Goal: Task Accomplishment & Management: Complete application form

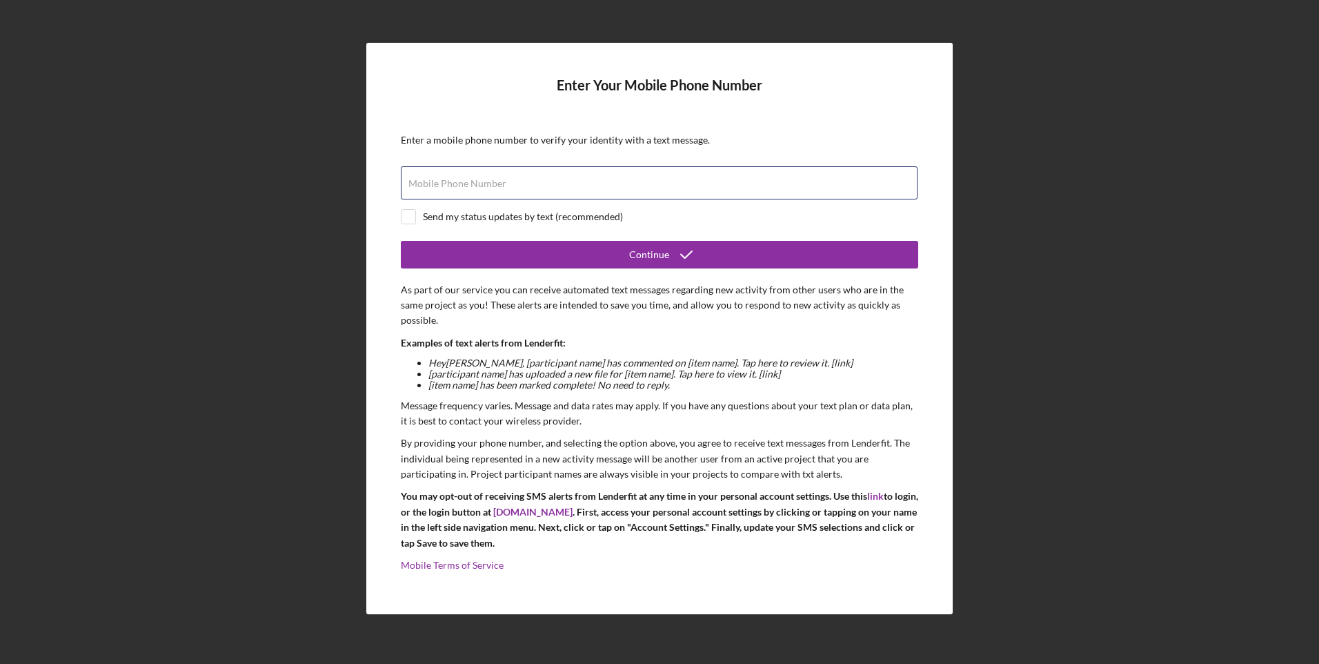
click at [604, 181] on div "Mobile Phone Number" at bounding box center [659, 183] width 517 height 34
type input "[PHONE_NUMBER]"
click at [586, 249] on button "Continue" at bounding box center [659, 255] width 517 height 28
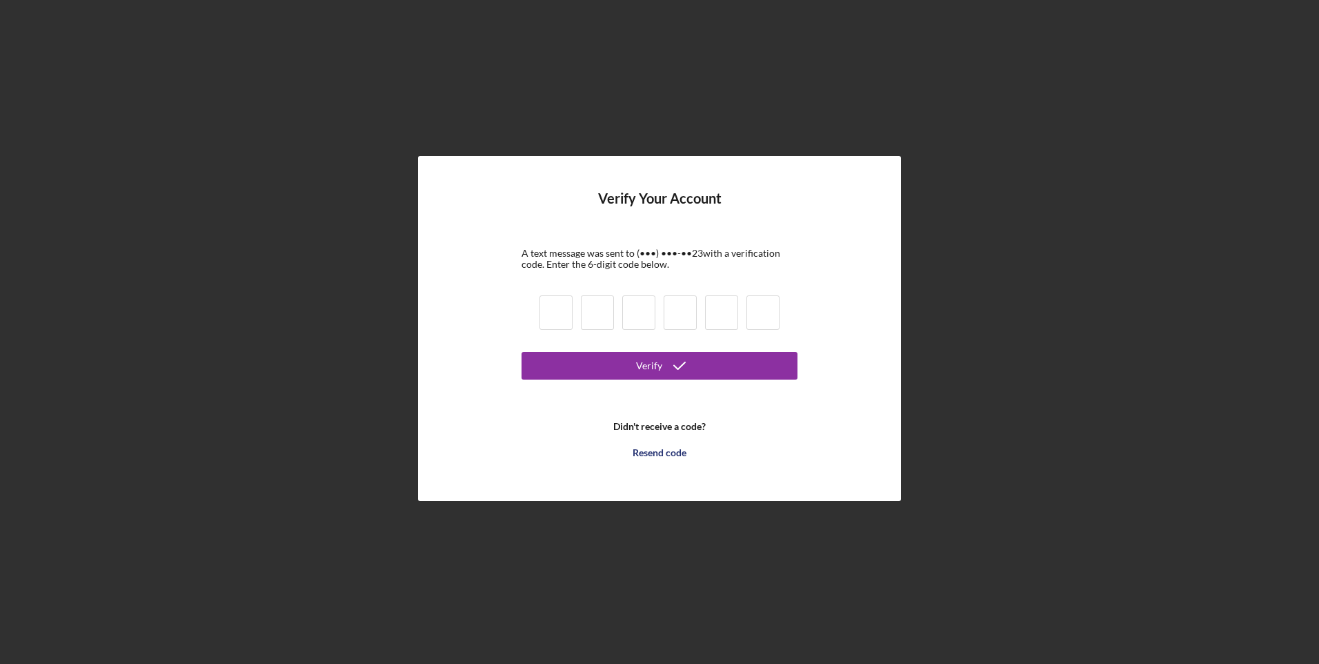
click at [549, 313] on input at bounding box center [556, 312] width 33 height 34
type input "9"
type input "8"
type input "7"
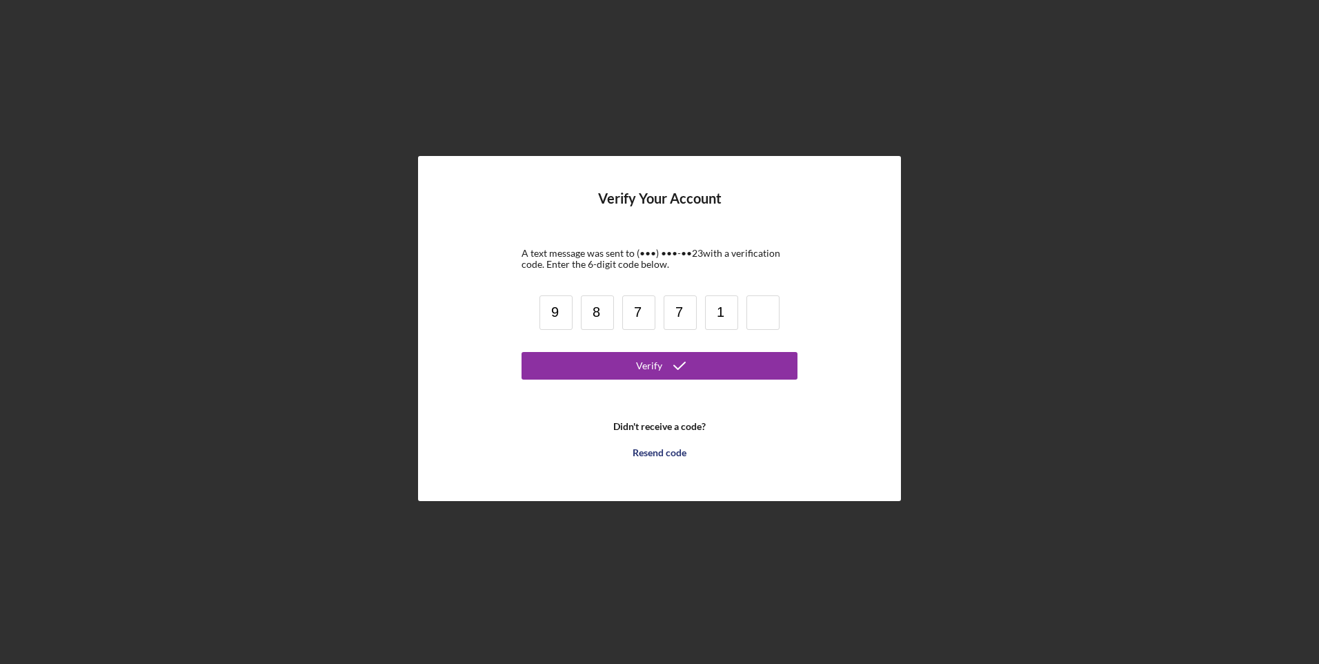
type input "1"
click at [605, 354] on button "Verify" at bounding box center [660, 366] width 276 height 28
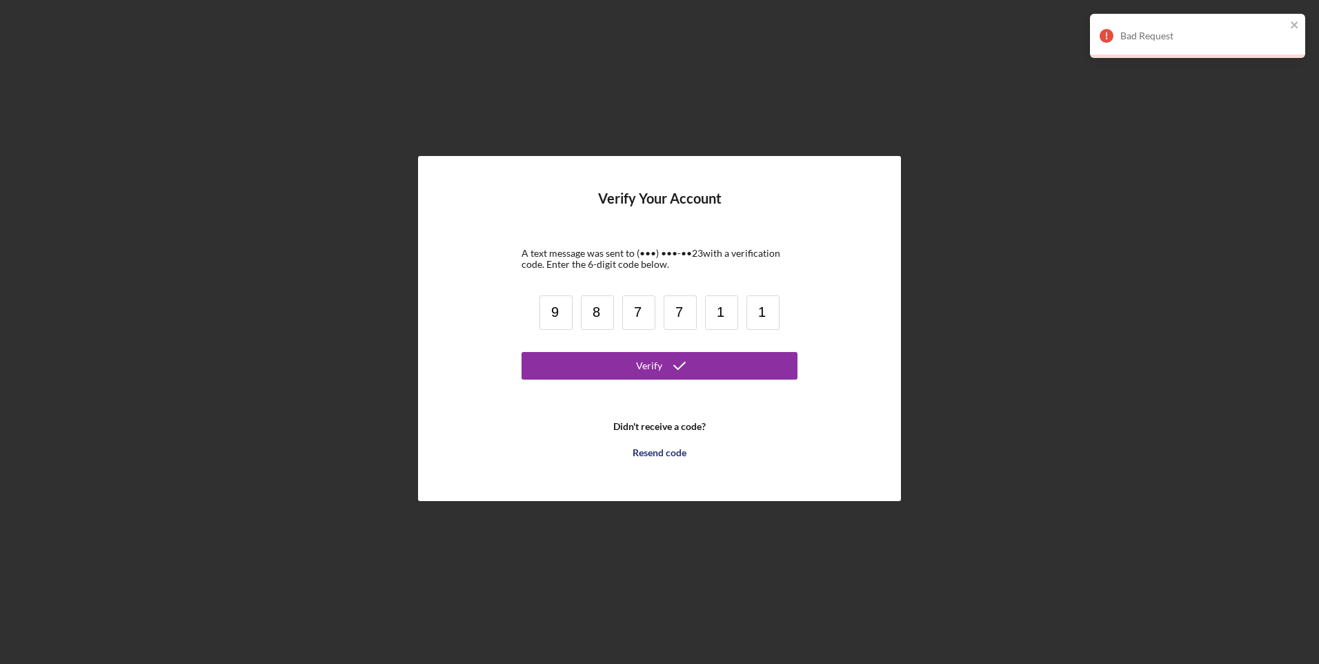
click at [660, 451] on div "Resend code" at bounding box center [660, 453] width 54 height 28
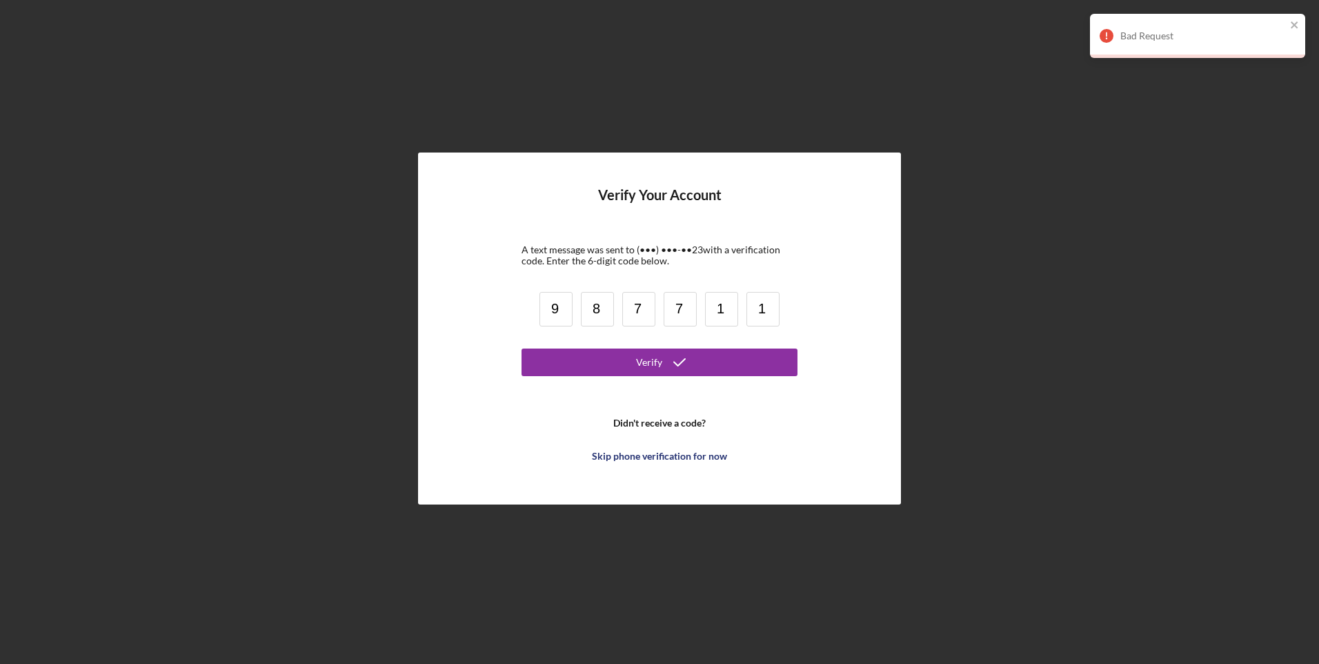
click at [563, 304] on input "9" at bounding box center [556, 309] width 33 height 34
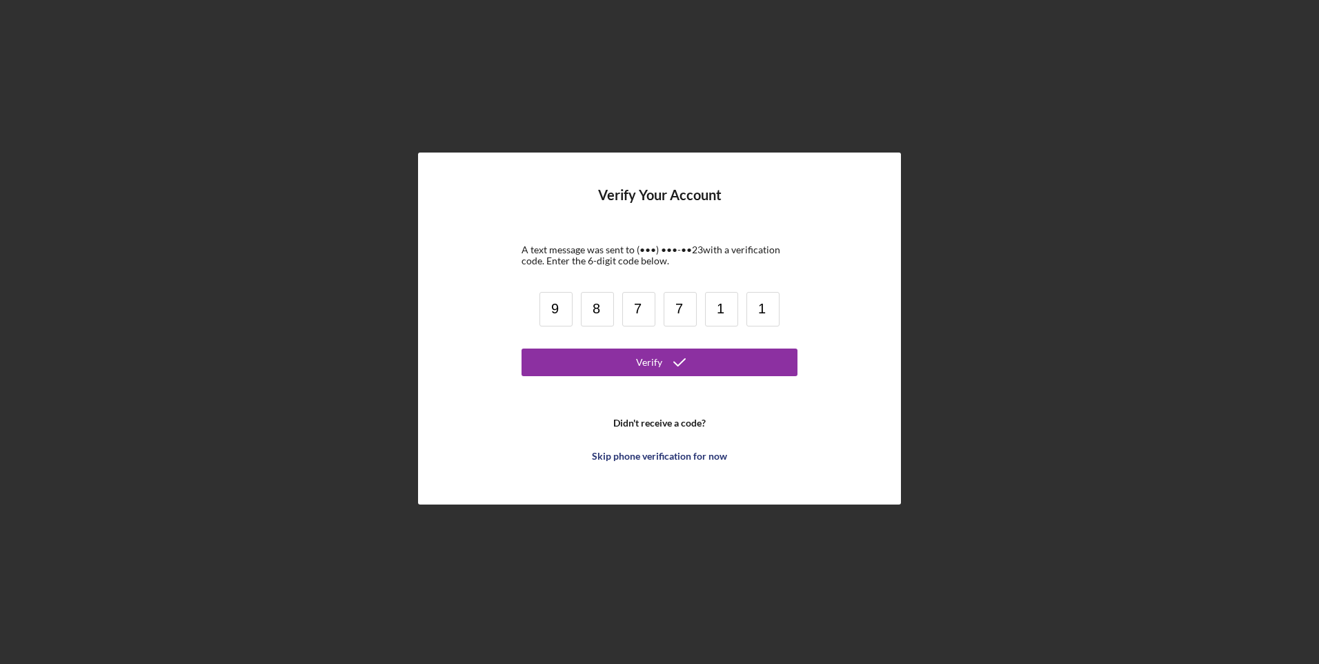
click at [569, 308] on input "9" at bounding box center [556, 309] width 33 height 34
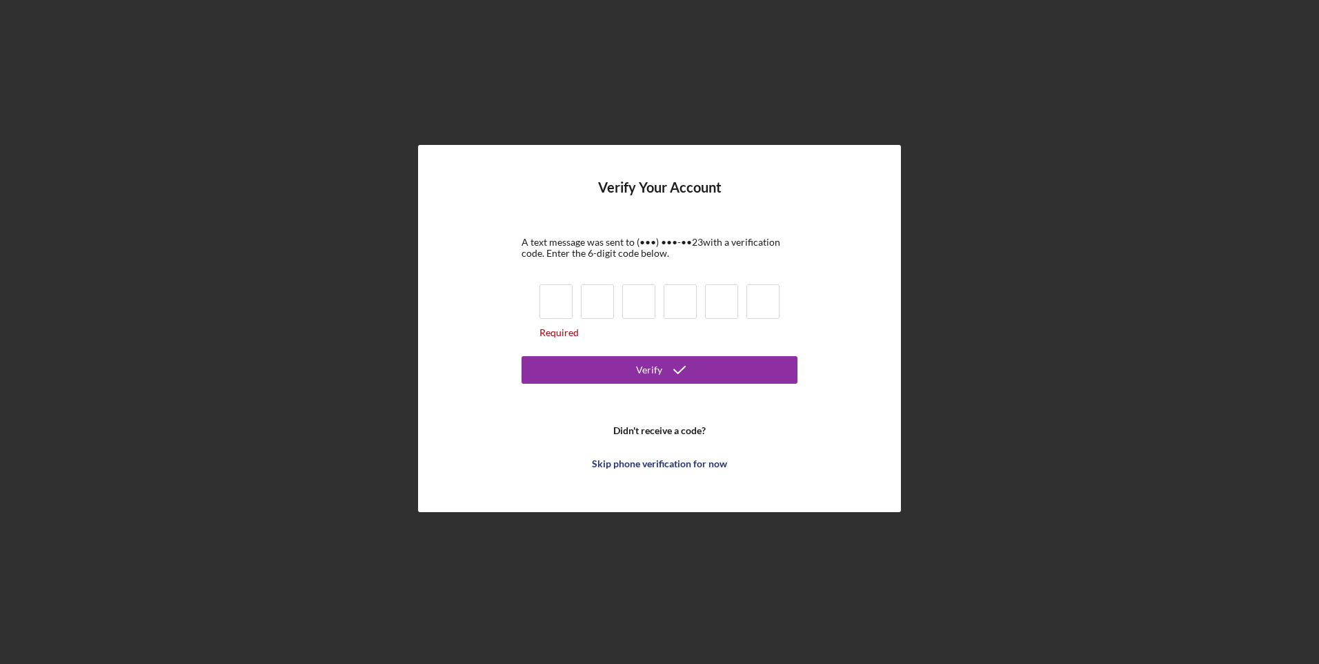
click at [560, 306] on input at bounding box center [556, 301] width 33 height 34
type input "6"
type input "8"
type input "2"
type input "9"
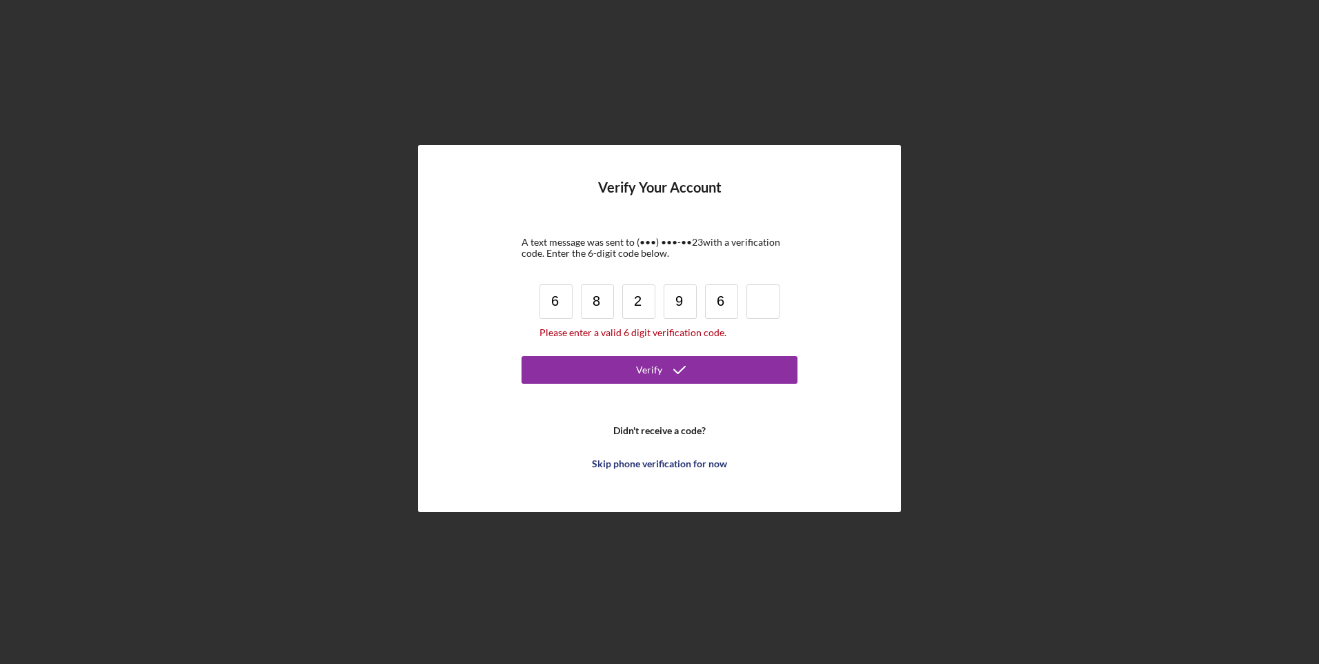
type input "6"
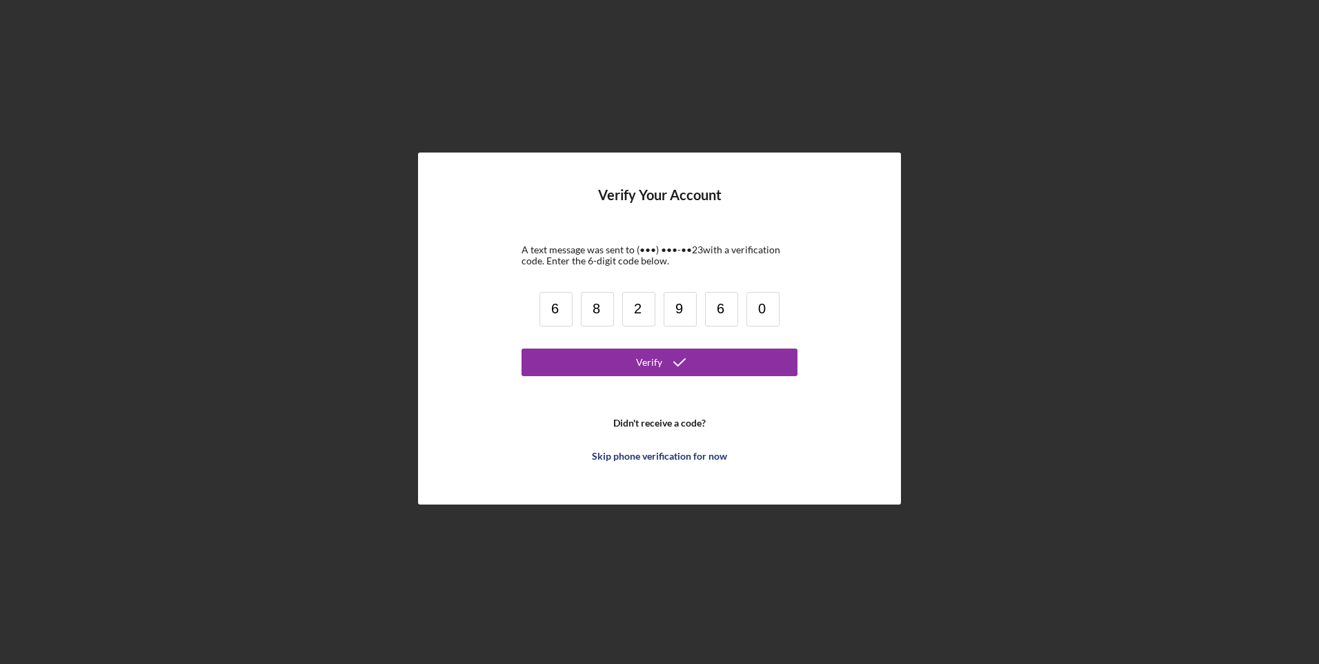
type input "0"
click at [628, 356] on button "Verify" at bounding box center [660, 362] width 276 height 28
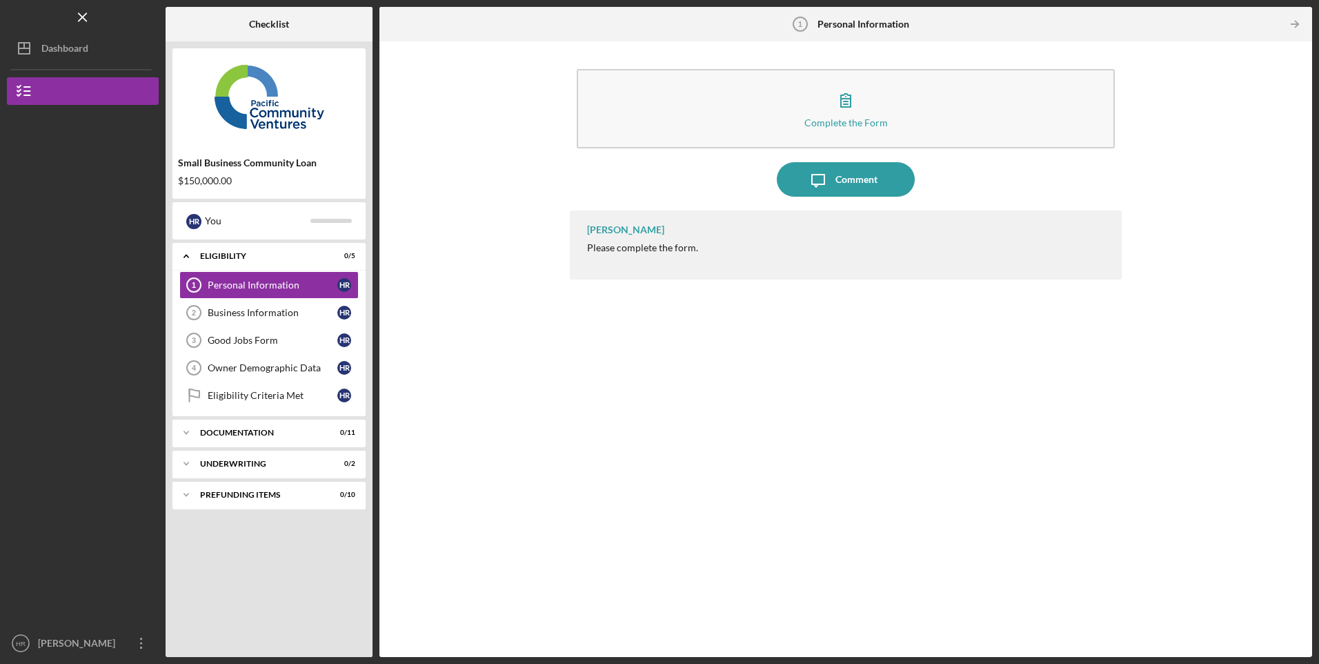
click at [218, 286] on div "Personal Information" at bounding box center [273, 284] width 130 height 11
click at [831, 110] on icon "button" at bounding box center [846, 100] width 34 height 34
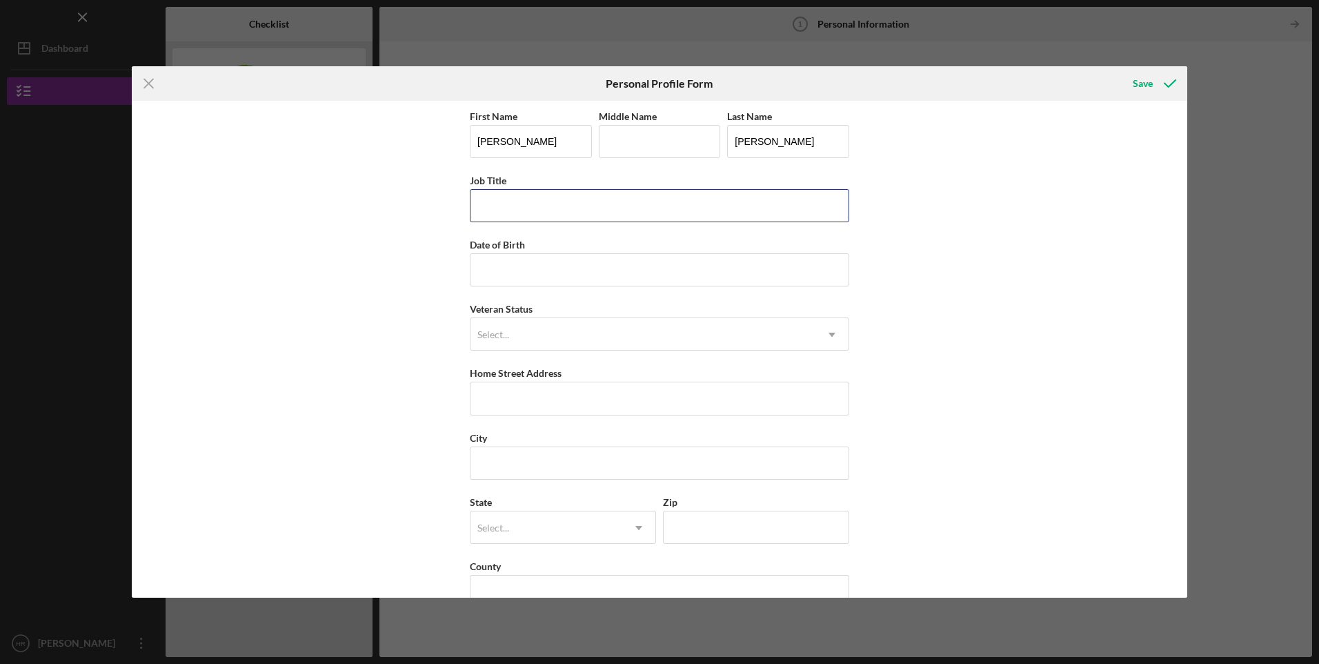
click at [551, 216] on input "Job Title" at bounding box center [659, 205] width 379 height 33
type input "CEO/OWNER"
type input "[DATE]"
click at [643, 333] on div "Select..." at bounding box center [643, 335] width 345 height 32
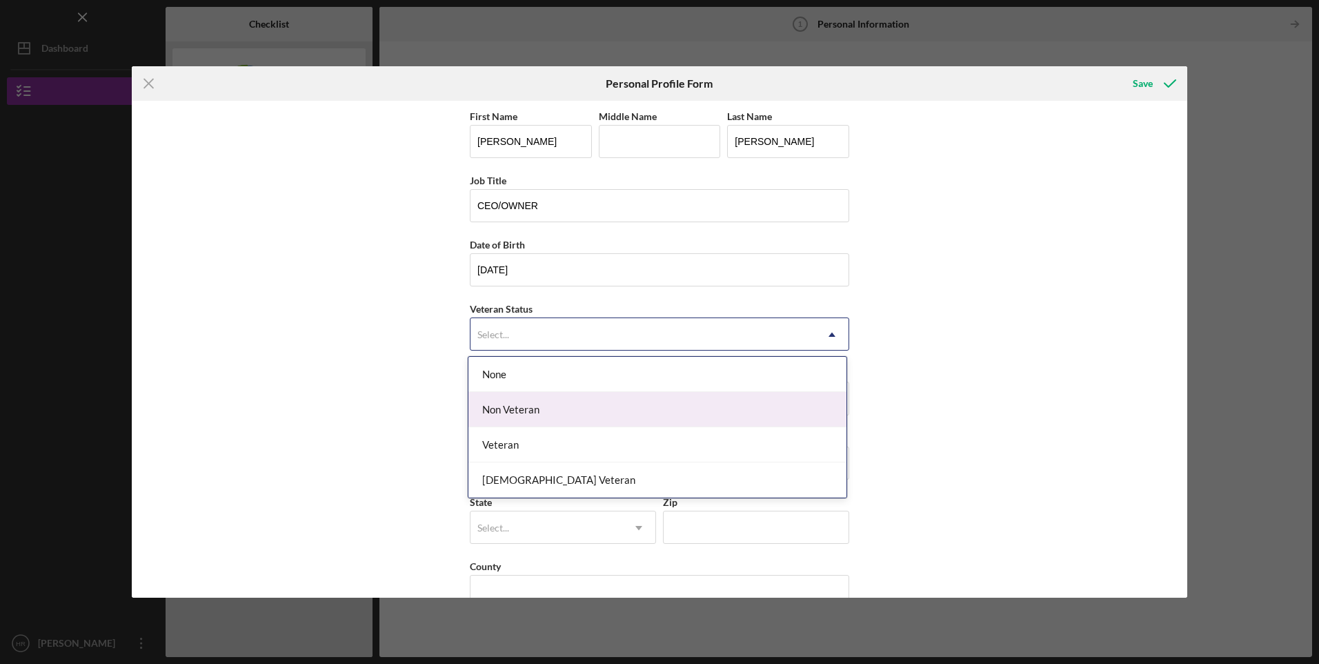
click at [510, 409] on div "Non Veteran" at bounding box center [657, 409] width 378 height 35
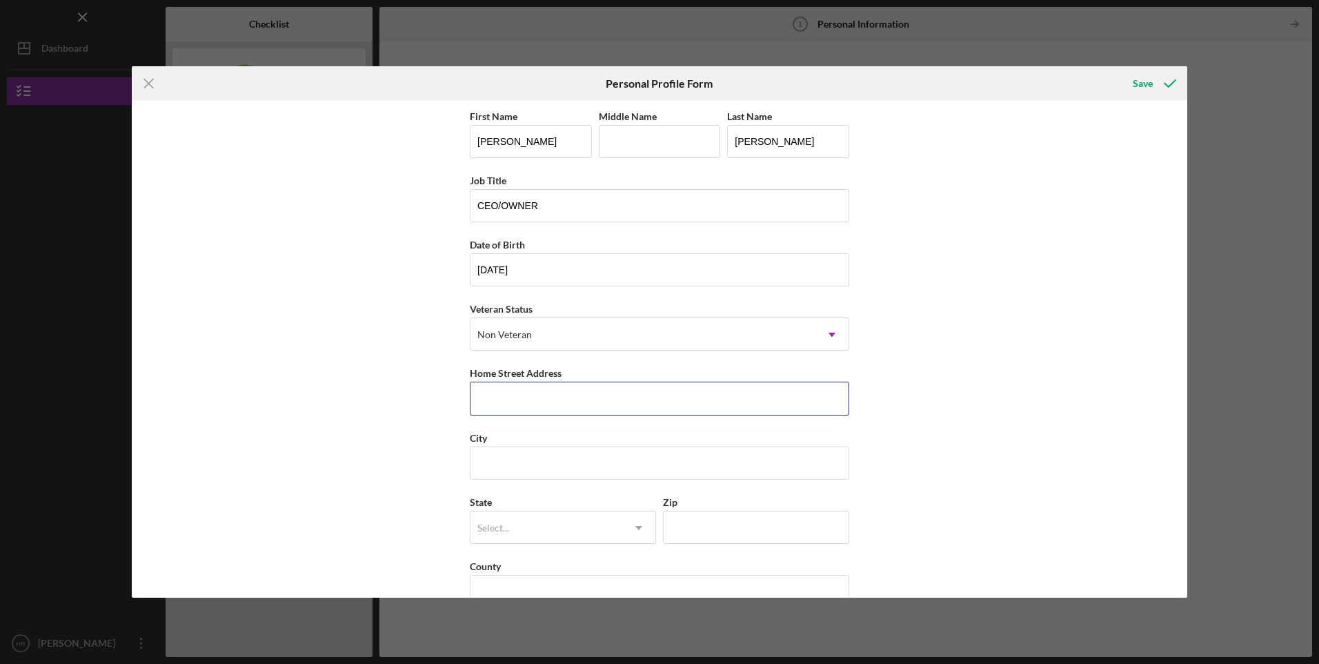
click at [523, 404] on input "Home Street Address" at bounding box center [659, 398] width 379 height 33
type input "[STREET_ADDRESS]"
type input "BAKERSFIELD"
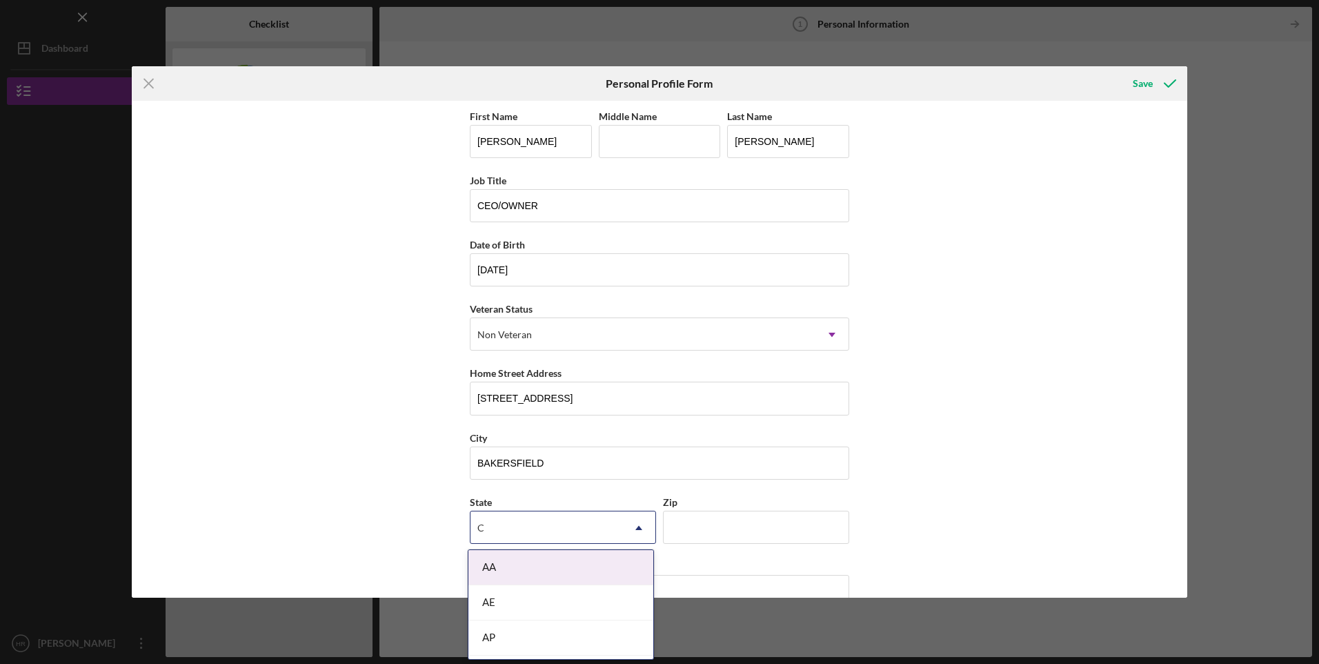
type input "CA"
drag, startPoint x: 487, startPoint y: 641, endPoint x: 500, endPoint y: 630, distance: 16.6
click at [488, 640] on div "CA" at bounding box center [560, 637] width 185 height 35
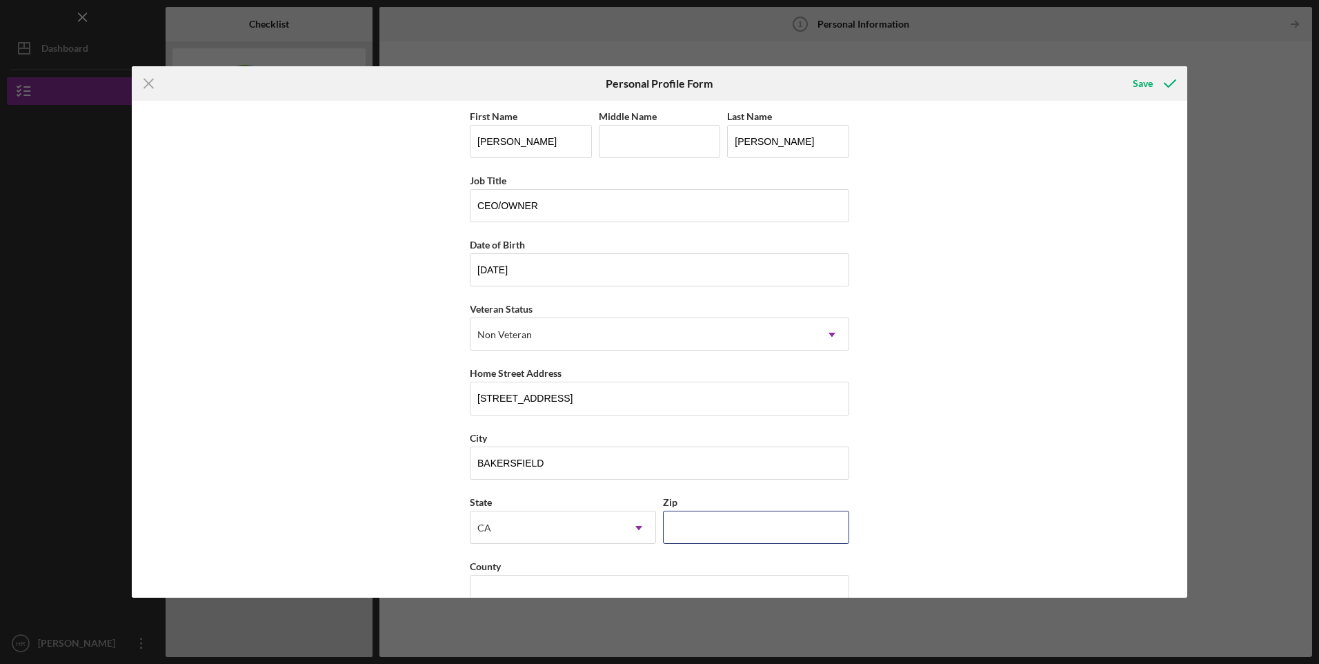
click at [718, 512] on input "Zip" at bounding box center [756, 527] width 186 height 33
type input "93309"
click at [880, 527] on div "First Name [PERSON_NAME] Middle Name Last Name [PERSON_NAME] Job Title CEO/OWNE…" at bounding box center [660, 349] width 1056 height 497
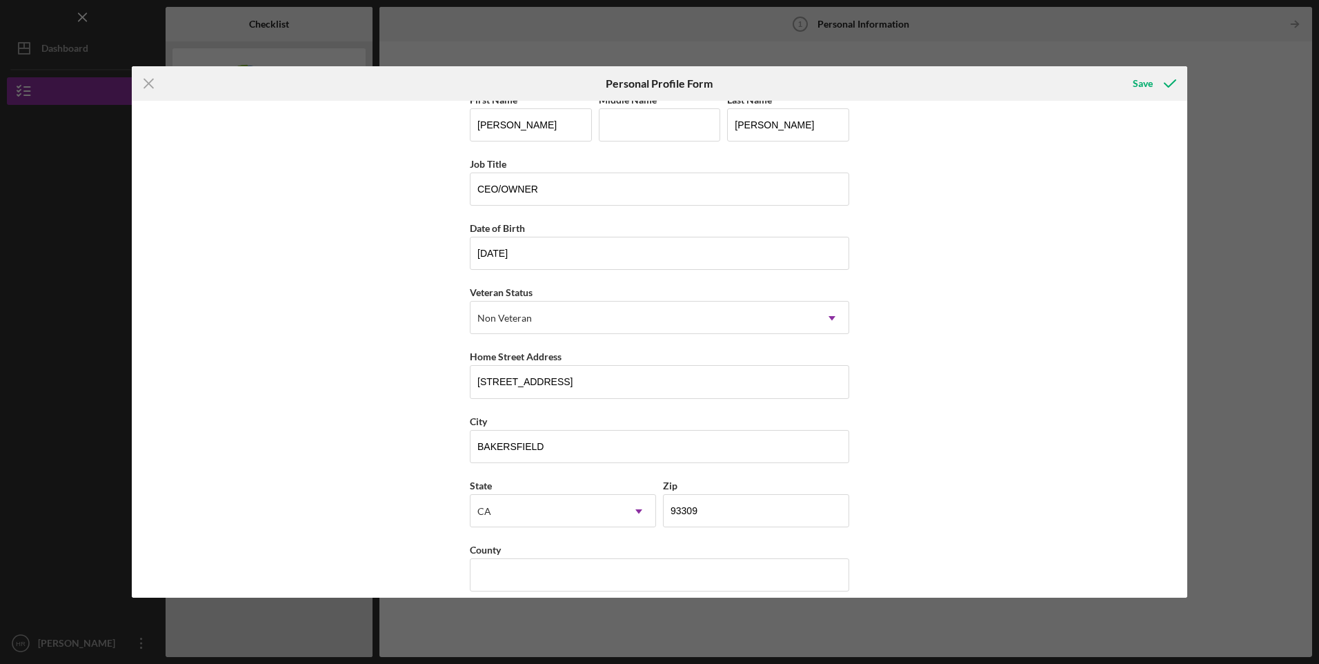
scroll to position [31, 0]
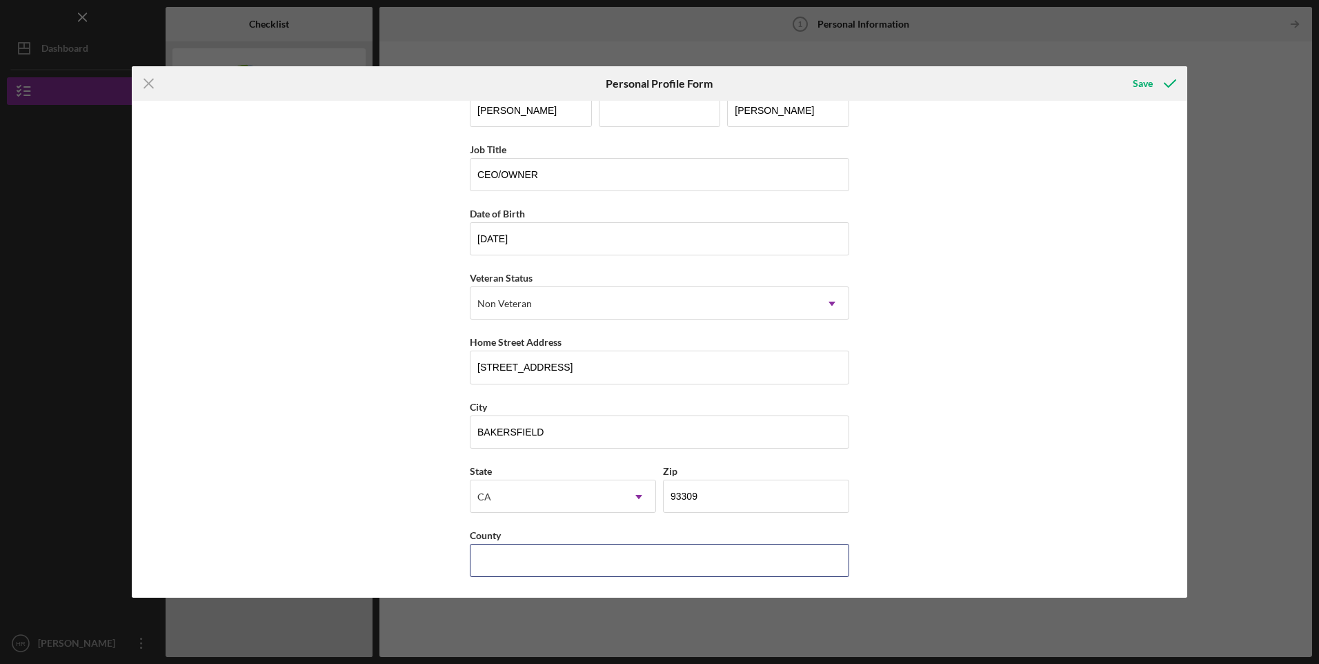
click at [529, 567] on input "County" at bounding box center [659, 560] width 379 height 33
type input "[GEOGRAPHIC_DATA]"
click at [978, 317] on div "First Name [PERSON_NAME] Middle Name Last Name [PERSON_NAME] Job Title CEO/OWNE…" at bounding box center [660, 349] width 1056 height 497
drag, startPoint x: 978, startPoint y: 317, endPoint x: 933, endPoint y: 293, distance: 50.6
drag, startPoint x: 1143, startPoint y: 83, endPoint x: 1145, endPoint y: 76, distance: 7.2
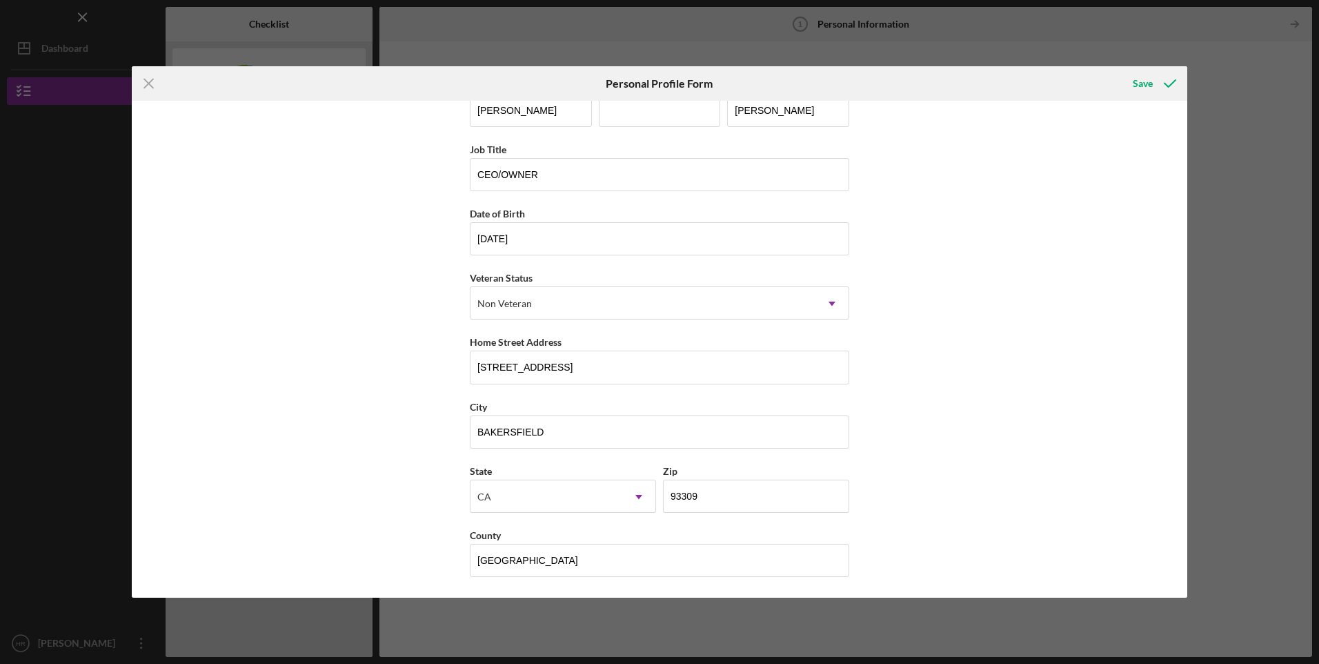
click at [1143, 80] on div "Save" at bounding box center [1143, 84] width 20 height 28
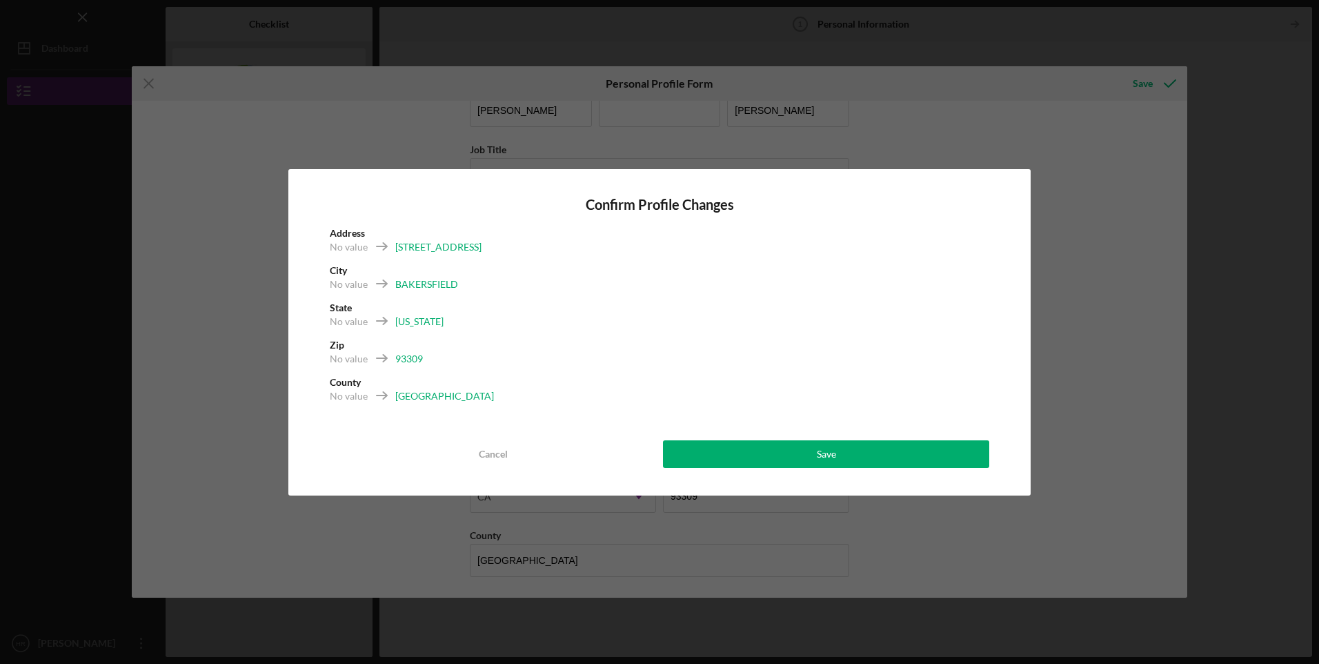
click at [820, 451] on div "Save" at bounding box center [826, 454] width 19 height 28
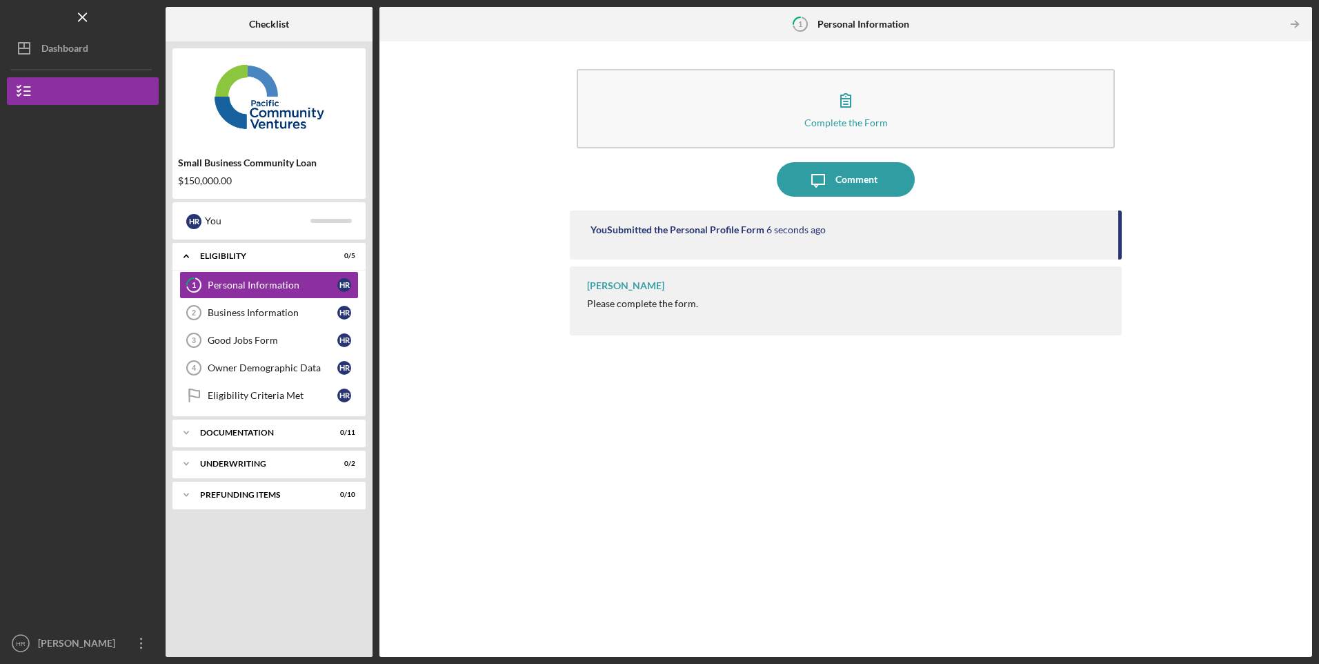
click at [253, 311] on div "Business Information" at bounding box center [273, 312] width 130 height 11
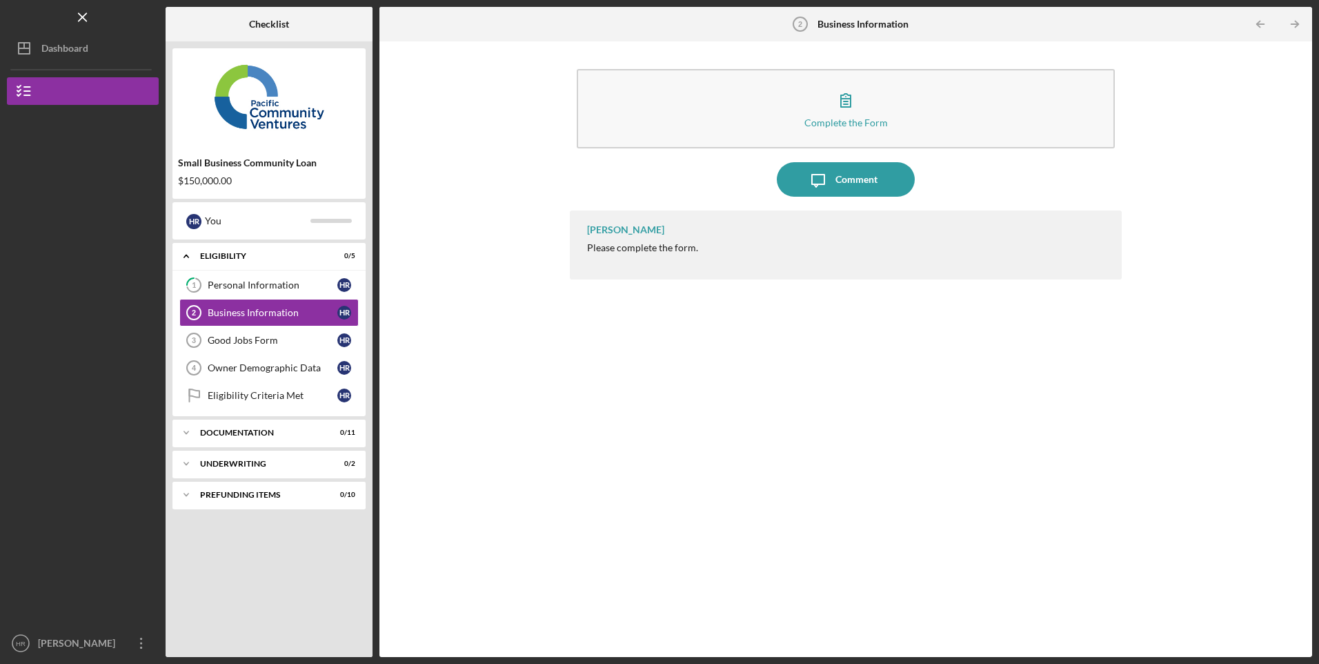
click at [753, 110] on button "Complete the Form Form" at bounding box center [845, 108] width 537 height 79
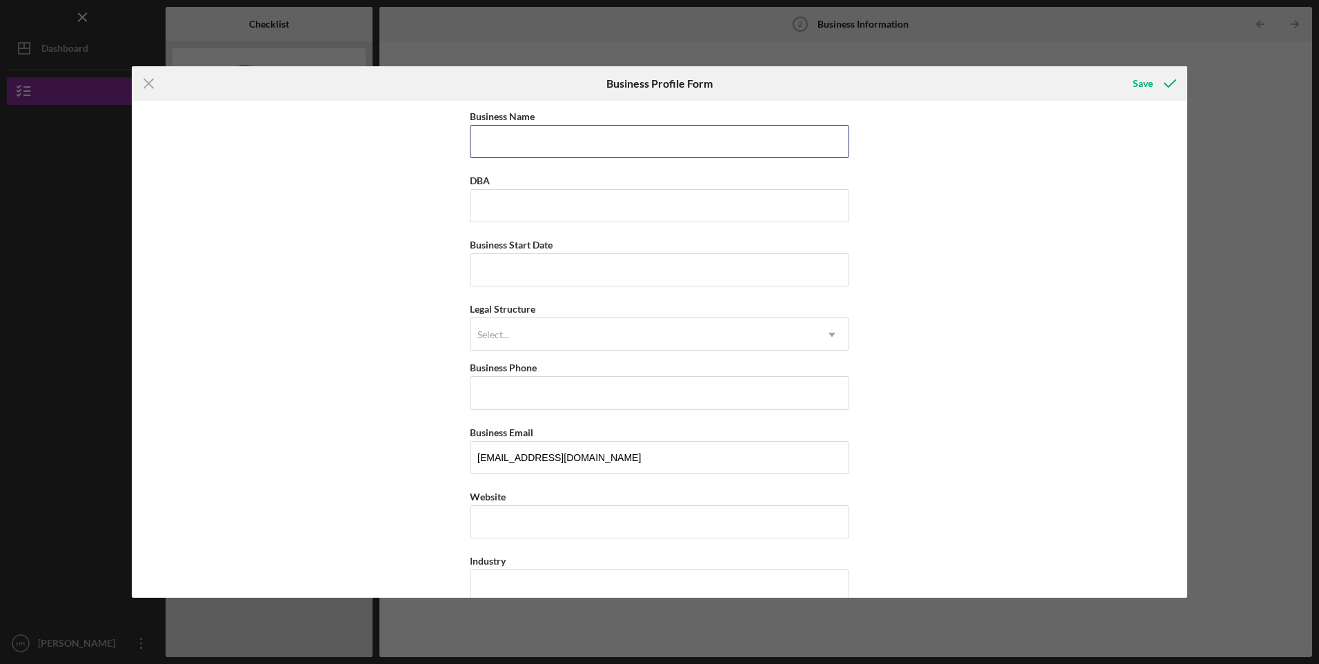
click at [573, 144] on input "Business Name" at bounding box center [659, 141] width 379 height 33
type input "RLF SERVICES"
type input "[DATE]"
click at [711, 333] on div "Select..." at bounding box center [643, 335] width 345 height 32
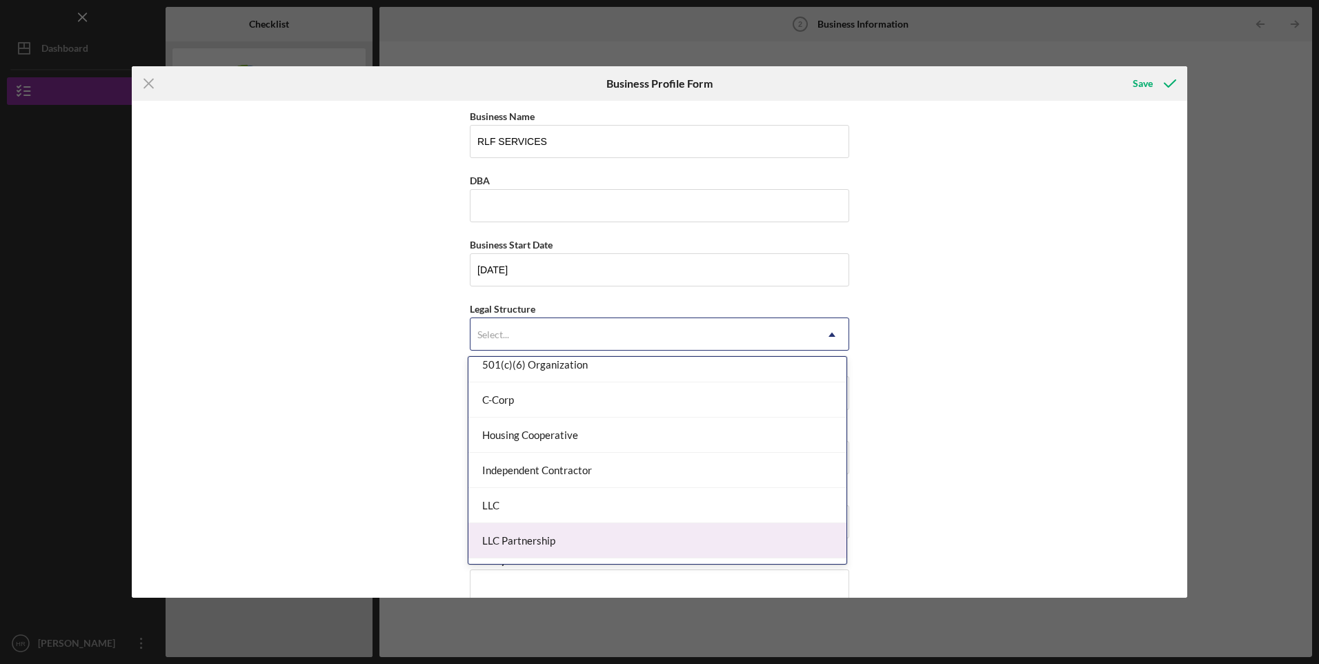
scroll to position [321, 0]
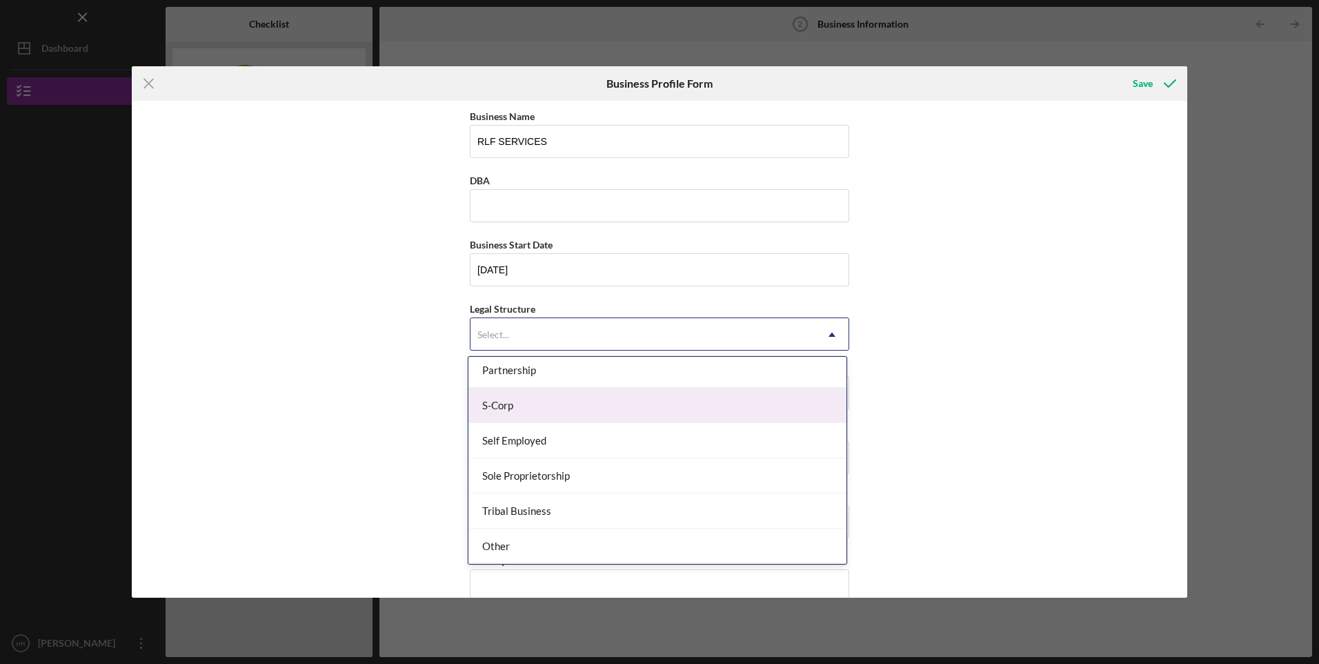
click at [513, 407] on div "S-Corp" at bounding box center [657, 405] width 378 height 35
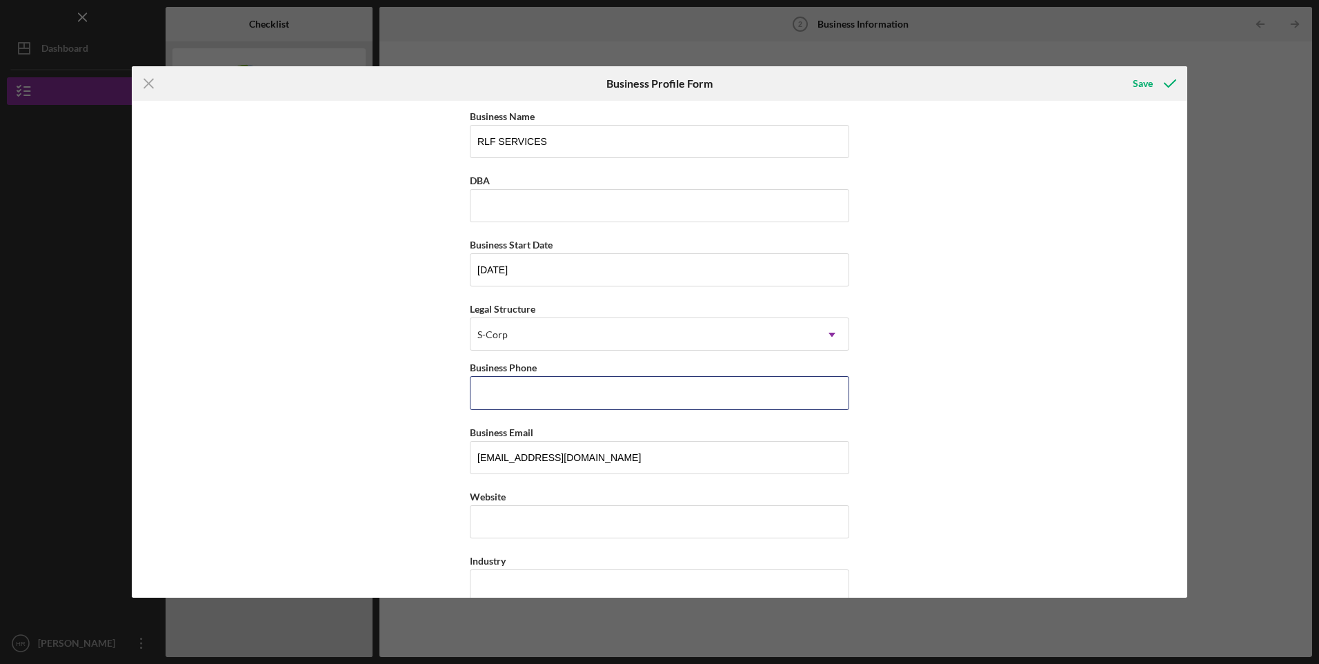
click at [569, 399] on input "Business Phone" at bounding box center [659, 392] width 379 height 33
type input "[PHONE_NUMBER]"
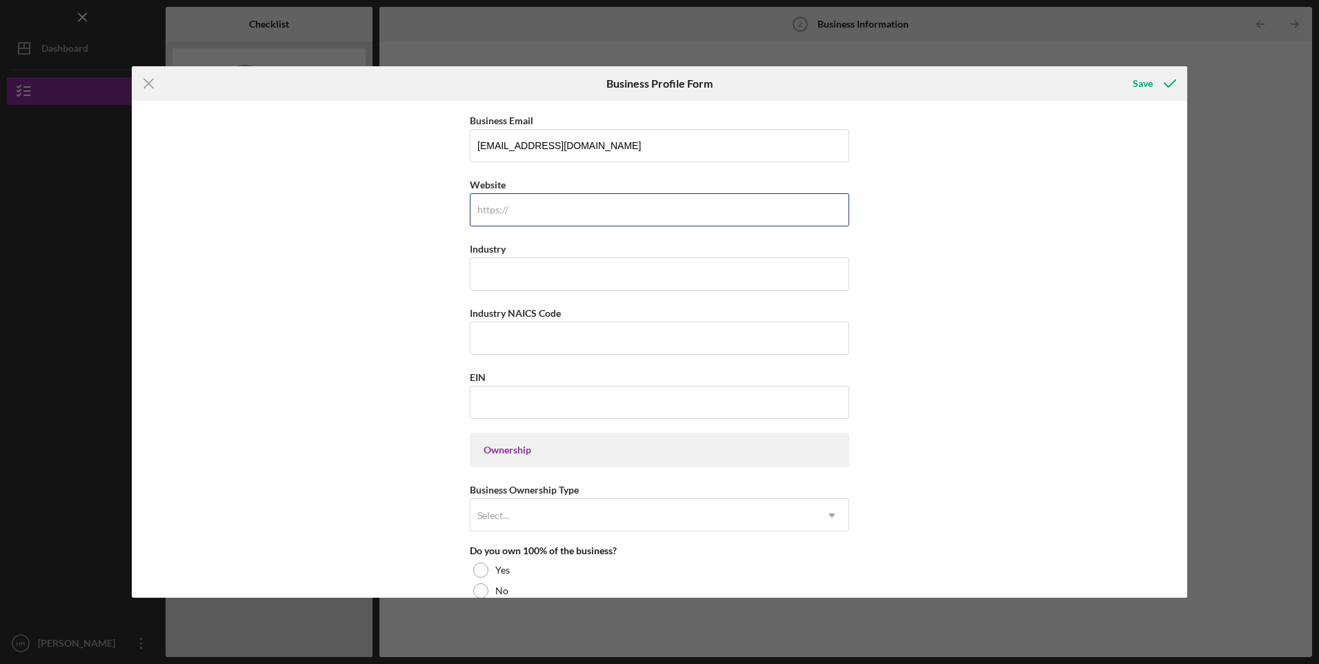
scroll to position [345, 0]
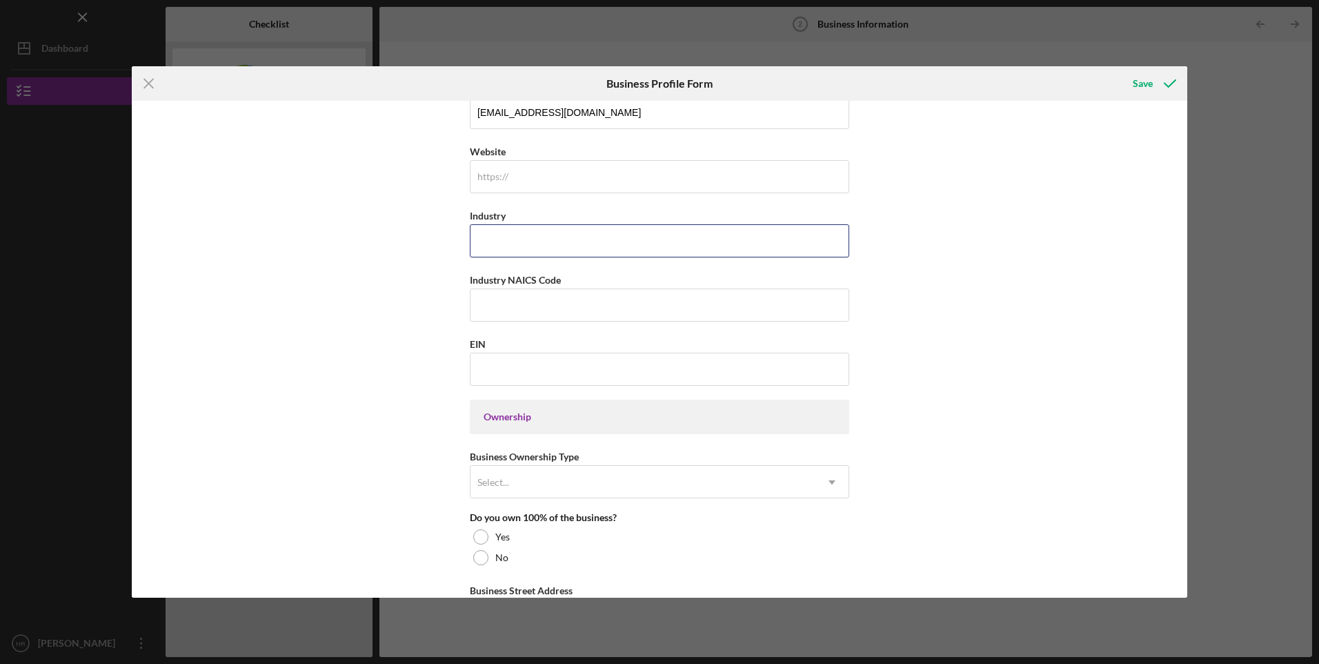
click at [604, 242] on input "Industry" at bounding box center [659, 240] width 379 height 33
click at [531, 302] on input "Industry NAICS Code" at bounding box center [659, 304] width 379 height 33
paste input "484230"
type input "484230"
click at [524, 241] on input "Industry" at bounding box center [659, 240] width 379 height 33
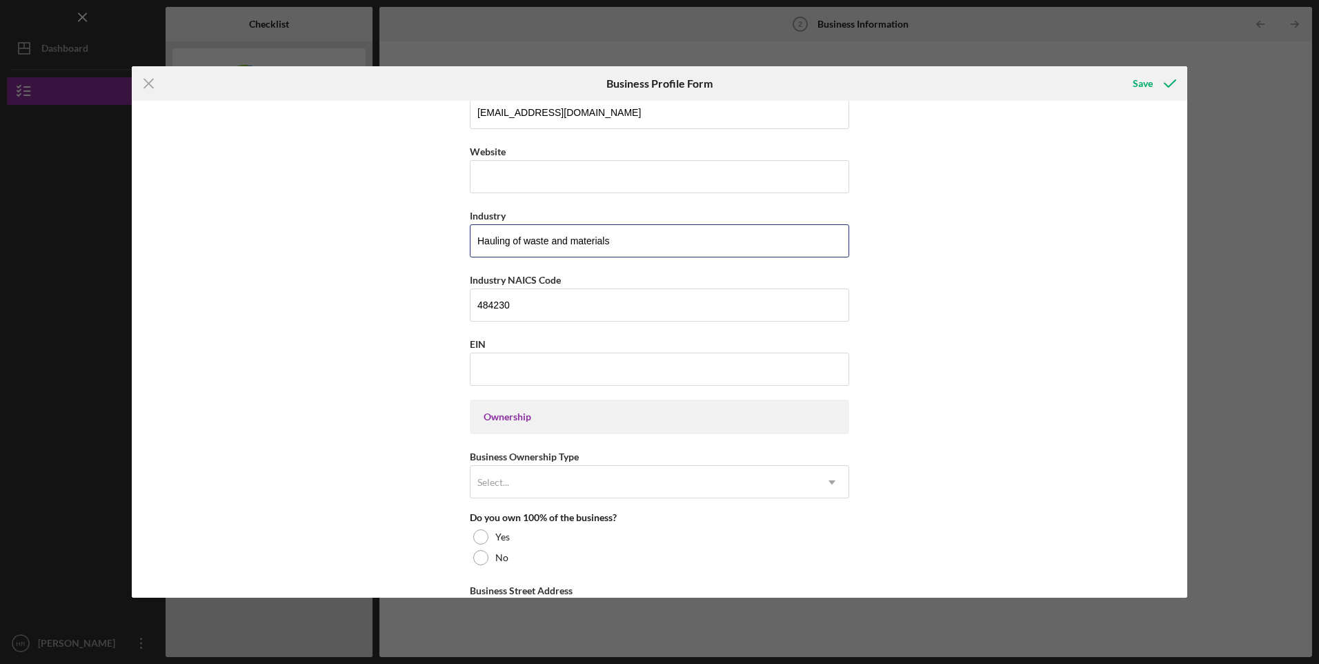
scroll to position [460, 0]
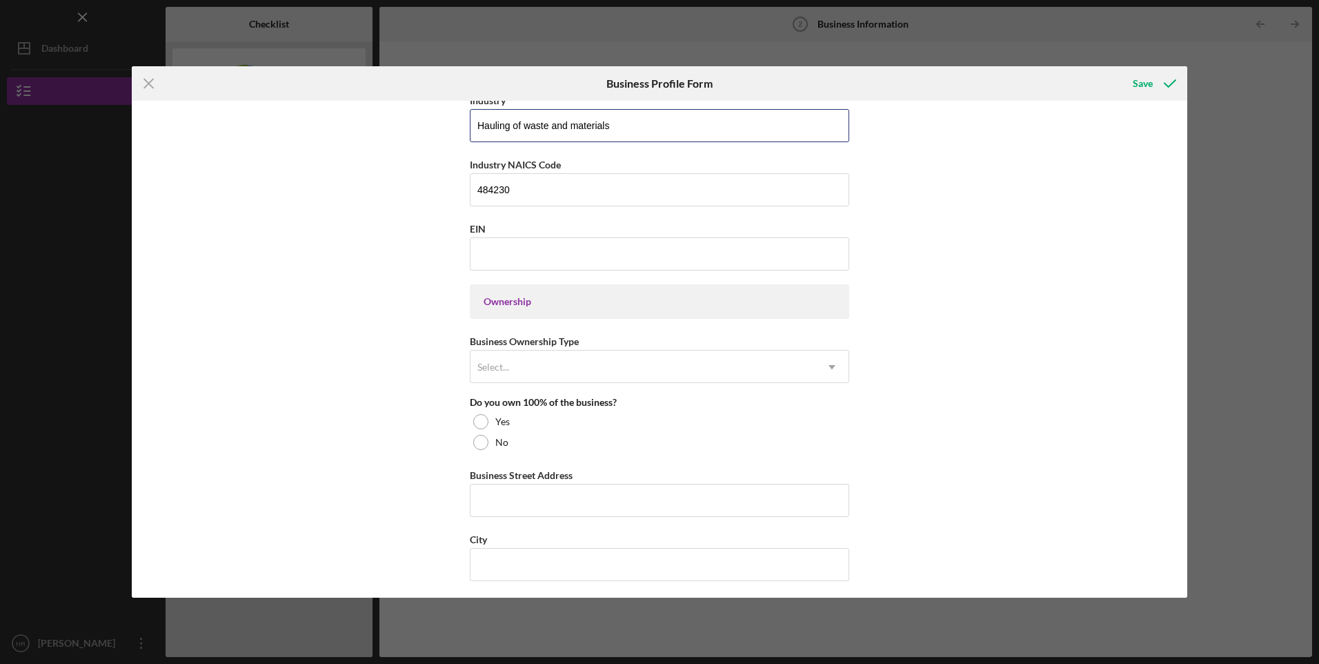
type input "Hauling of waste and materials"
click at [621, 252] on input "EIN" at bounding box center [659, 253] width 379 height 33
type input "[US_EMPLOYER_IDENTIFICATION_NUMBER]"
click at [559, 369] on div "Select..." at bounding box center [643, 367] width 345 height 32
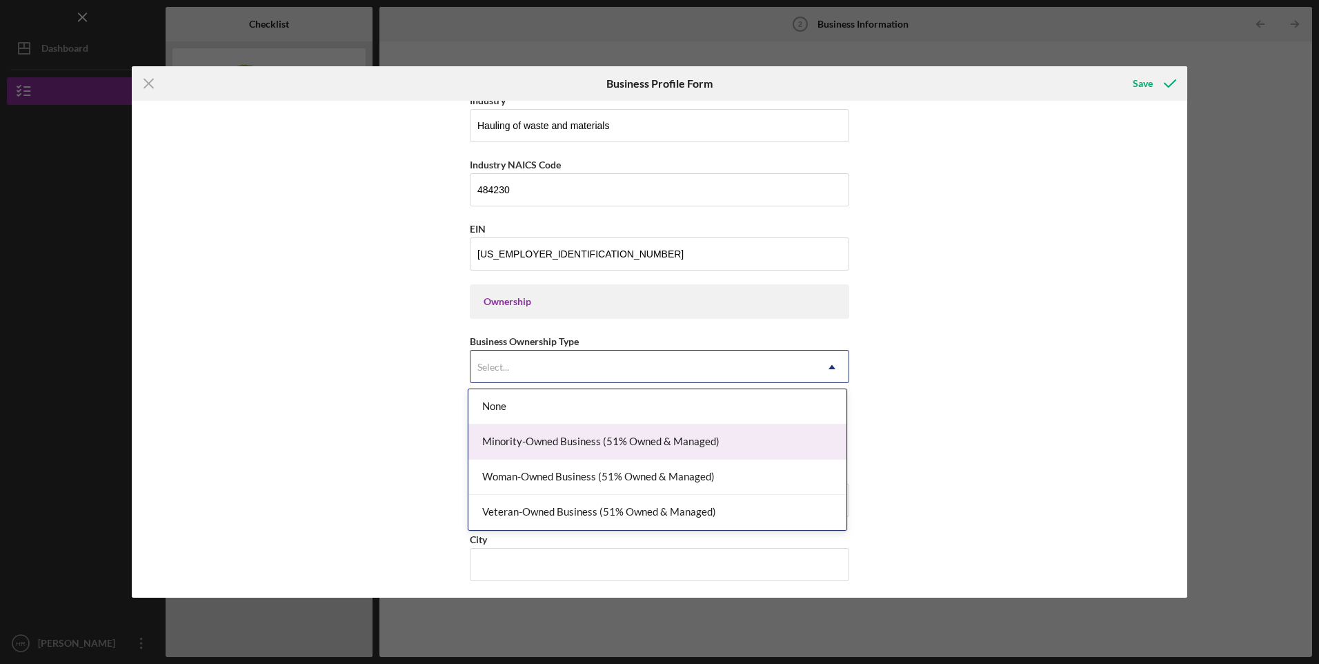
click at [576, 440] on div "Minority-Owned Business (51% Owned & Managed)" at bounding box center [657, 441] width 378 height 35
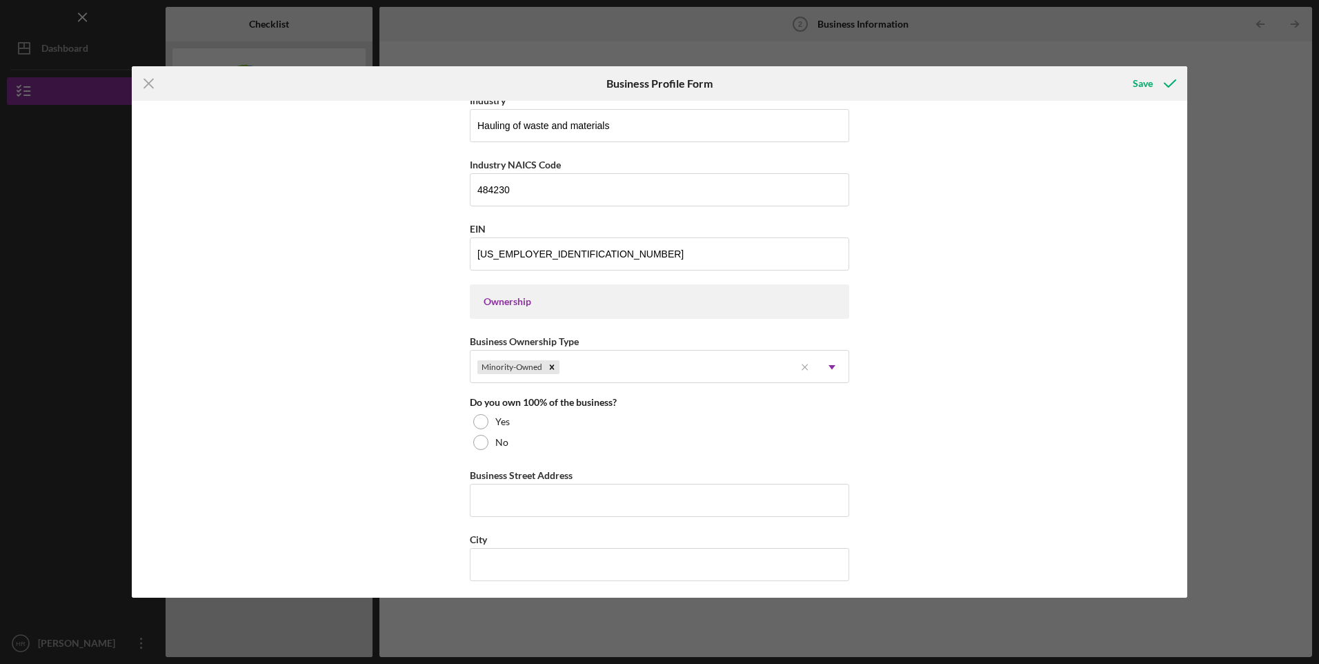
click at [482, 424] on div at bounding box center [480, 421] width 15 height 15
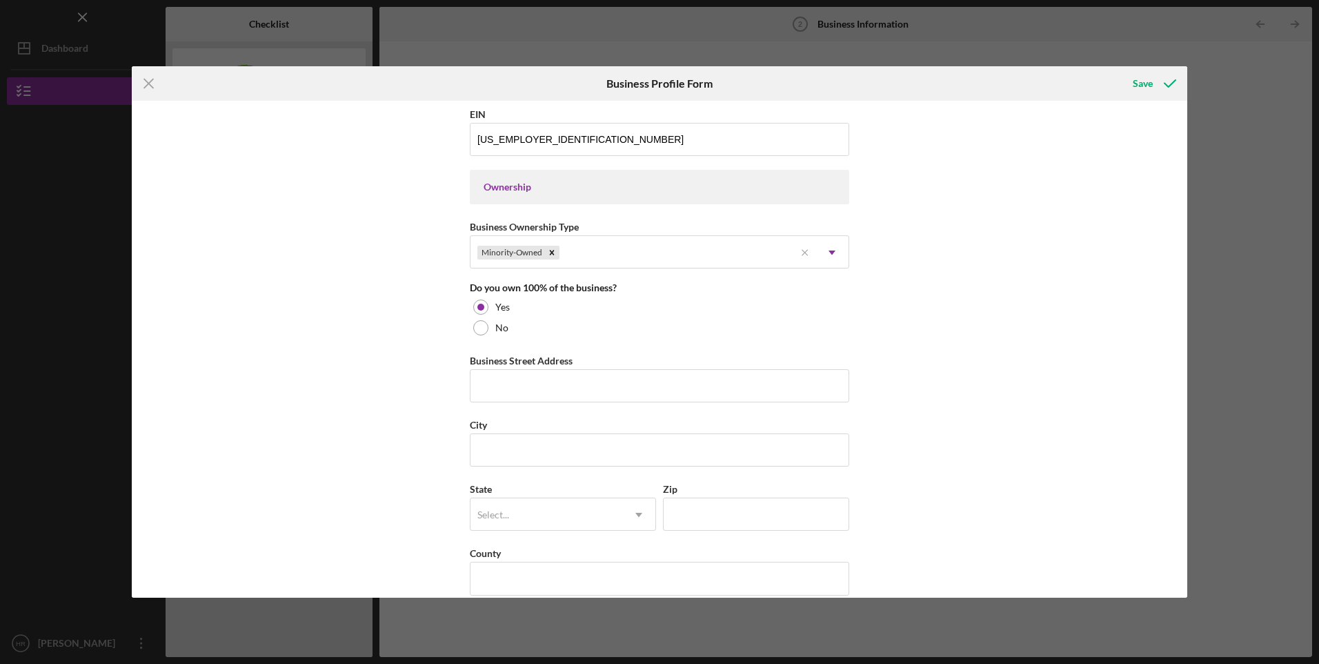
click at [476, 325] on div at bounding box center [480, 327] width 15 height 15
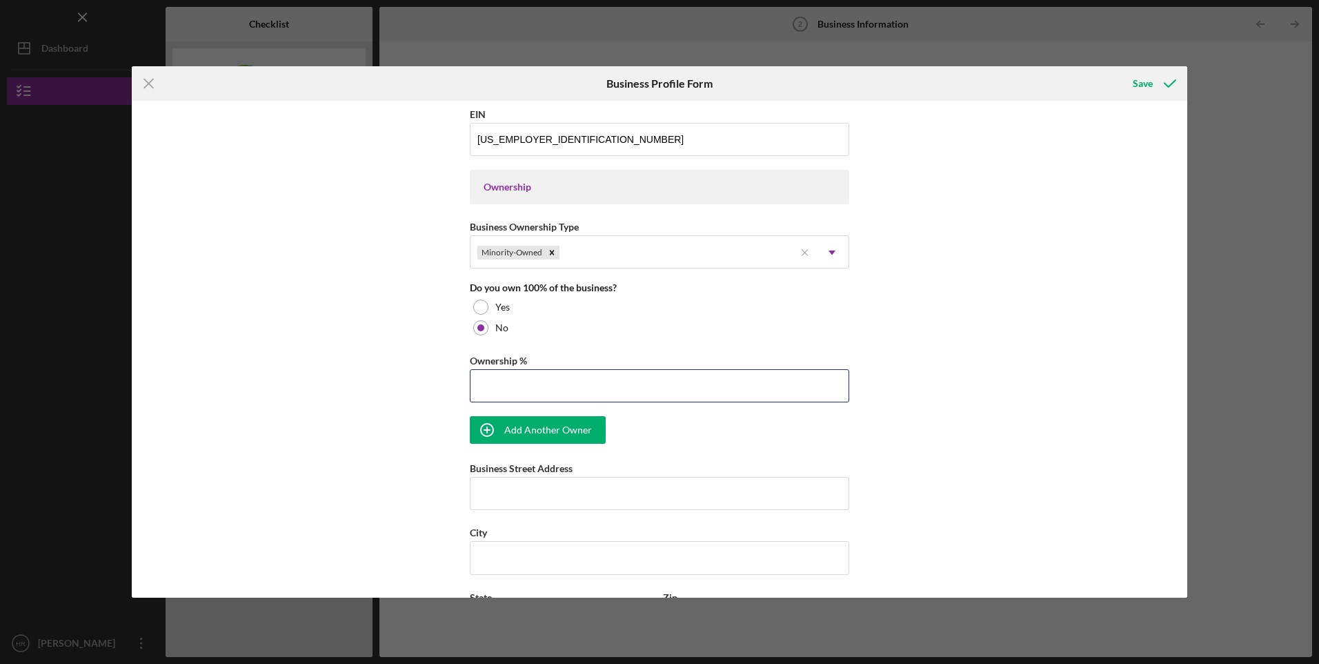
click at [547, 384] on input "Ownership %" at bounding box center [659, 385] width 379 height 33
type input "50.00%"
click at [545, 433] on div "Add Another Owner" at bounding box center [548, 430] width 88 height 28
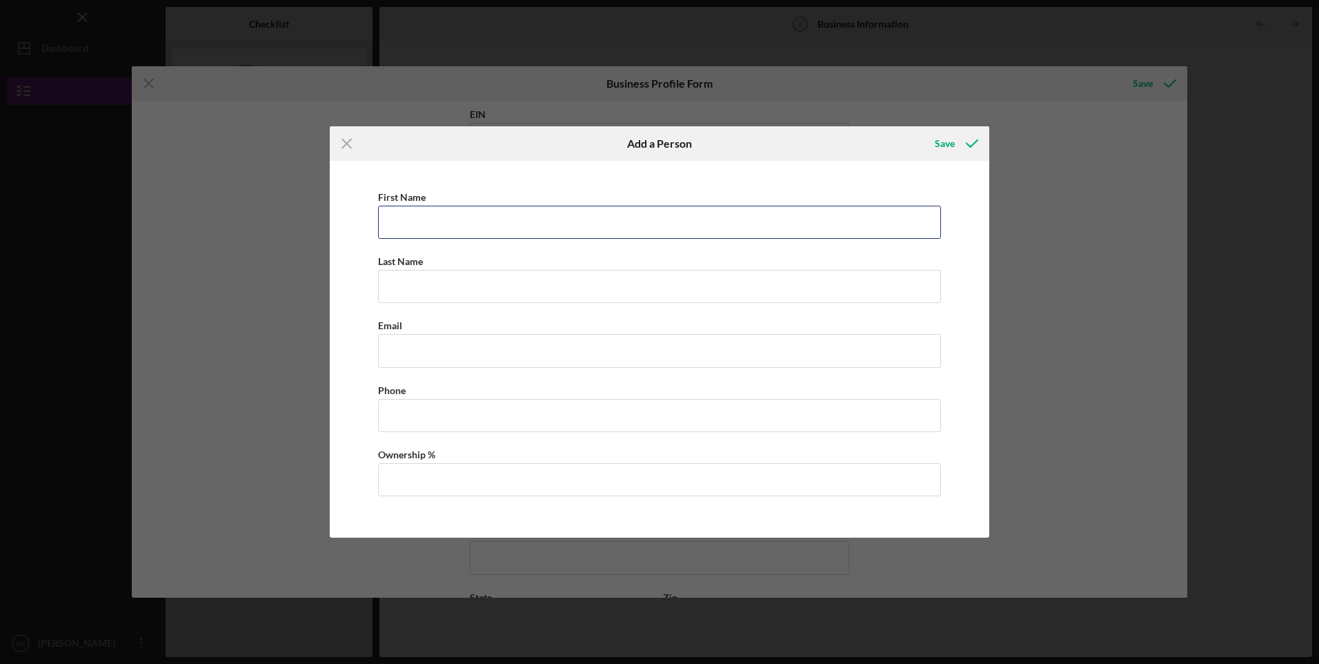
drag, startPoint x: 494, startPoint y: 221, endPoint x: 484, endPoint y: 220, distance: 10.4
click at [492, 221] on input "First Name" at bounding box center [659, 222] width 563 height 33
type input "v"
type input "[PERSON_NAME]"
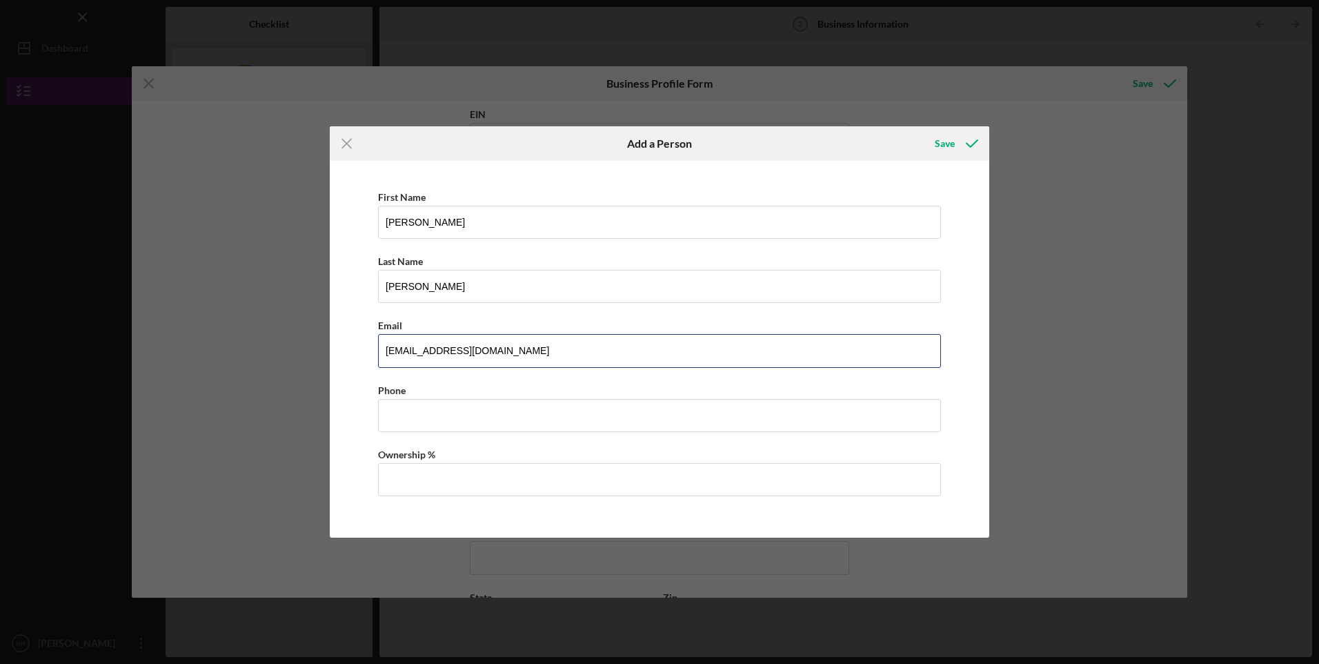
type input "[EMAIL_ADDRESS][DOMAIN_NAME]"
type input "[PHONE_NUMBER]"
type input "50.00%"
click at [951, 143] on div "Save" at bounding box center [945, 144] width 20 height 28
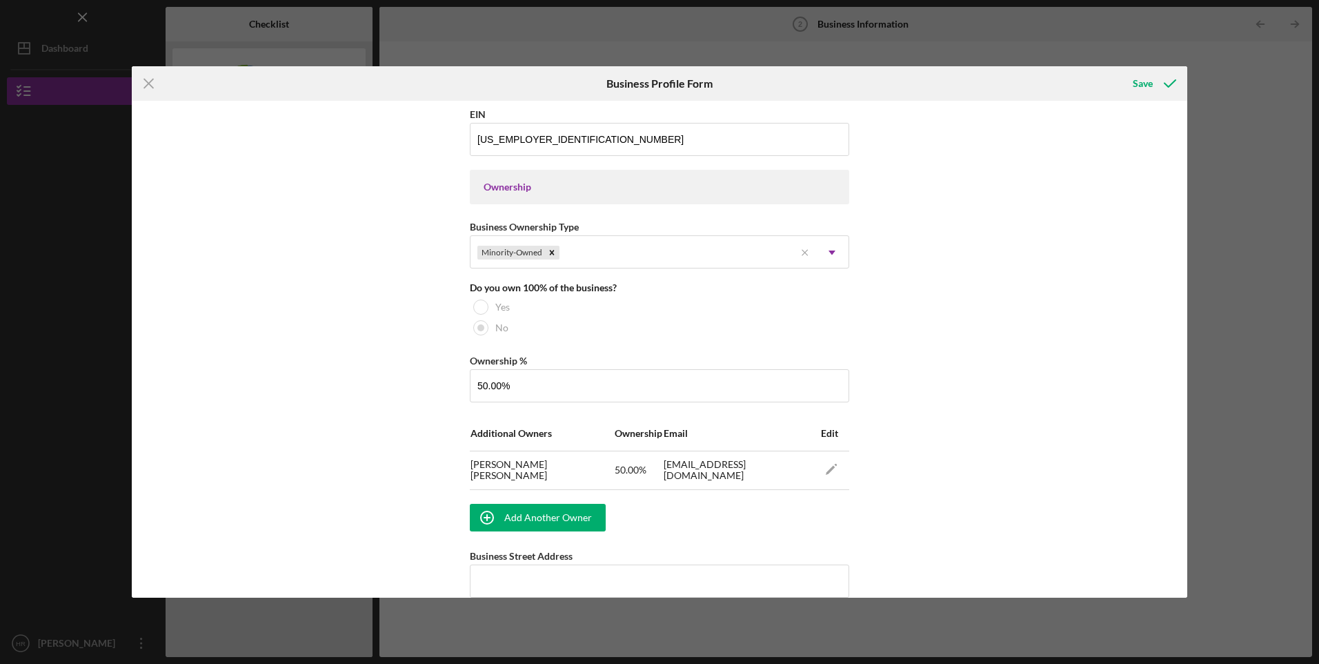
scroll to position [804, 0]
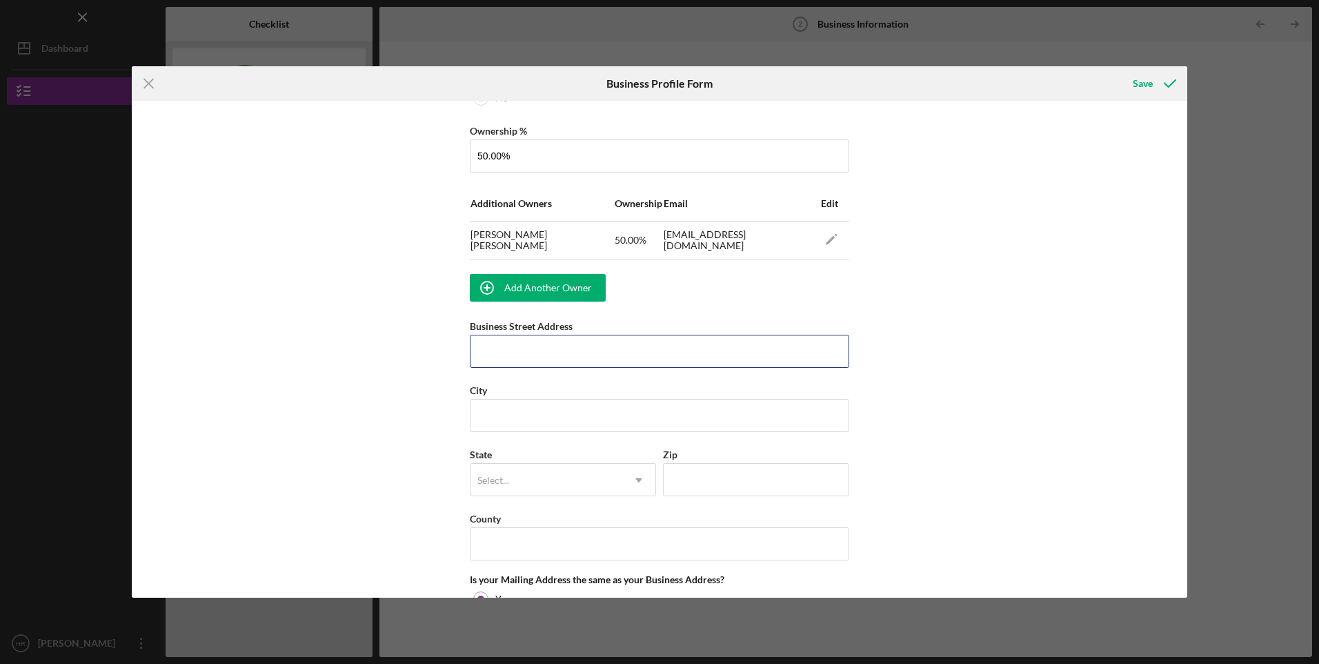
click at [582, 352] on input "Business Street Address" at bounding box center [659, 351] width 379 height 33
type input "[STREET_ADDRESS]"
type input "[GEOGRAPHIC_DATA]"
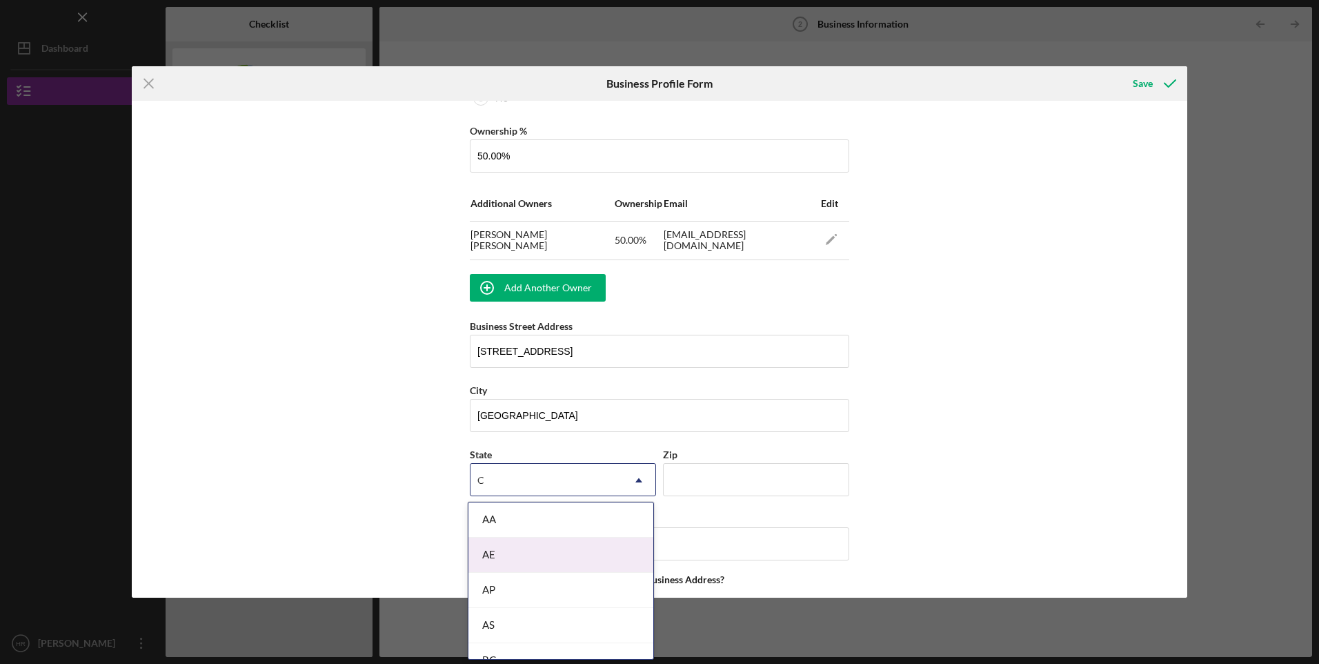
type input "Ca"
drag, startPoint x: 506, startPoint y: 591, endPoint x: 538, endPoint y: 572, distance: 37.2
click at [505, 590] on div "CA" at bounding box center [560, 590] width 185 height 35
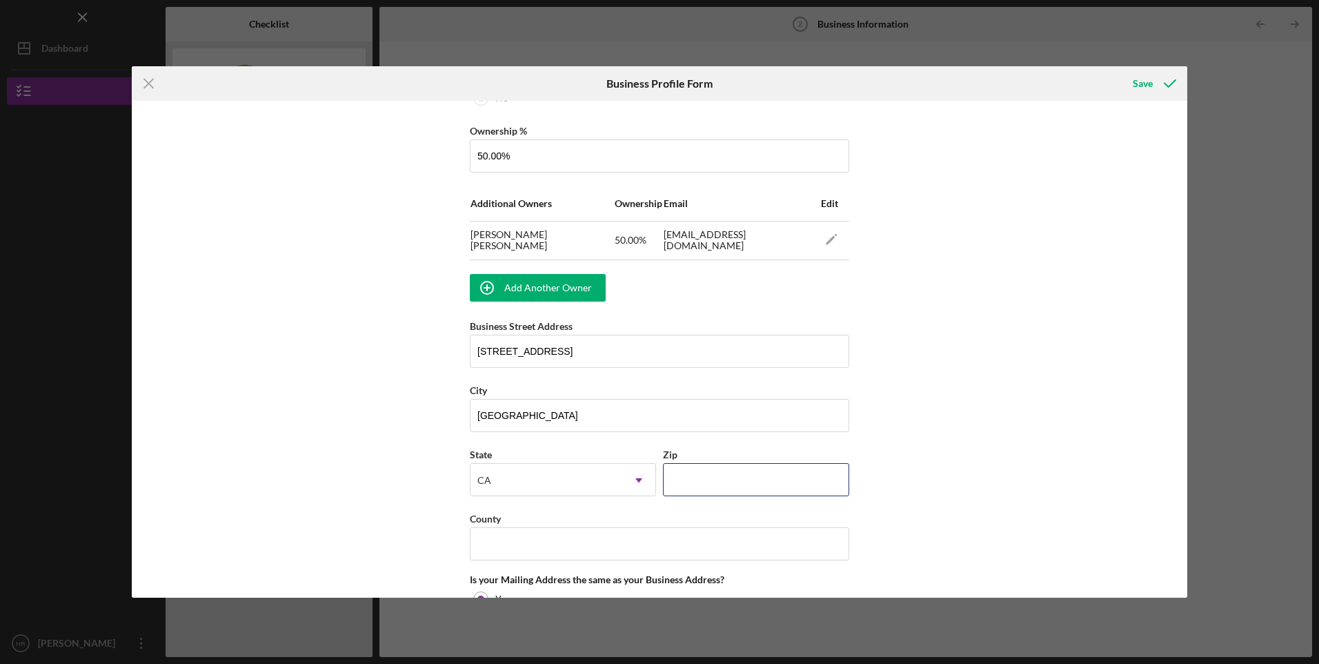
click at [684, 487] on input "Zip" at bounding box center [756, 479] width 186 height 33
type input "93309"
click at [881, 373] on div "Business Name RLF SERVICES DBA Business Start Date [DATE] Legal Structure S-Cor…" at bounding box center [660, 349] width 1056 height 497
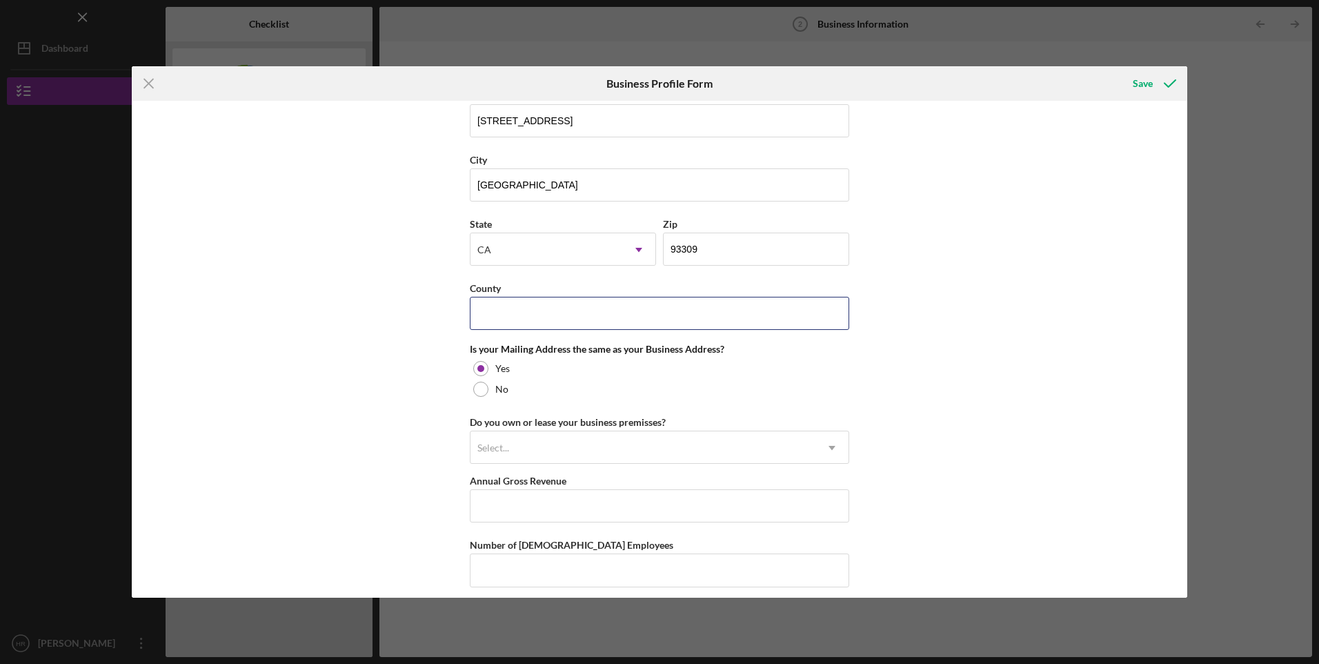
click at [604, 317] on input "County" at bounding box center [659, 313] width 379 height 33
type input "[GEOGRAPHIC_DATA]"
click at [572, 450] on div "Select..." at bounding box center [643, 448] width 345 height 32
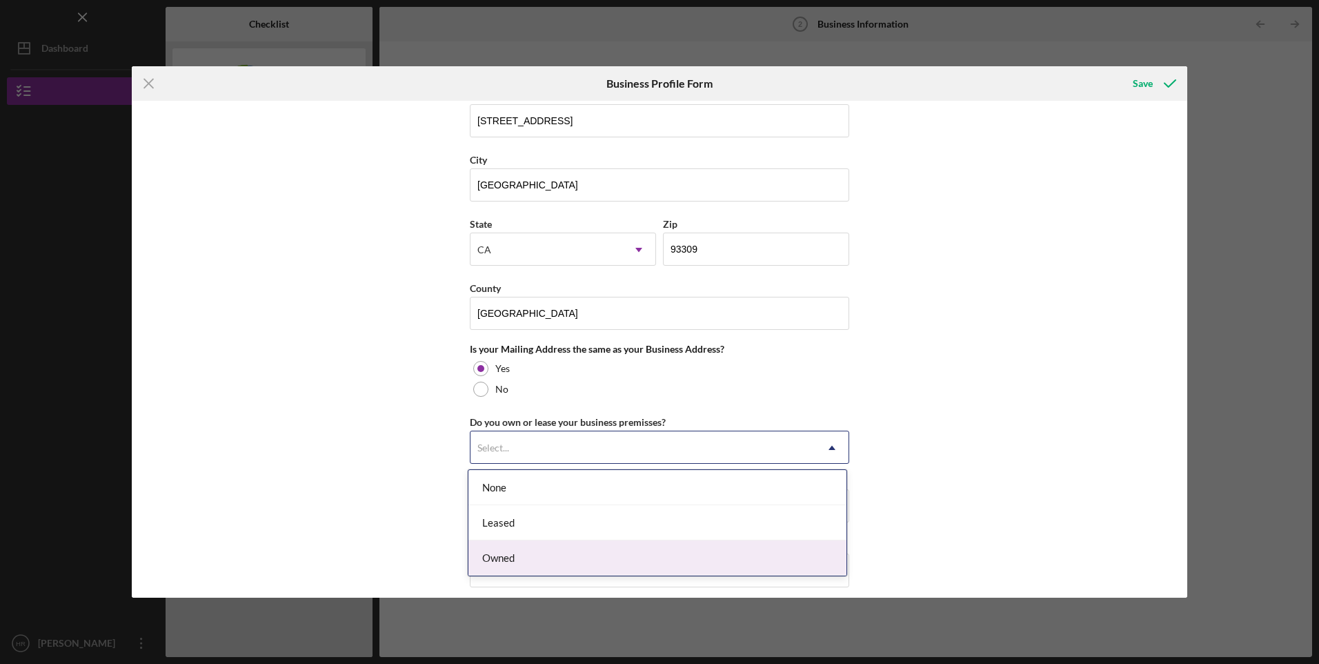
drag, startPoint x: 533, startPoint y: 488, endPoint x: 500, endPoint y: 560, distance: 79.0
click at [500, 560] on div "None Leased Owned" at bounding box center [657, 523] width 378 height 106
click at [500, 560] on div "Owned" at bounding box center [657, 557] width 378 height 35
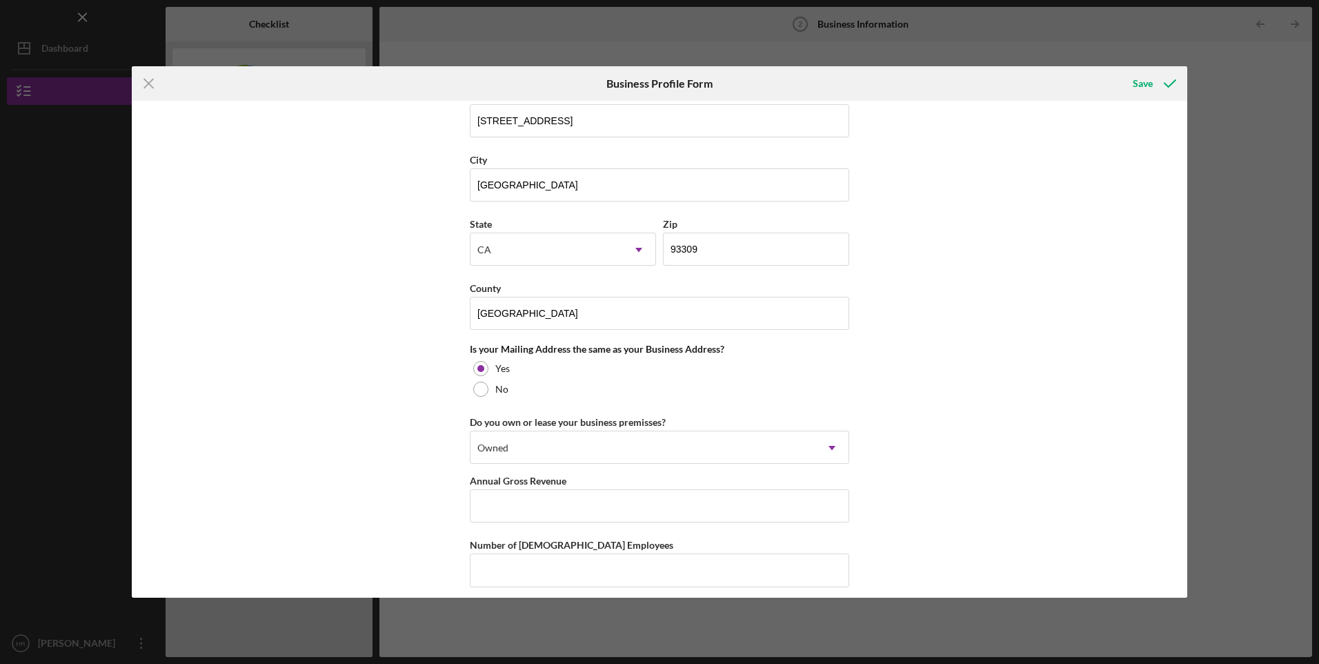
scroll to position [1109, 0]
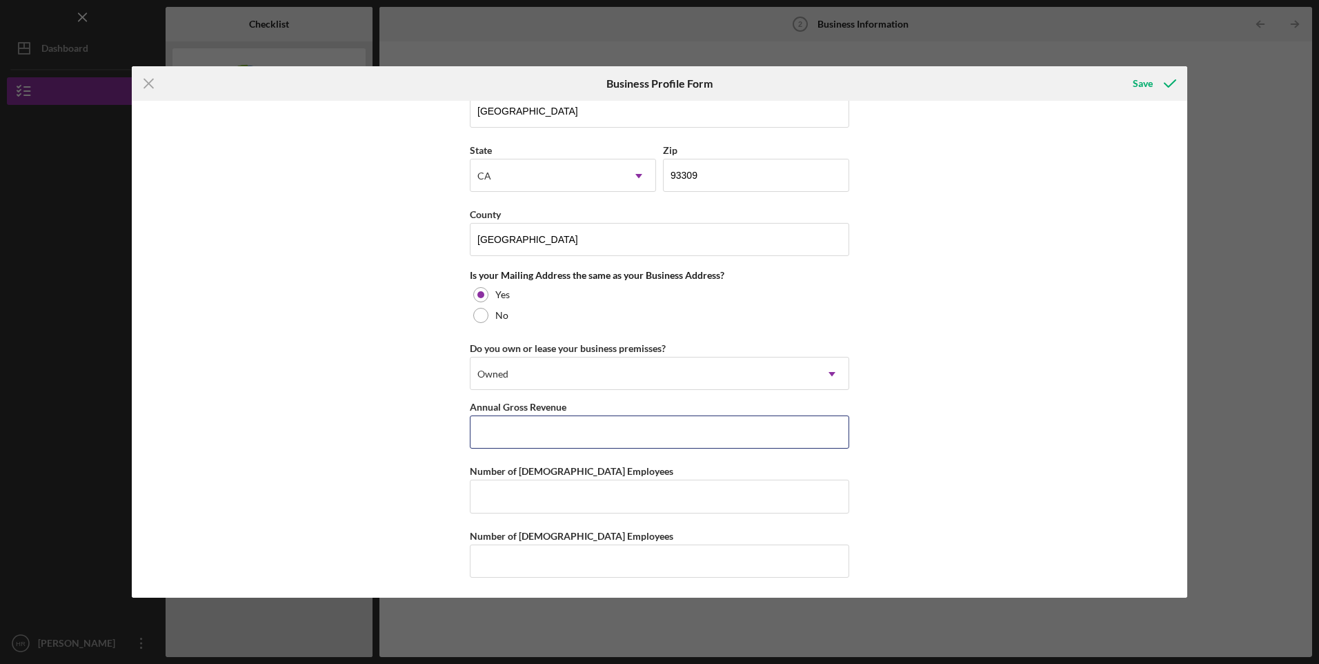
click at [571, 424] on input "Annual Gross Revenue" at bounding box center [659, 431] width 379 height 33
type input "$1,378,808"
type input "1"
type input "2"
type input "0"
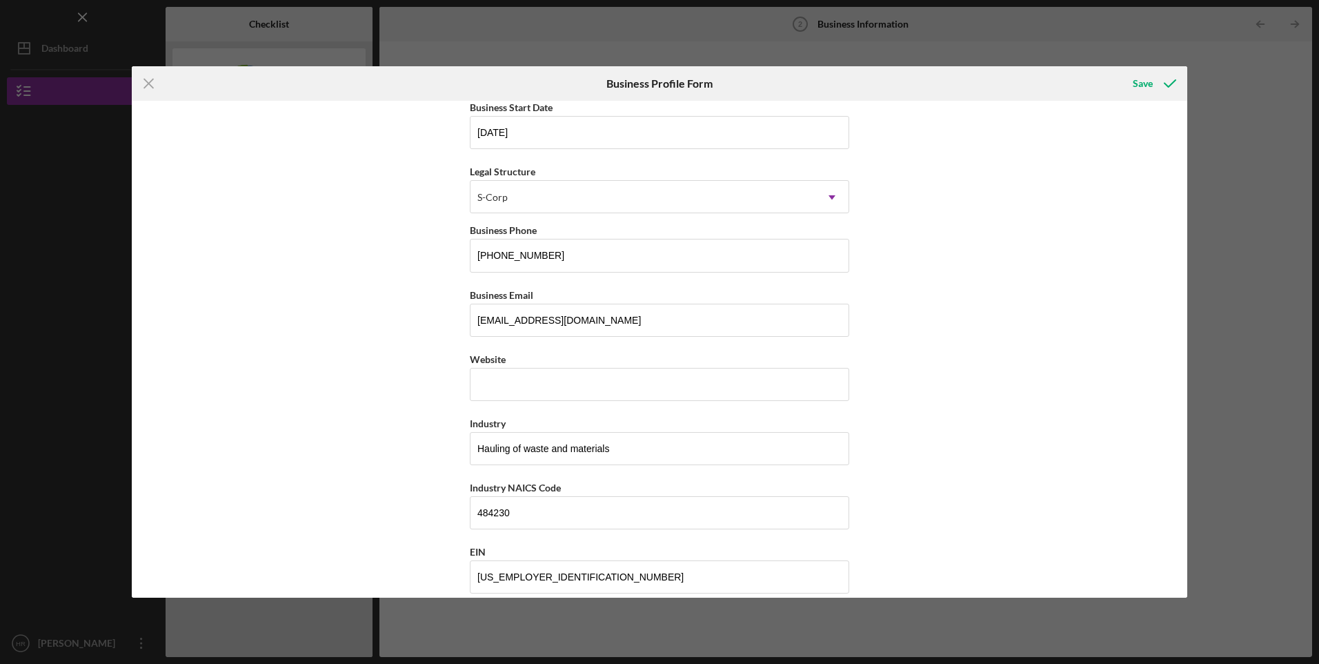
scroll to position [0, 0]
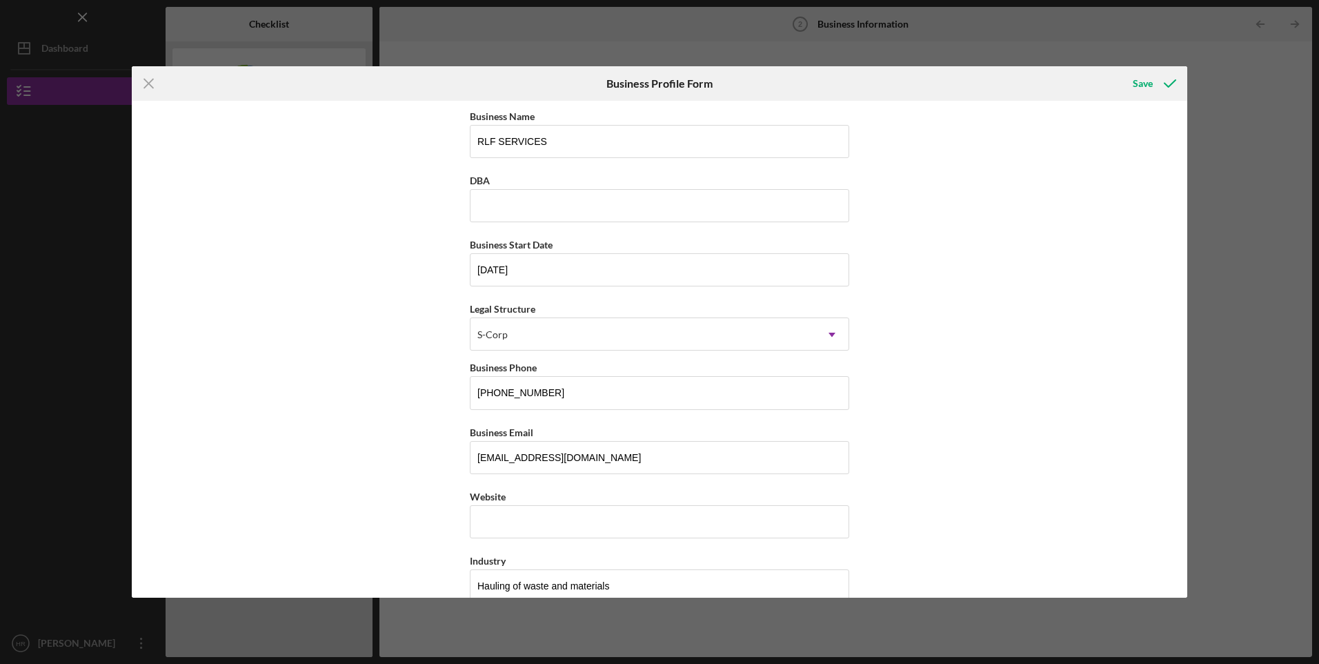
click at [1142, 81] on div "Save" at bounding box center [1143, 84] width 20 height 28
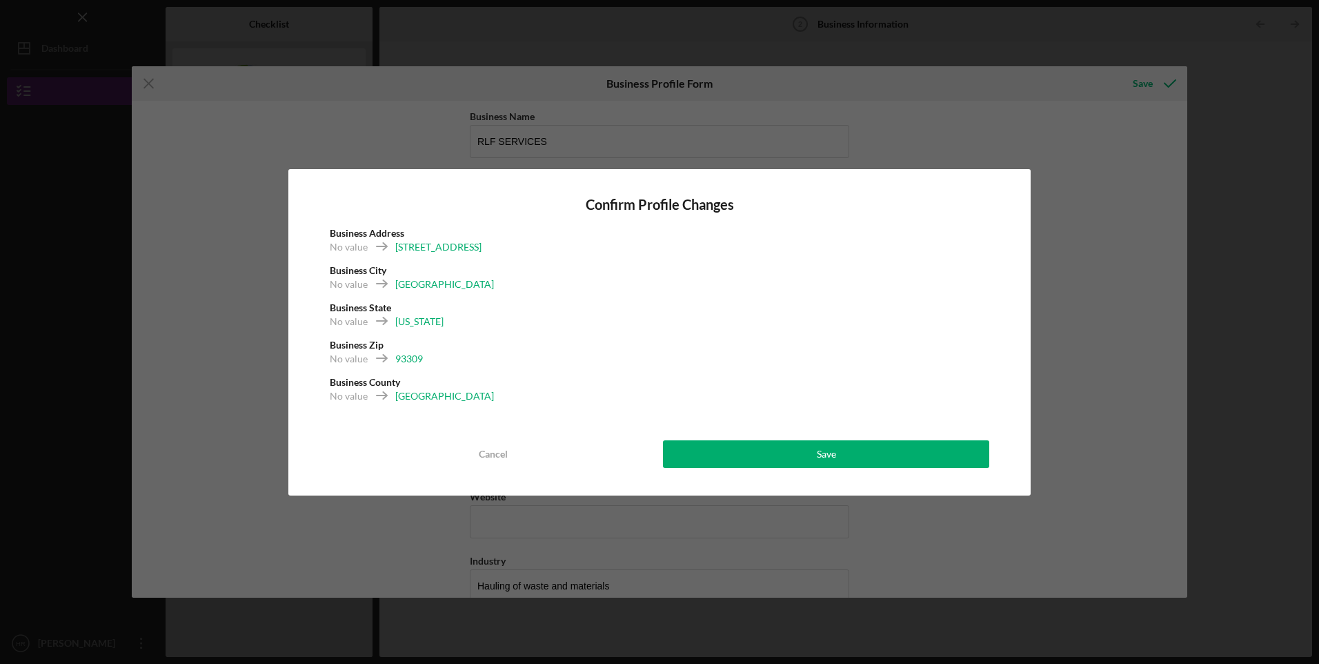
click at [851, 452] on button "Save" at bounding box center [826, 454] width 326 height 28
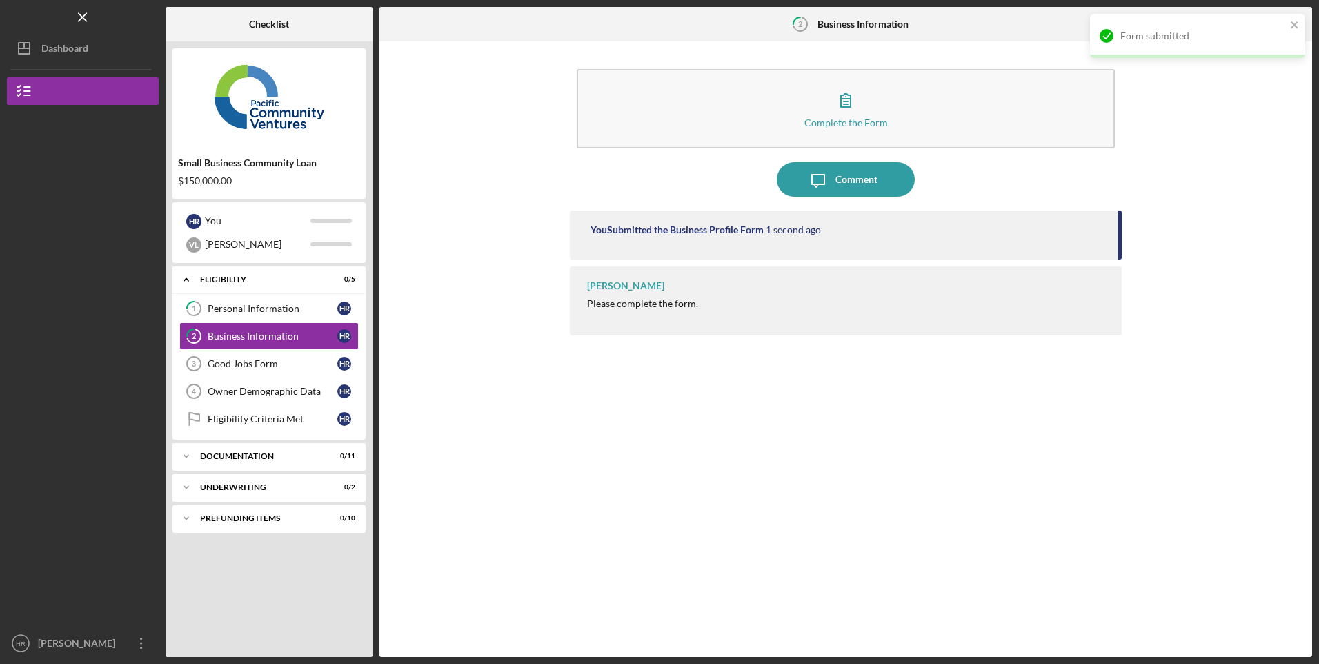
click at [226, 365] on div "Good Jobs Form" at bounding box center [273, 363] width 130 height 11
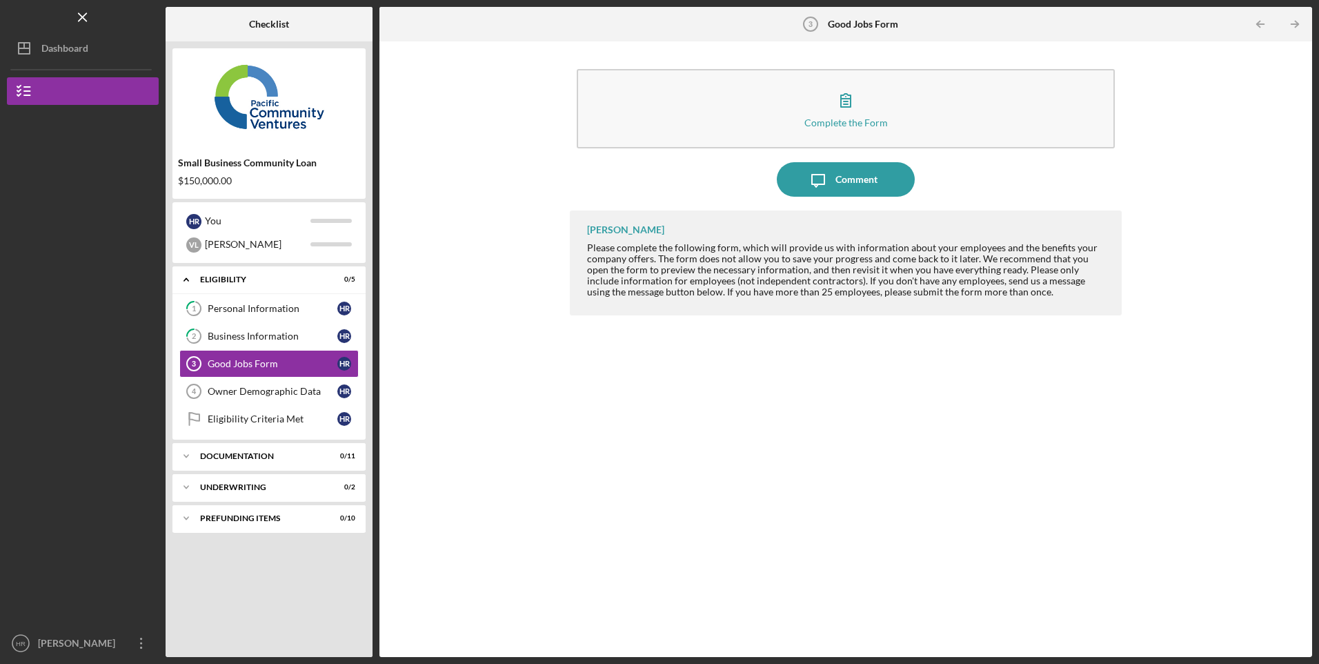
click at [691, 125] on button "Complete the Form Form" at bounding box center [845, 108] width 537 height 79
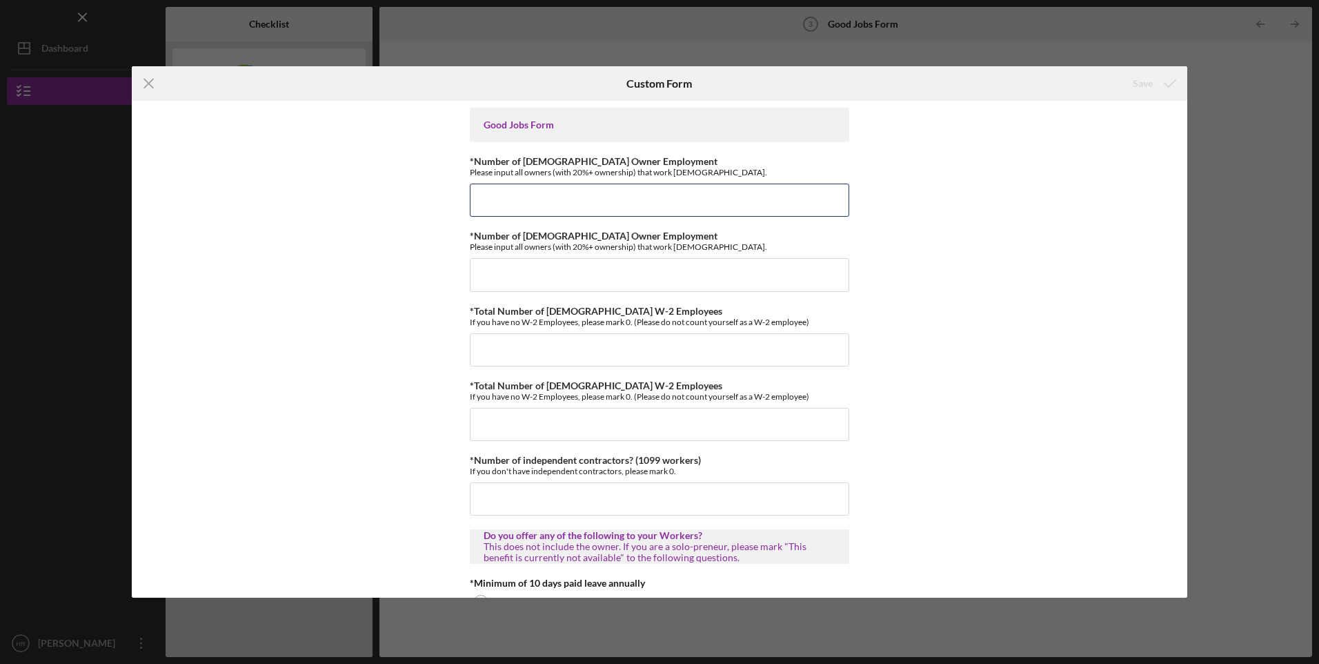
click at [629, 203] on input "*Number of [DEMOGRAPHIC_DATA] Owner Employment" at bounding box center [659, 200] width 379 height 33
type input "2"
type input "0"
type input "2"
type input "0"
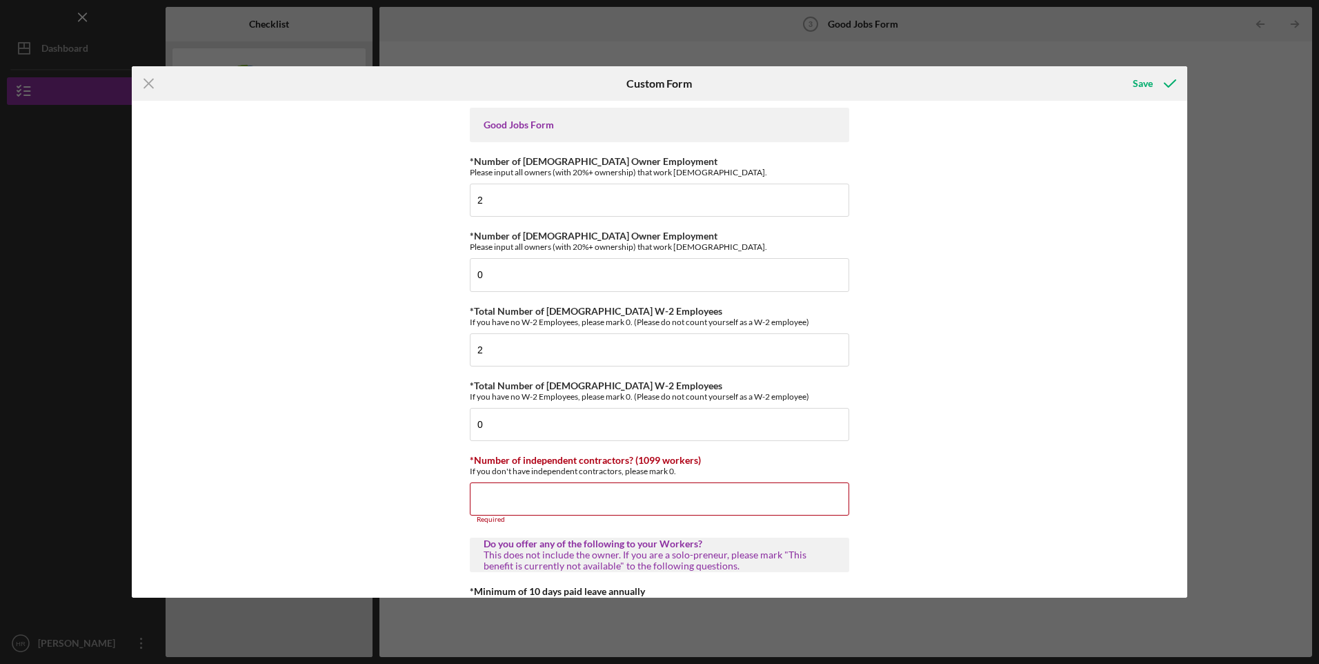
click at [593, 508] on input "*Number of independent contractors? (1099 workers)" at bounding box center [659, 498] width 379 height 33
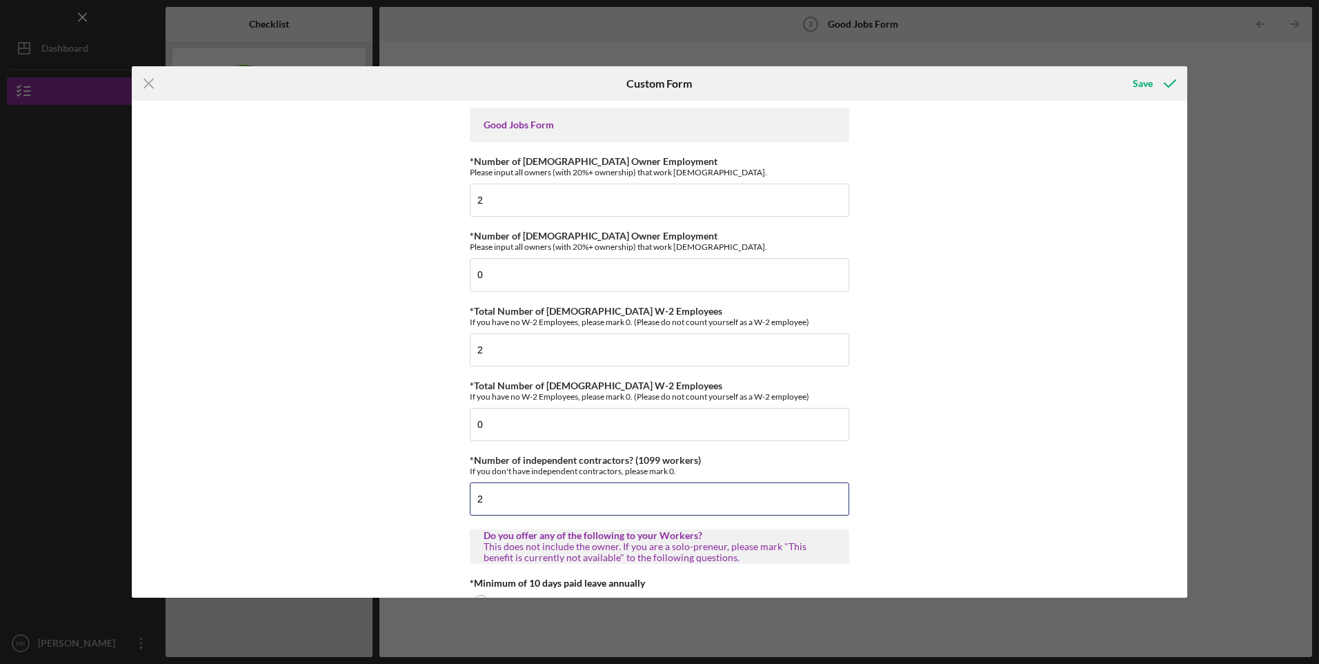
type input "2"
click at [902, 425] on div "Good Jobs Form *Number of [DEMOGRAPHIC_DATA] Owner Employment Please input all …" at bounding box center [660, 349] width 1056 height 497
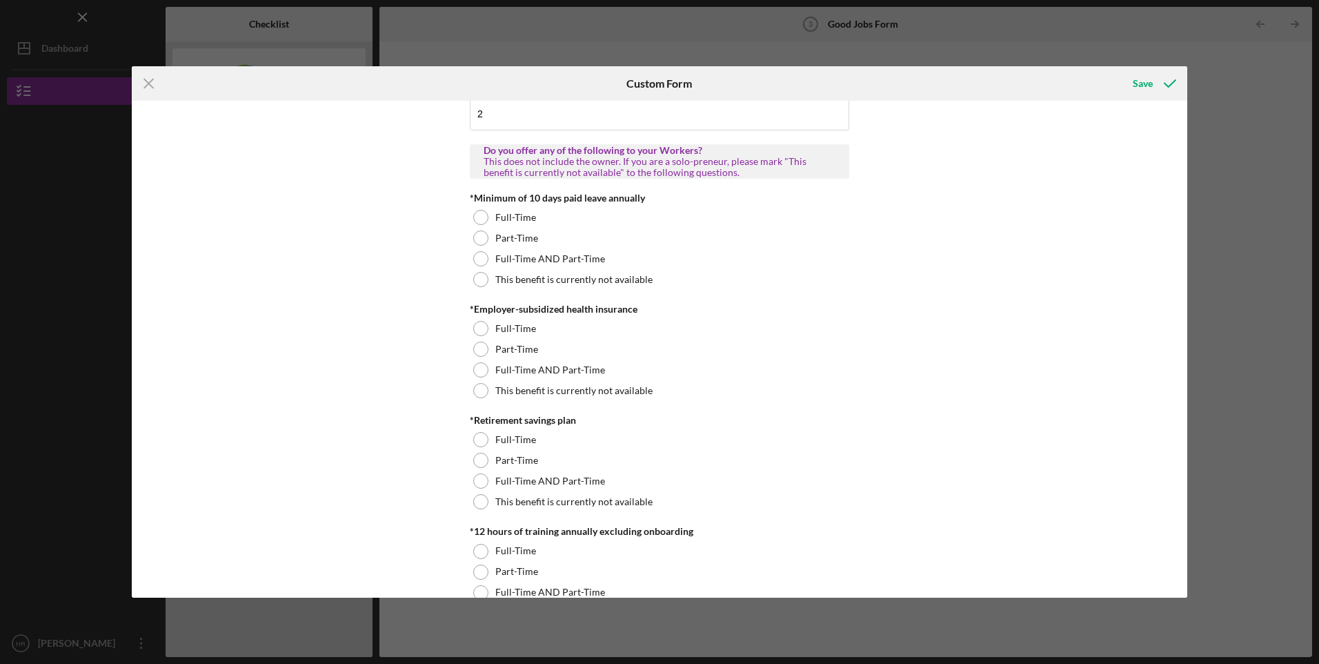
scroll to position [230, 0]
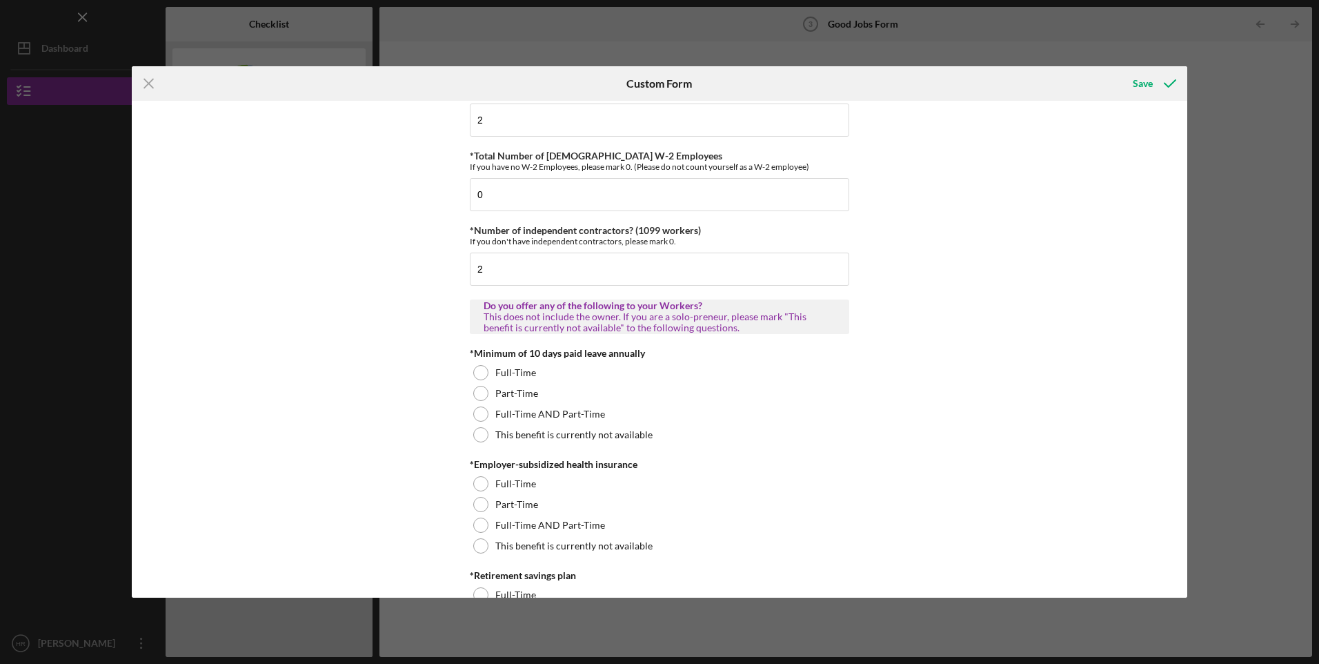
click at [483, 436] on div at bounding box center [480, 434] width 15 height 15
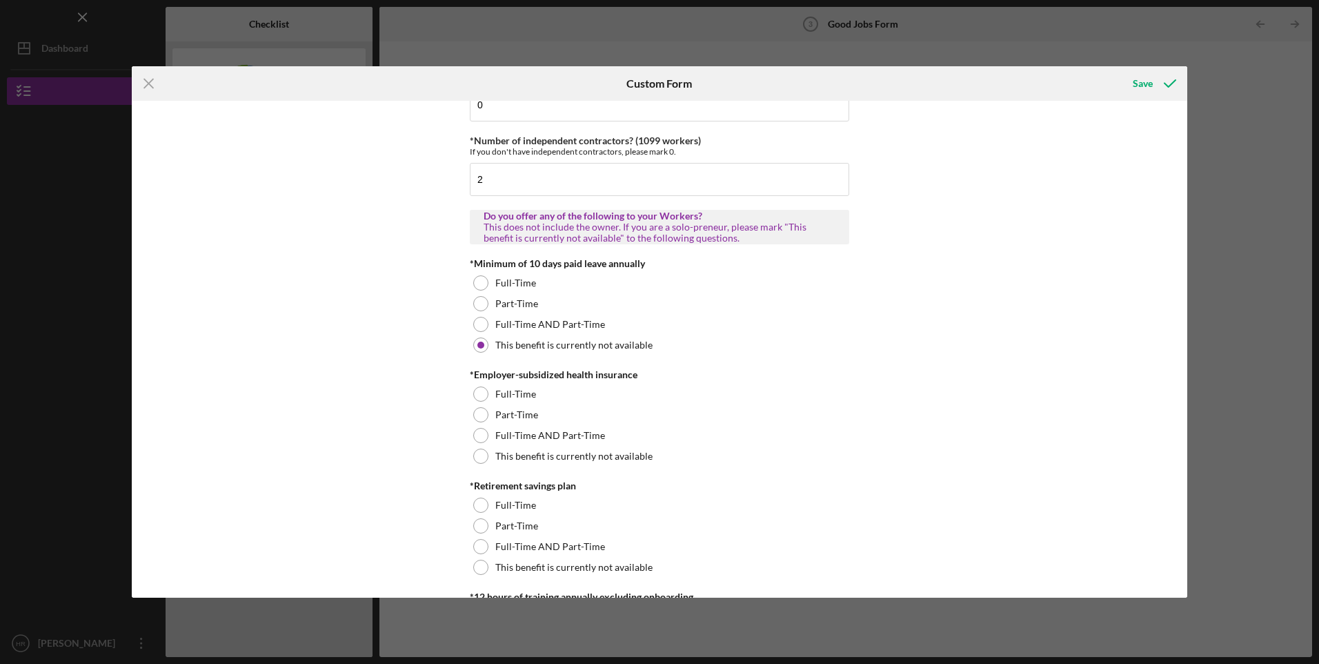
scroll to position [460, 0]
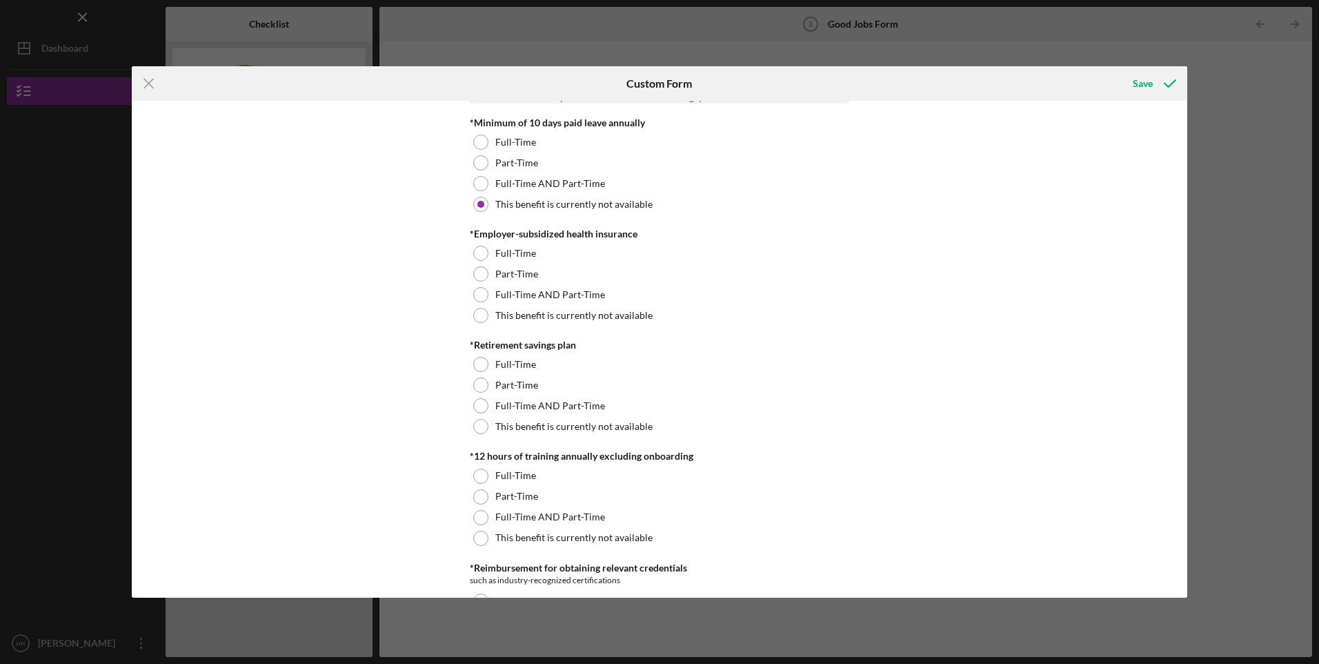
click at [476, 312] on div at bounding box center [480, 315] width 15 height 15
click at [473, 430] on div at bounding box center [480, 426] width 15 height 15
click at [481, 537] on div at bounding box center [480, 538] width 15 height 15
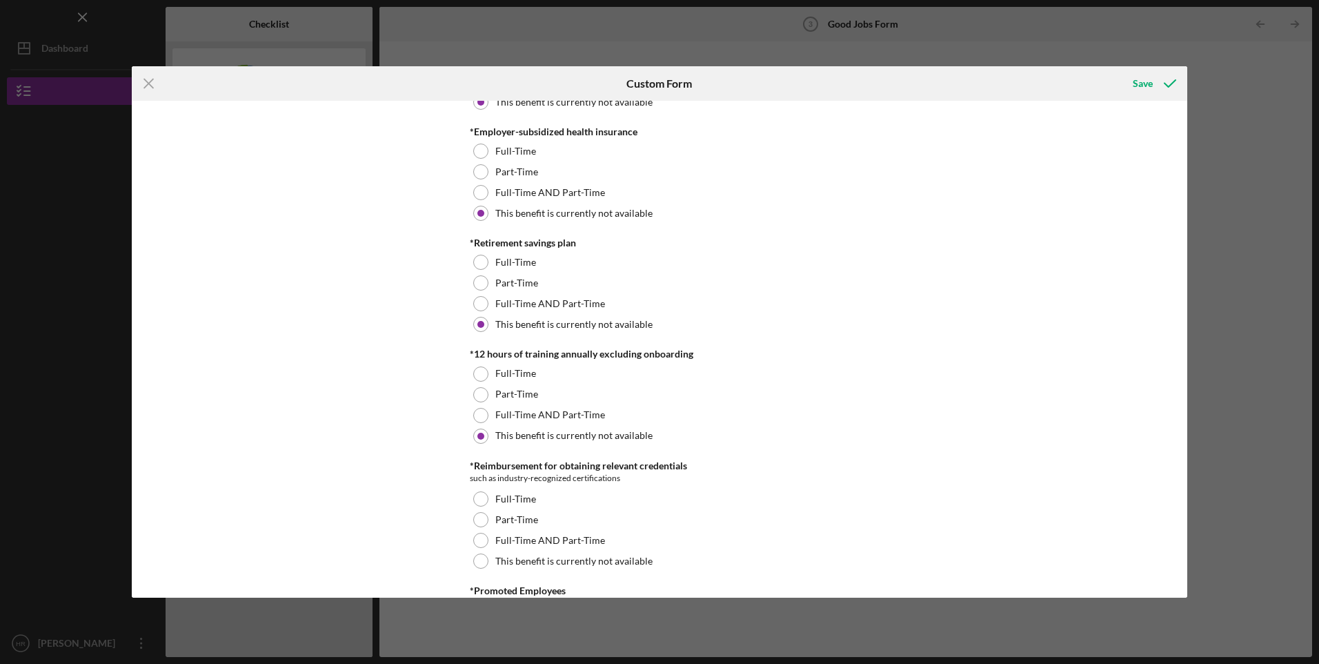
scroll to position [690, 0]
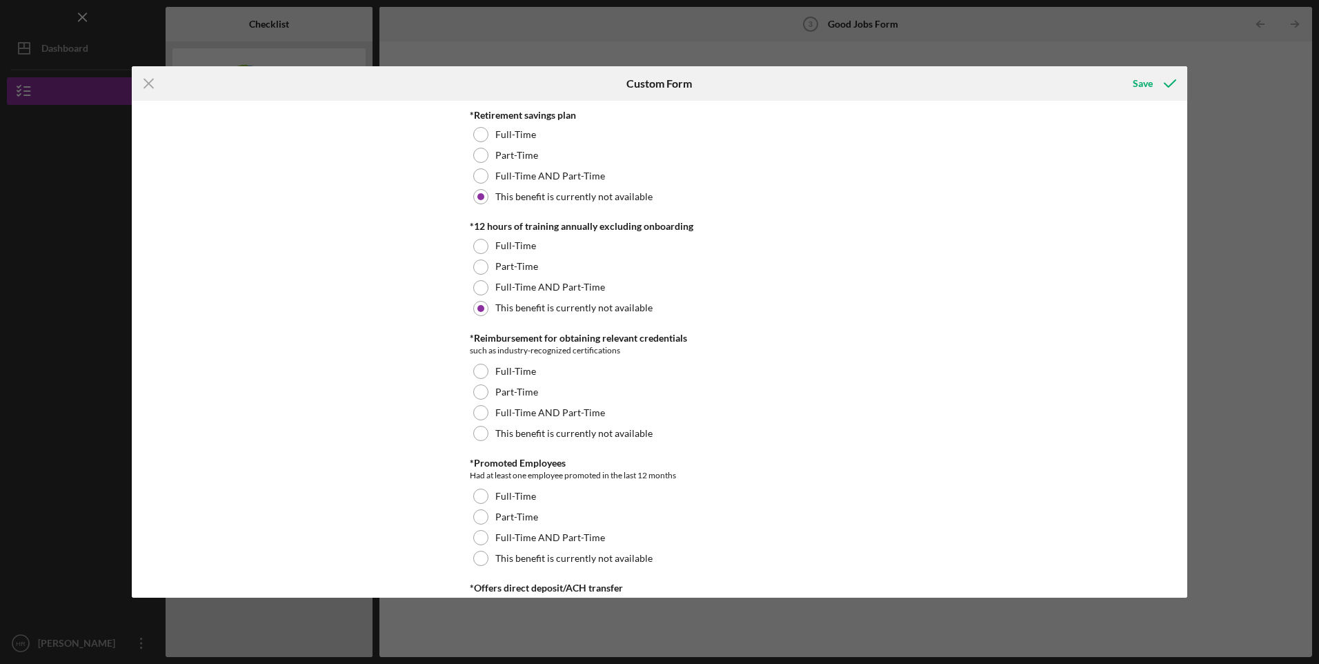
click at [475, 423] on div "This benefit is currently not available" at bounding box center [659, 433] width 379 height 21
click at [479, 535] on div at bounding box center [480, 537] width 15 height 15
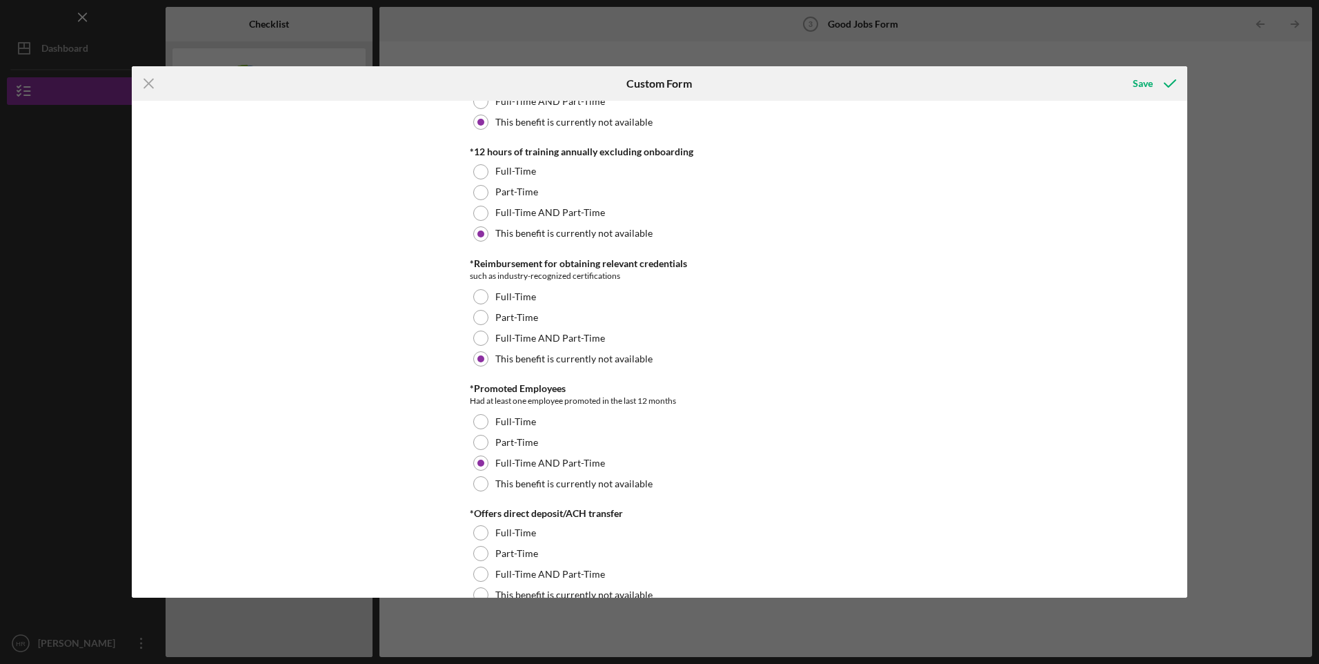
scroll to position [920, 0]
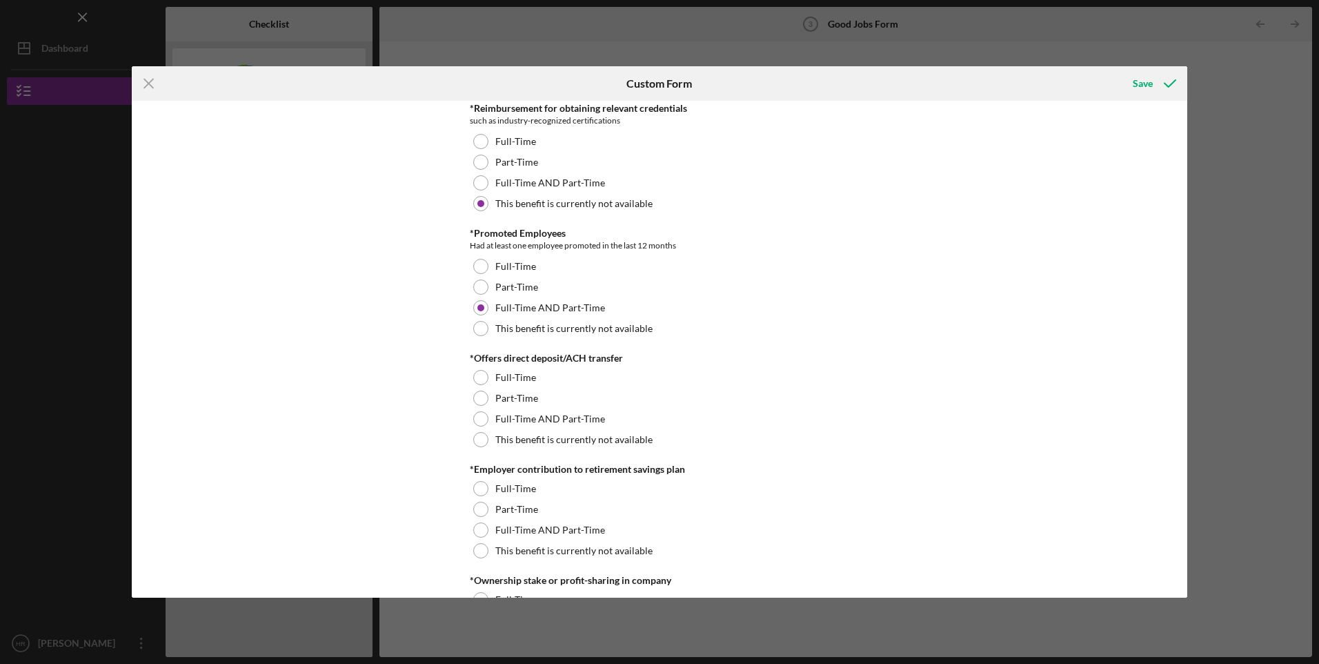
click at [482, 444] on div at bounding box center [480, 439] width 15 height 15
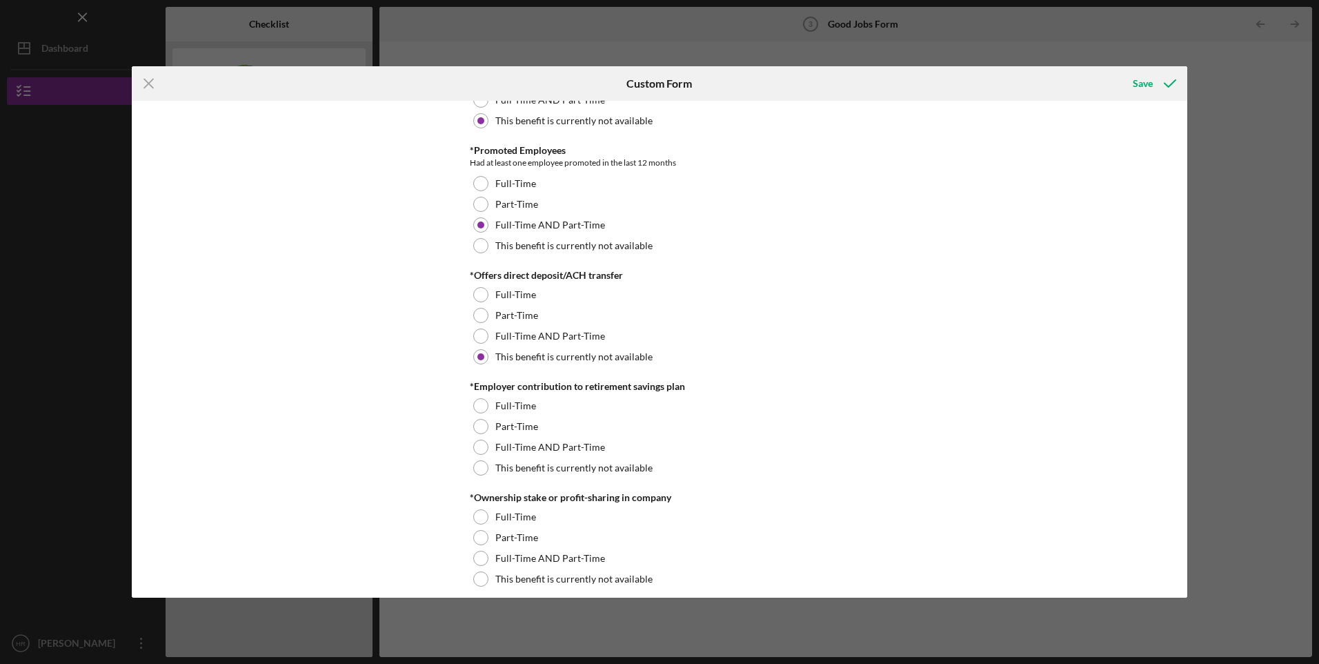
scroll to position [1035, 0]
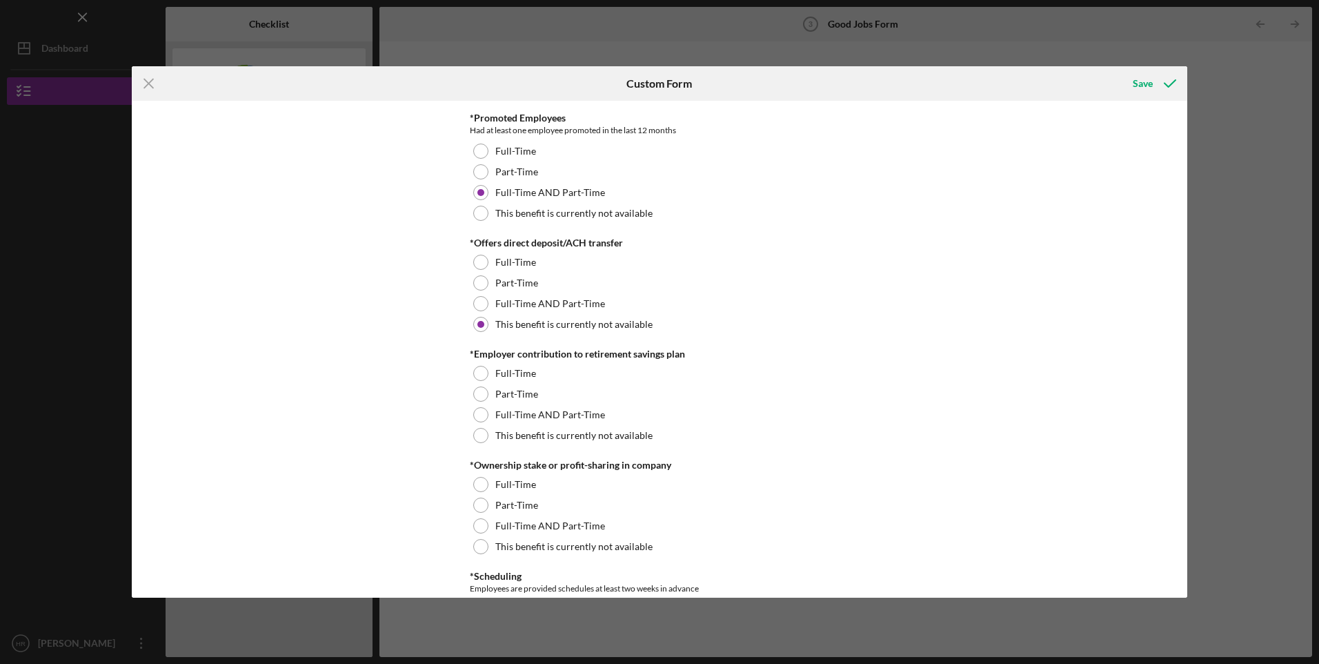
click at [480, 431] on div at bounding box center [480, 435] width 15 height 15
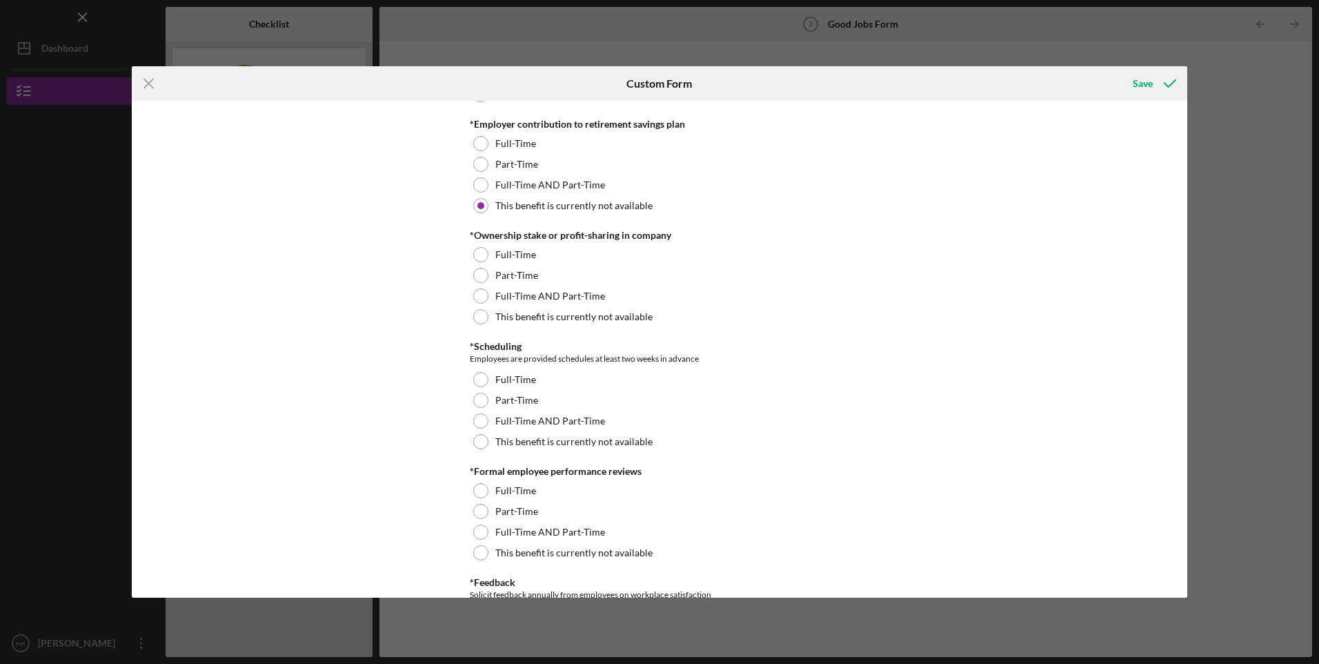
click at [482, 318] on div at bounding box center [480, 316] width 15 height 15
click at [481, 444] on div at bounding box center [480, 441] width 15 height 15
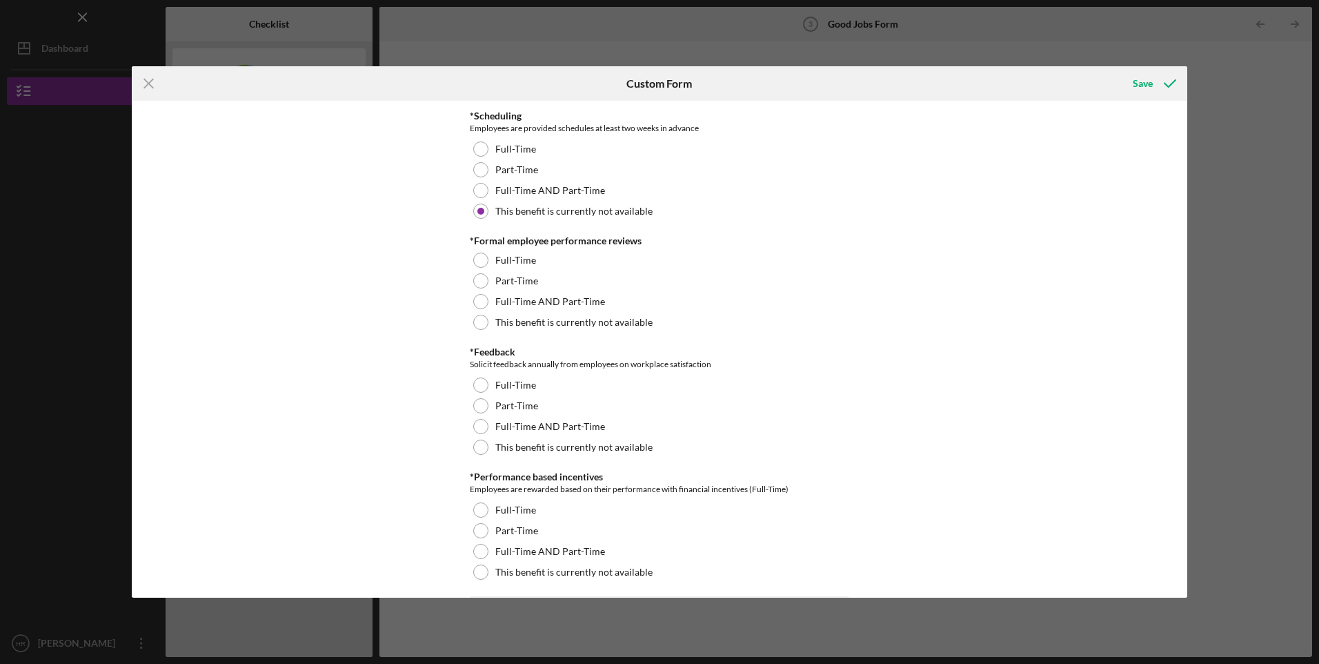
click at [476, 295] on div at bounding box center [480, 301] width 15 height 15
click at [478, 424] on div at bounding box center [480, 426] width 15 height 15
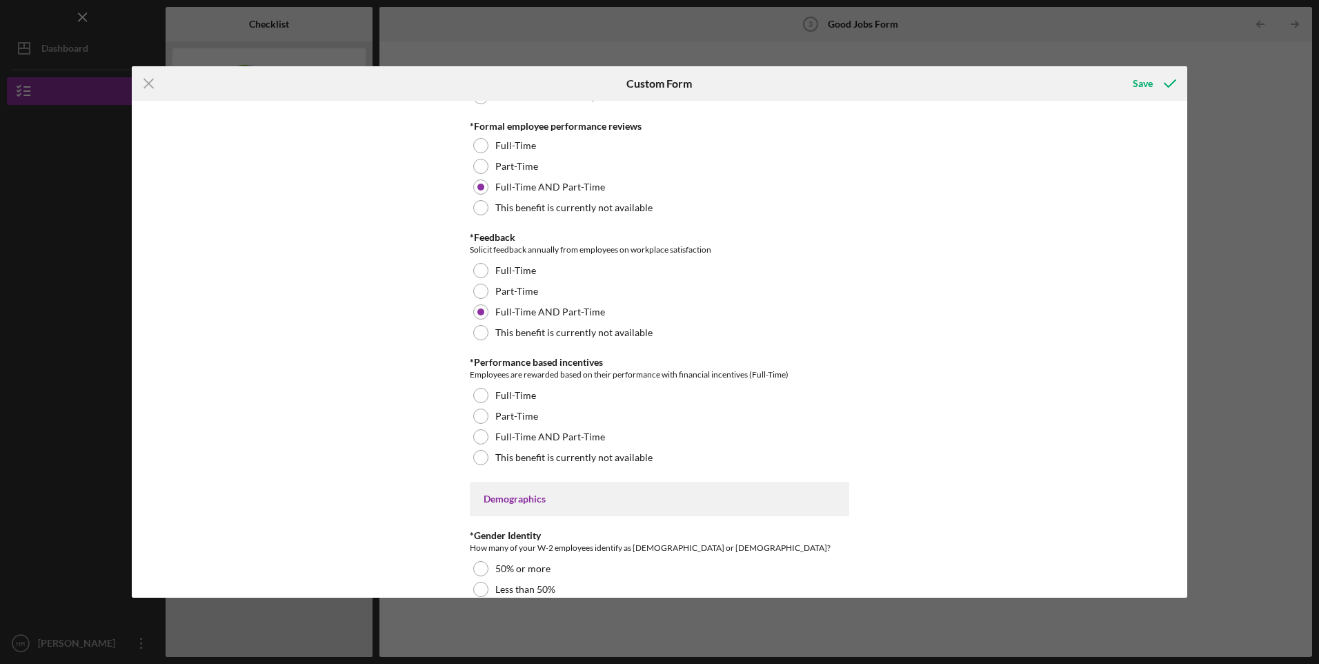
click at [481, 462] on div at bounding box center [480, 457] width 15 height 15
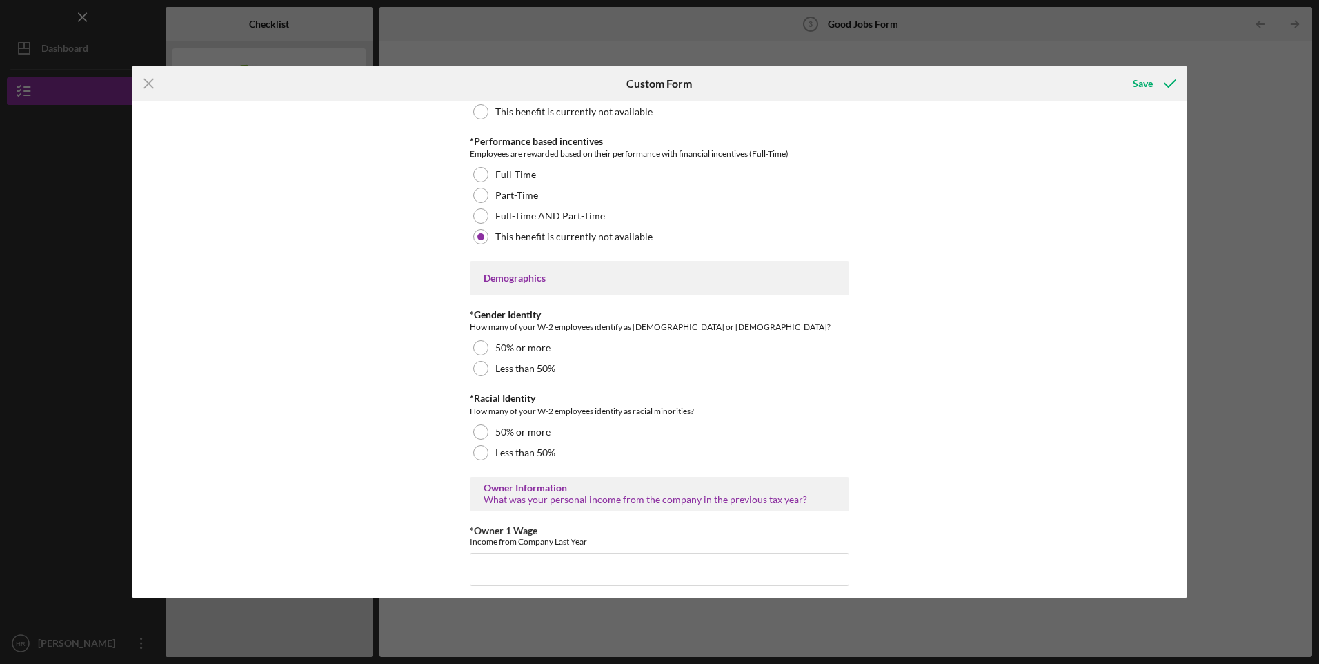
scroll to position [1840, 0]
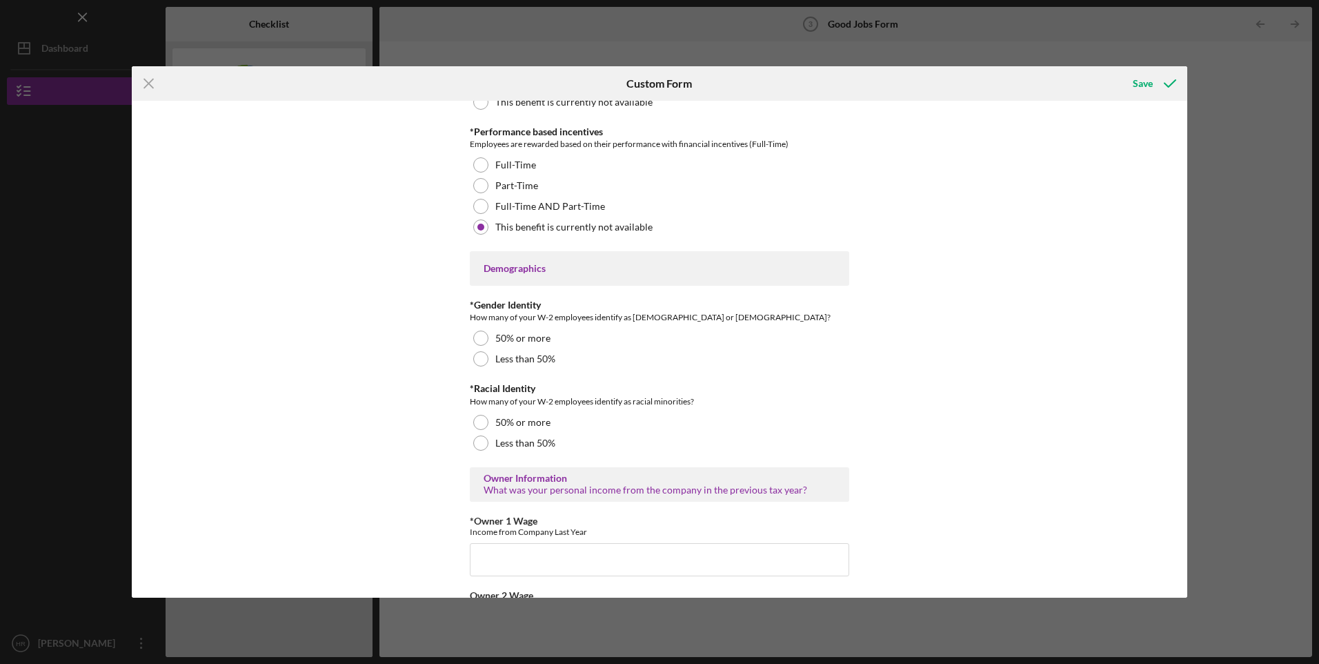
click at [482, 357] on div at bounding box center [480, 358] width 15 height 15
click at [482, 426] on div at bounding box center [480, 422] width 15 height 15
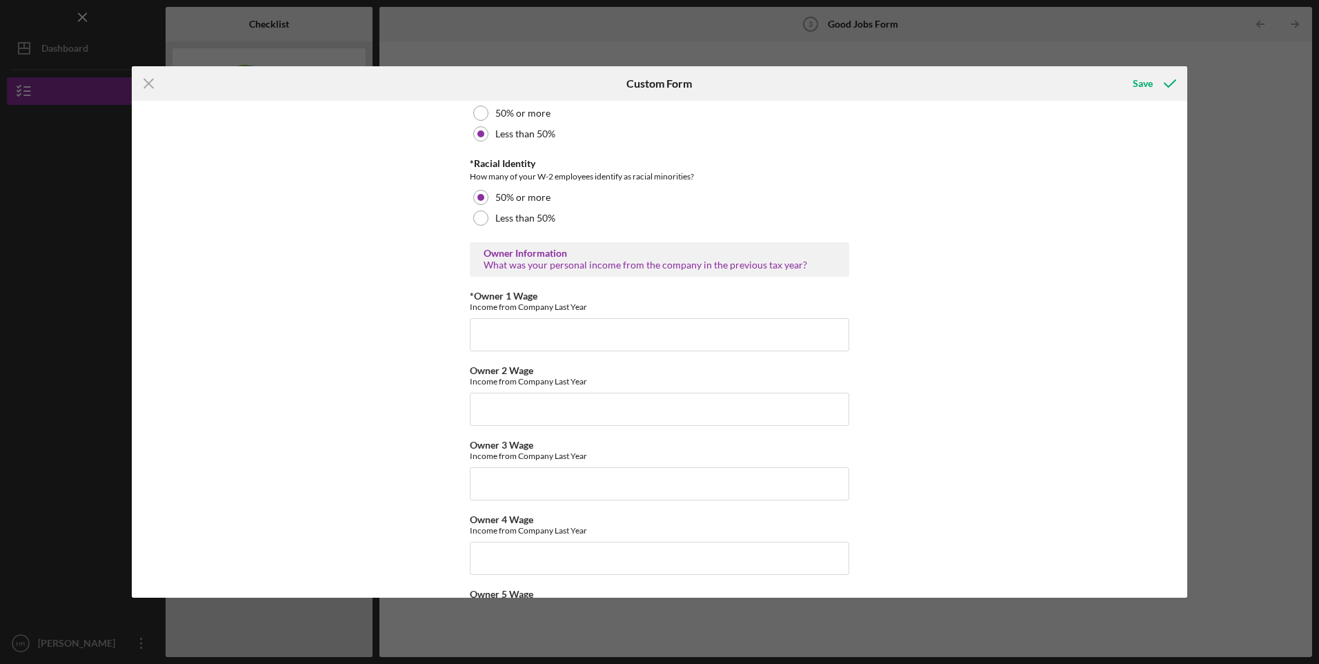
scroll to position [2070, 0]
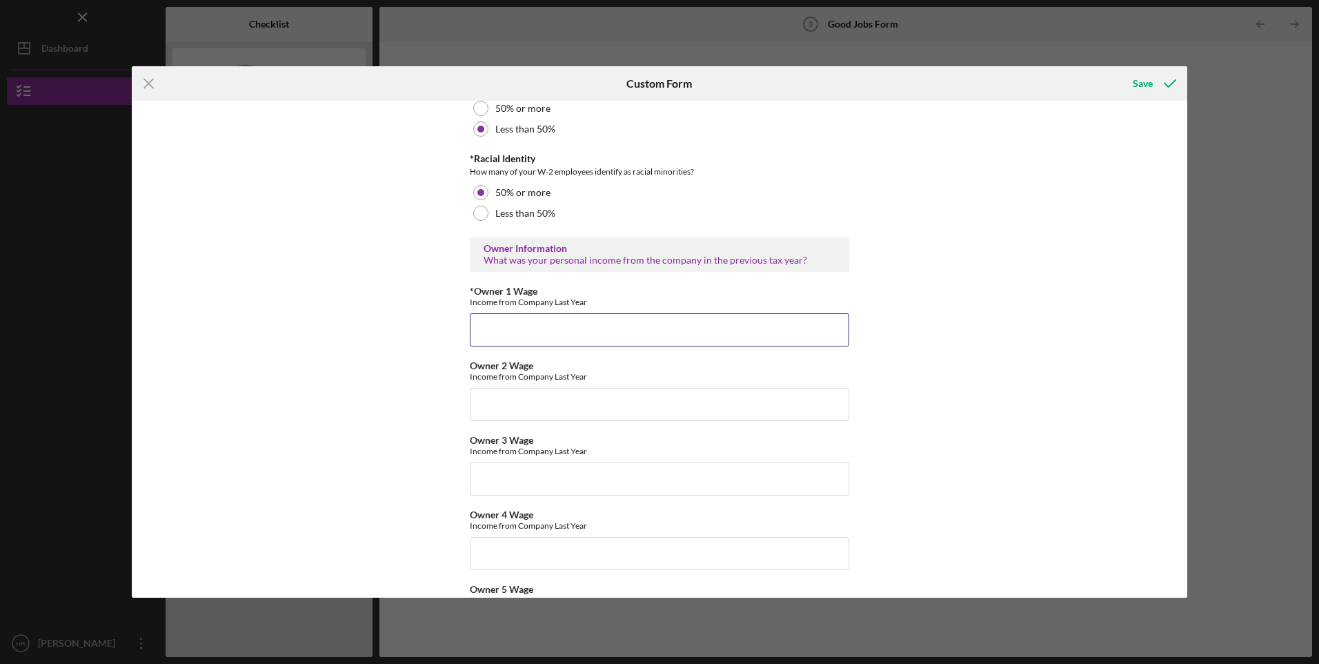
click at [547, 328] on input "*Owner 1 Wage" at bounding box center [659, 329] width 379 height 33
click at [579, 337] on input "*Owner 1 Wage" at bounding box center [659, 329] width 379 height 33
click at [600, 395] on input "Owner 2 Wage" at bounding box center [659, 404] width 379 height 33
click at [506, 333] on input "131131" at bounding box center [659, 329] width 379 height 33
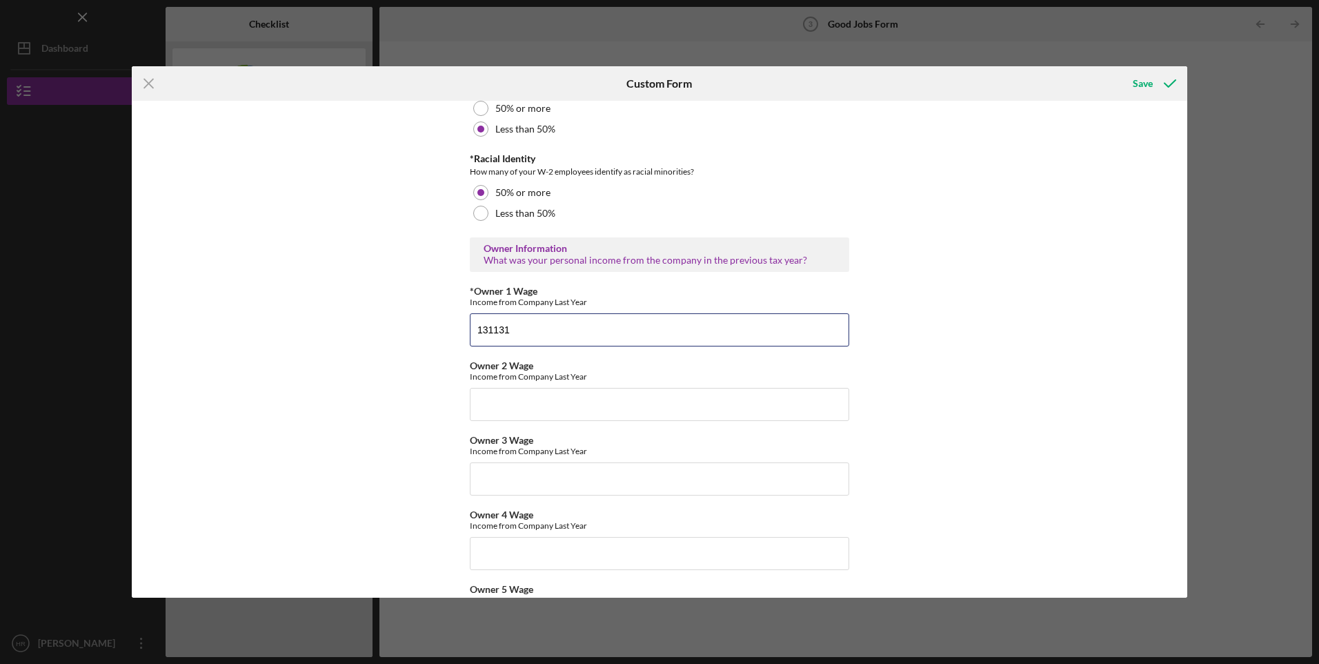
click at [506, 333] on input "131131" at bounding box center [659, 329] width 379 height 33
type input "97535"
click at [528, 408] on input "Owner 2 Wage" at bounding box center [659, 404] width 379 height 33
type input "$72,736"
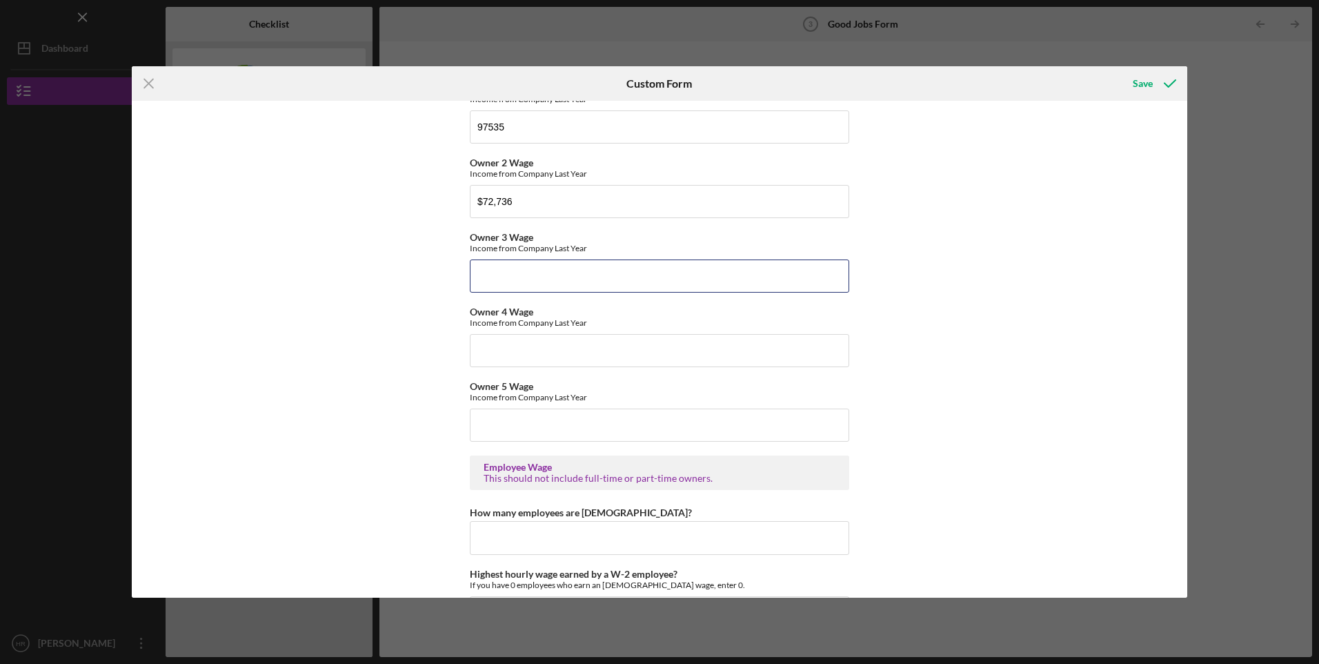
scroll to position [2415, 0]
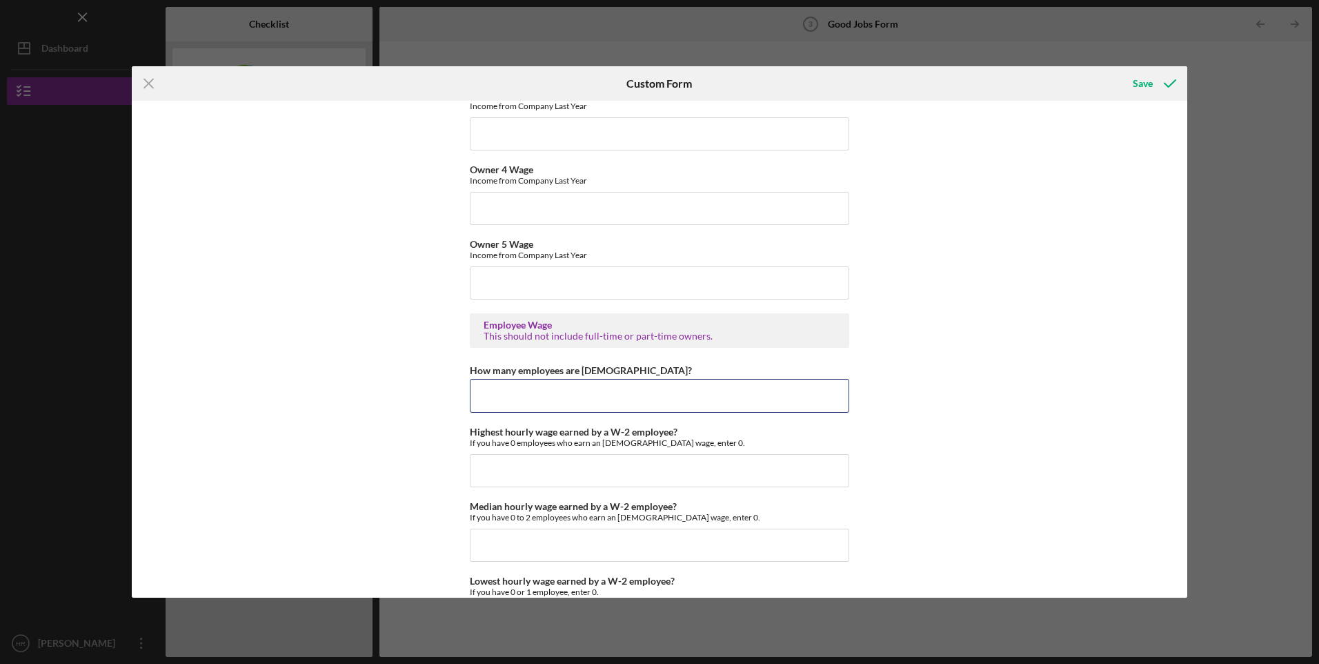
click at [631, 395] on input "How many employees are [DEMOGRAPHIC_DATA]?" at bounding box center [659, 395] width 379 height 33
type input "2"
click at [589, 466] on input "Highest hourly wage earned by a W-2 employee?" at bounding box center [659, 470] width 379 height 33
type input "$18"
type input "$17"
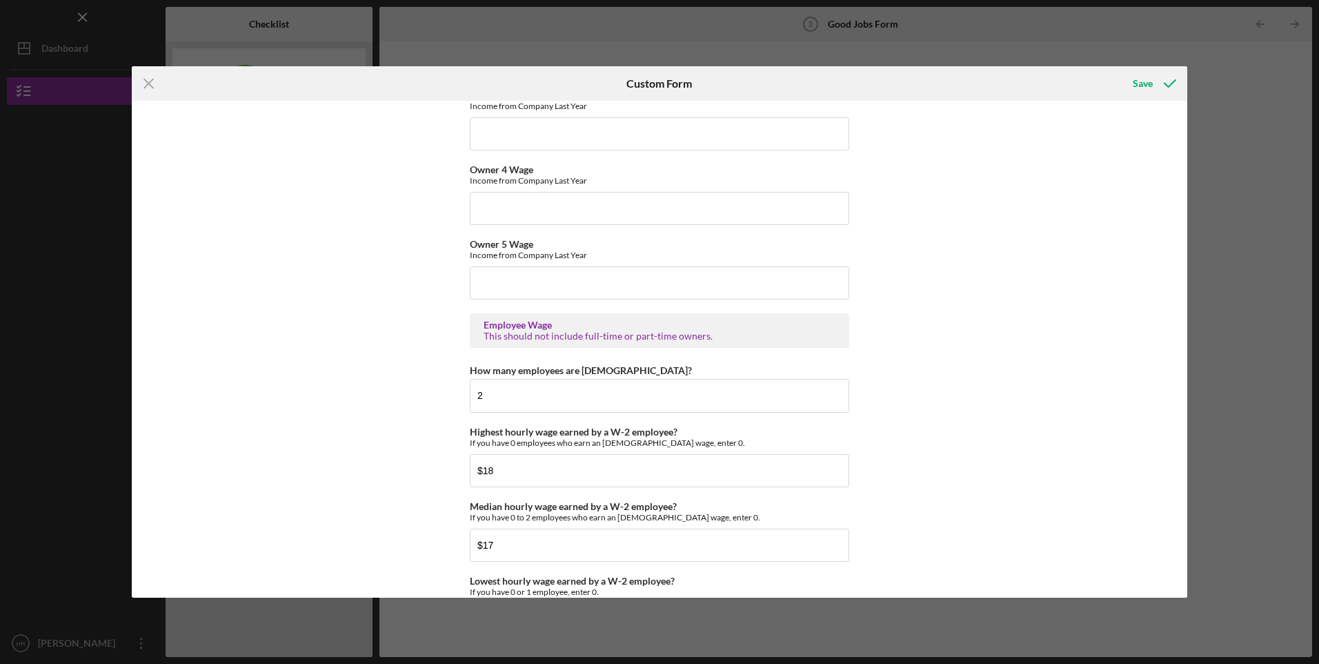
scroll to position [2685, 0]
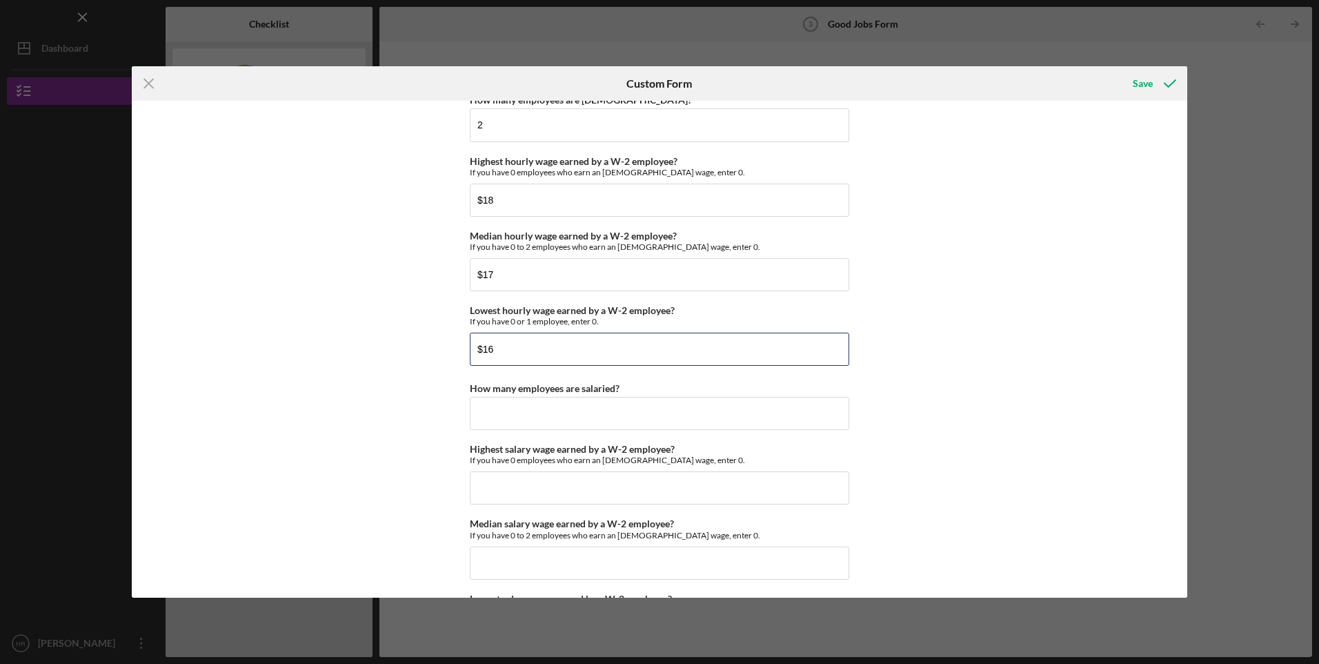
type input "$16"
type input "0"
type input "$0"
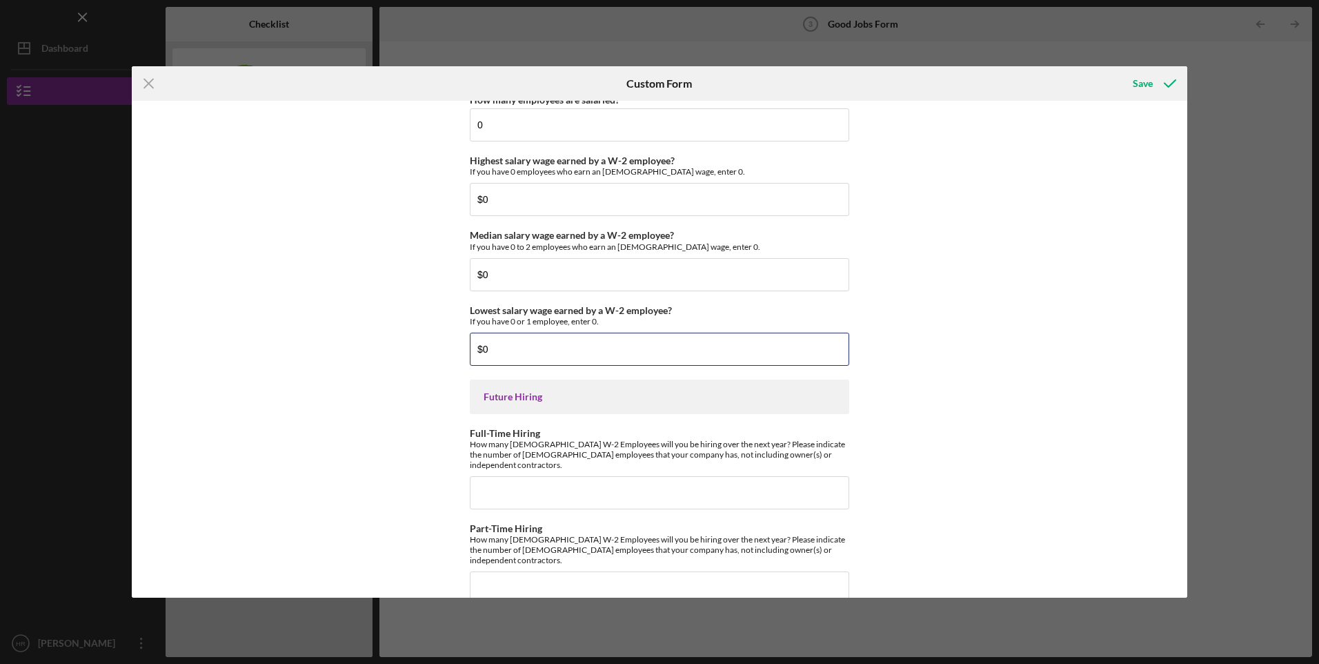
type input "$0"
type input "1"
type input "0"
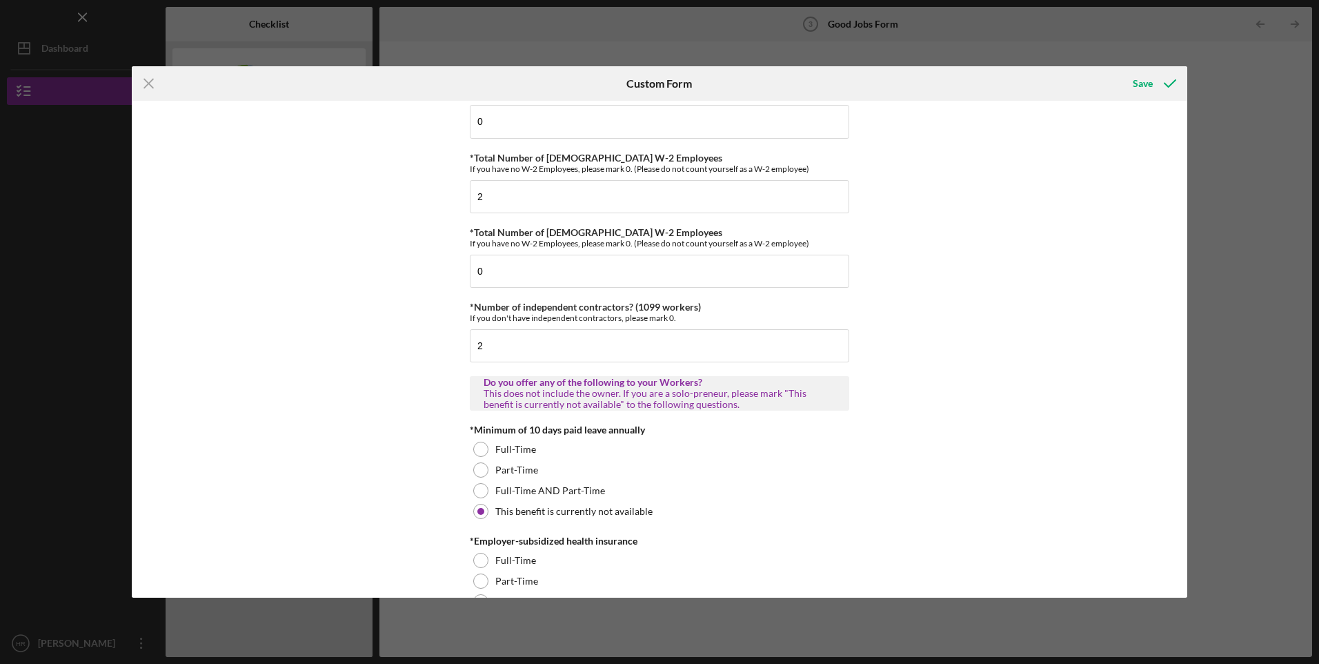
scroll to position [0, 0]
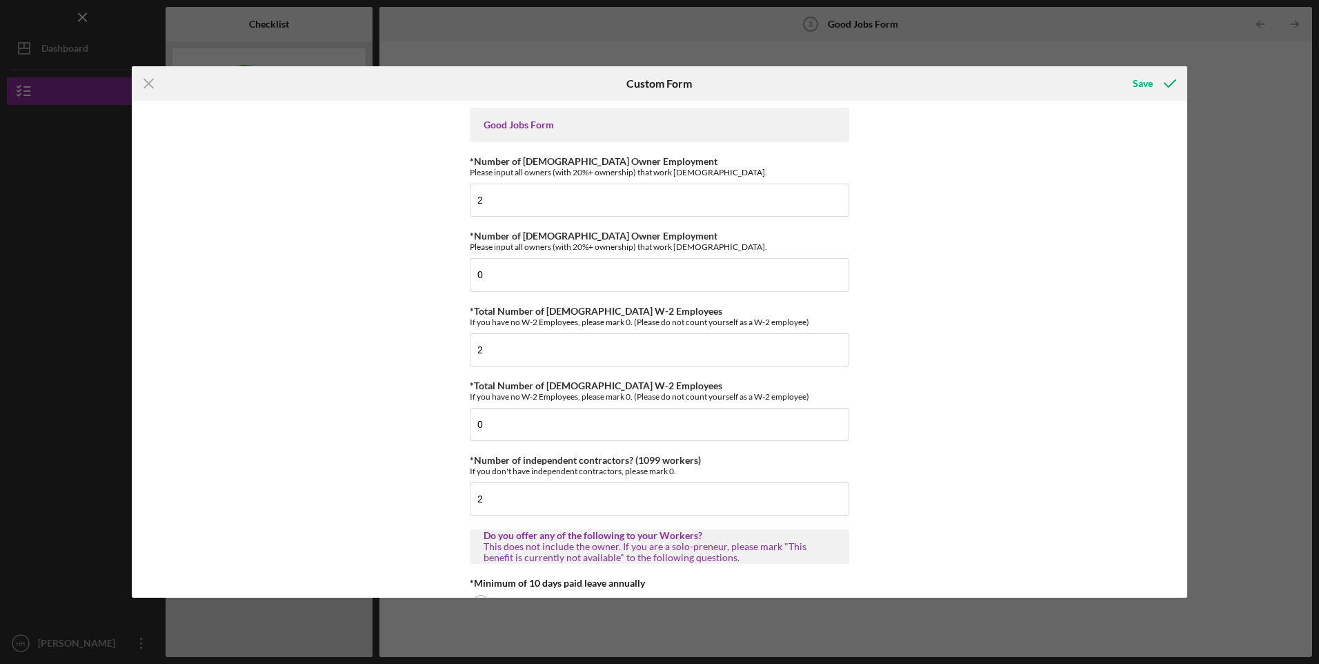
drag, startPoint x: 1144, startPoint y: 84, endPoint x: 1137, endPoint y: 79, distance: 8.4
click at [1143, 82] on div "Save" at bounding box center [1143, 84] width 20 height 28
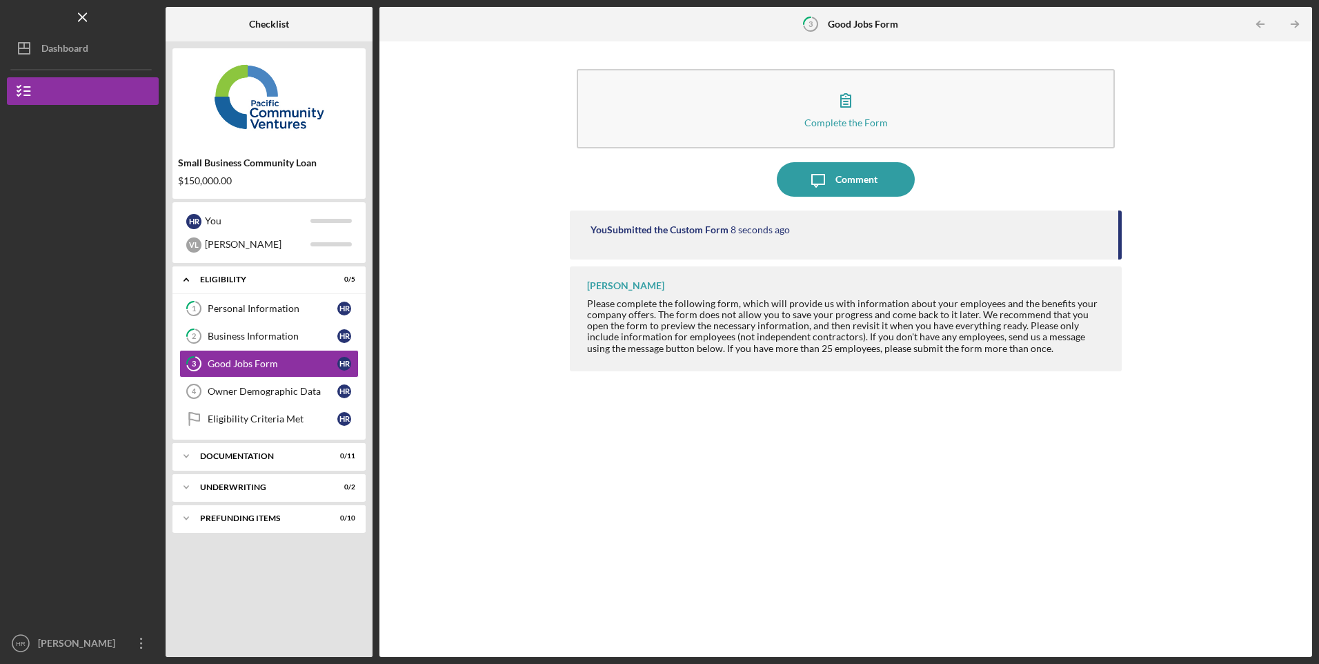
click at [257, 399] on link "Owner Demographic Data 4 Owner Demographic Data H R" at bounding box center [268, 391] width 179 height 28
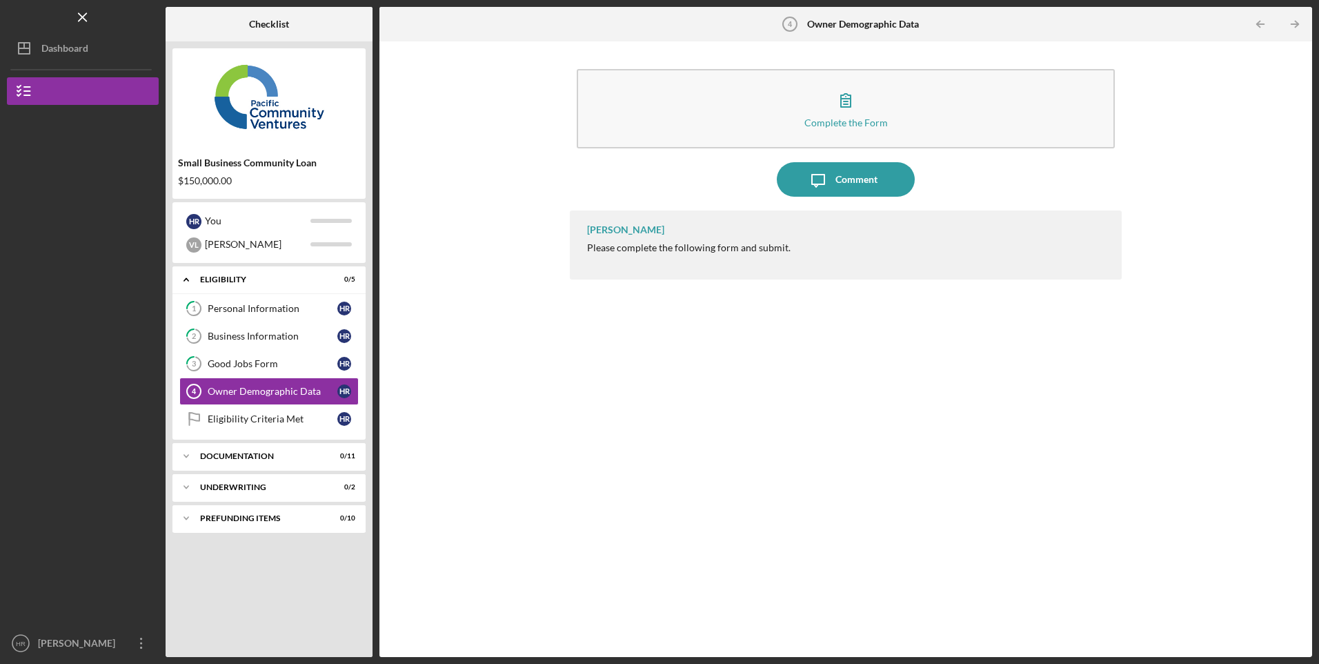
click at [827, 112] on button "Complete the Form Form" at bounding box center [845, 108] width 537 height 79
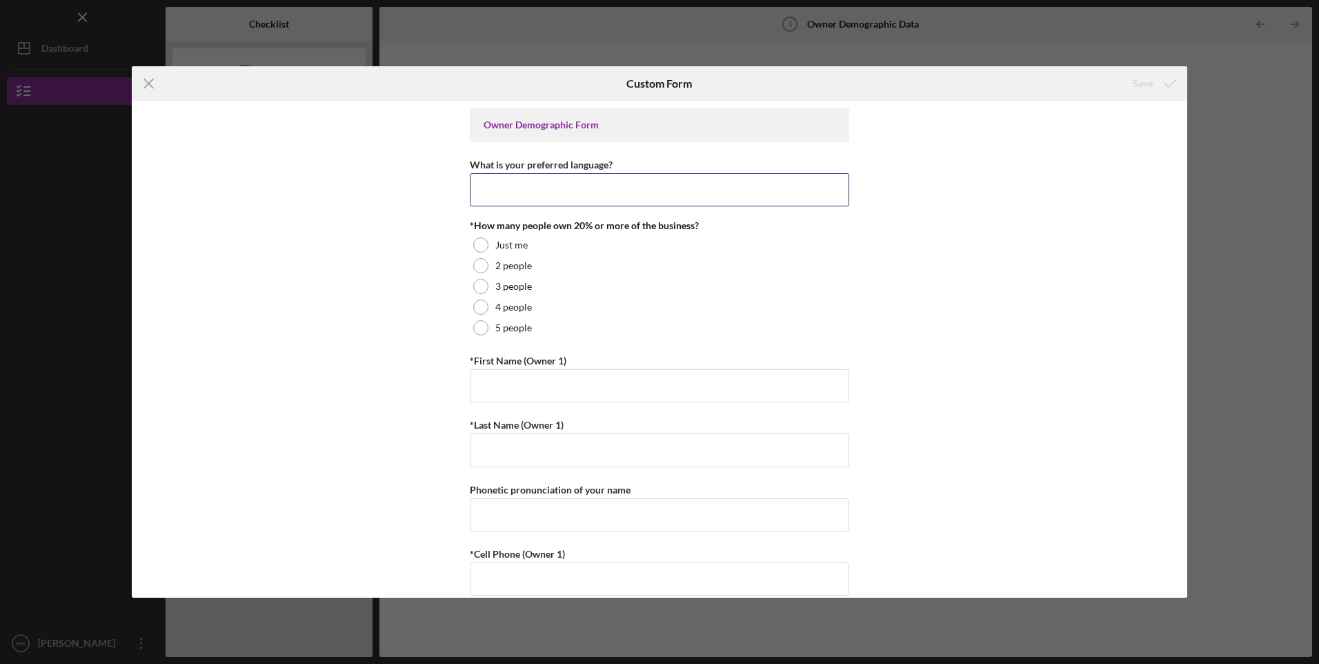
click at [620, 193] on input "What is your preferred language?" at bounding box center [659, 189] width 379 height 33
type input "English"
click at [495, 266] on label "2 people" at bounding box center [513, 265] width 37 height 11
click at [601, 388] on input "*First Name (Owner 1)" at bounding box center [659, 385] width 379 height 33
type input "[PERSON_NAME]"
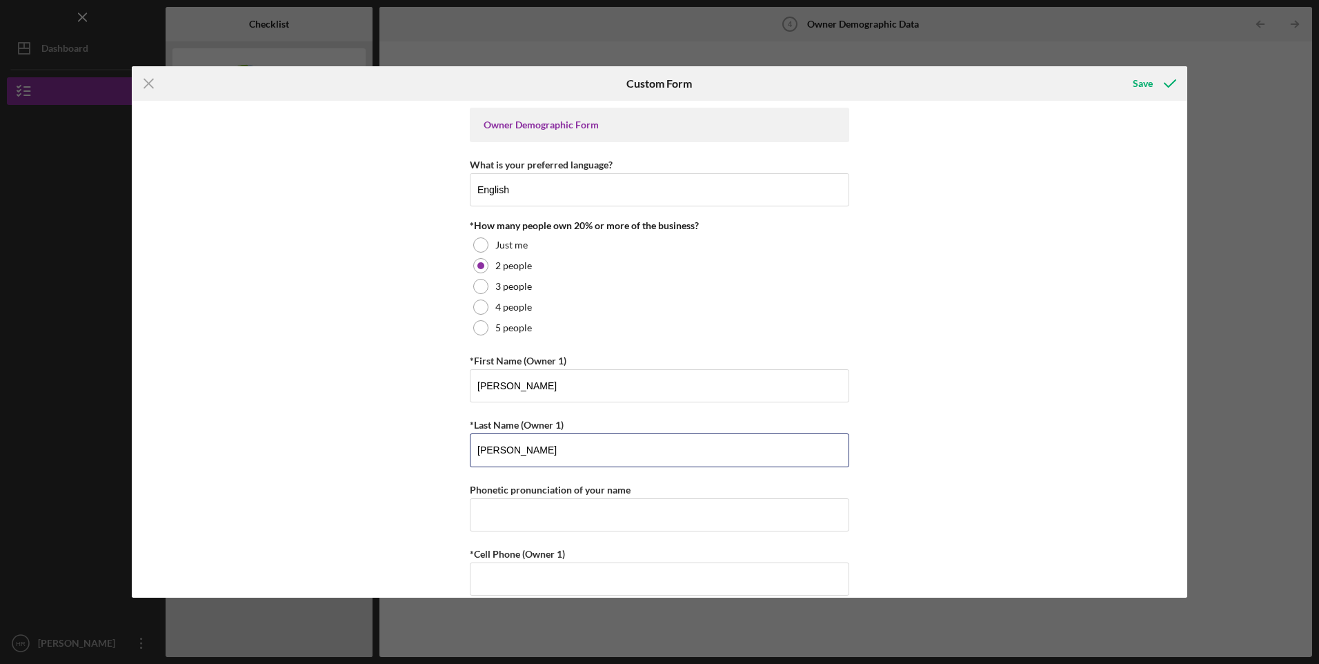
type input "[PERSON_NAME]"
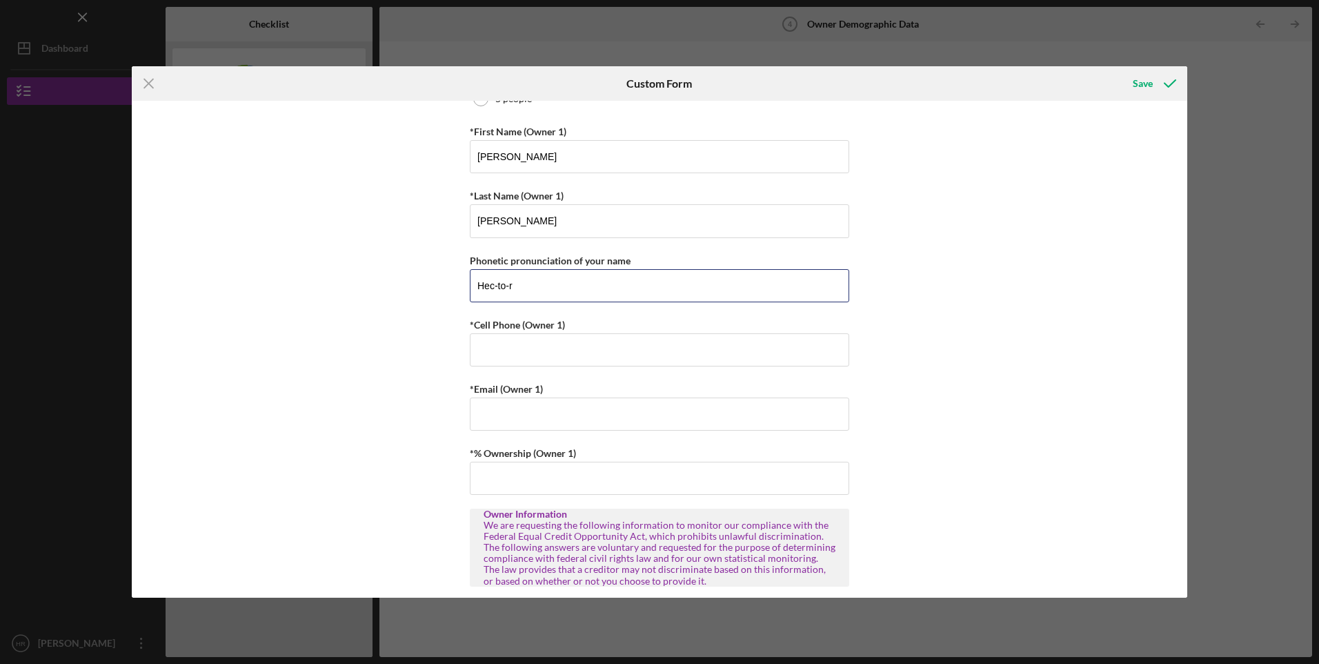
scroll to position [230, 0]
type input "Hec-to-r"
click at [662, 352] on input "*Cell Phone (Owner 1)" at bounding box center [659, 349] width 379 height 33
type input "[PHONE_NUMBER]"
type input "[EMAIL_ADDRESS][DOMAIN_NAME]"
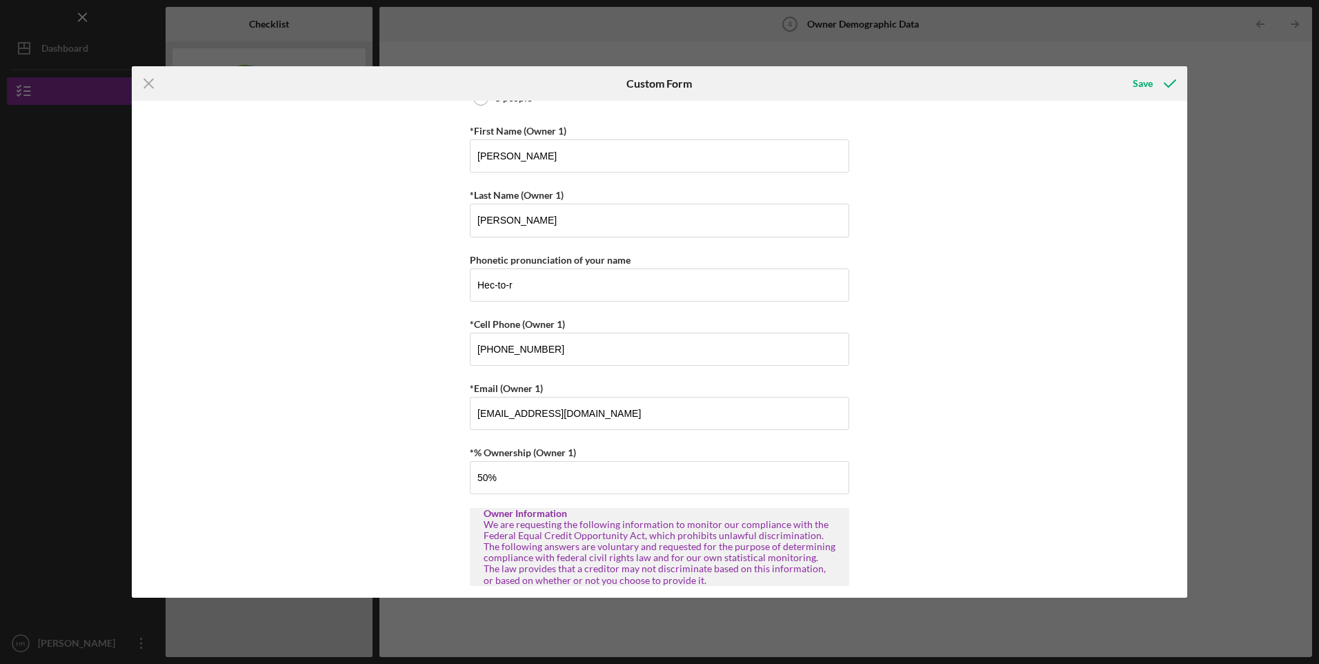
type input "50.00000%"
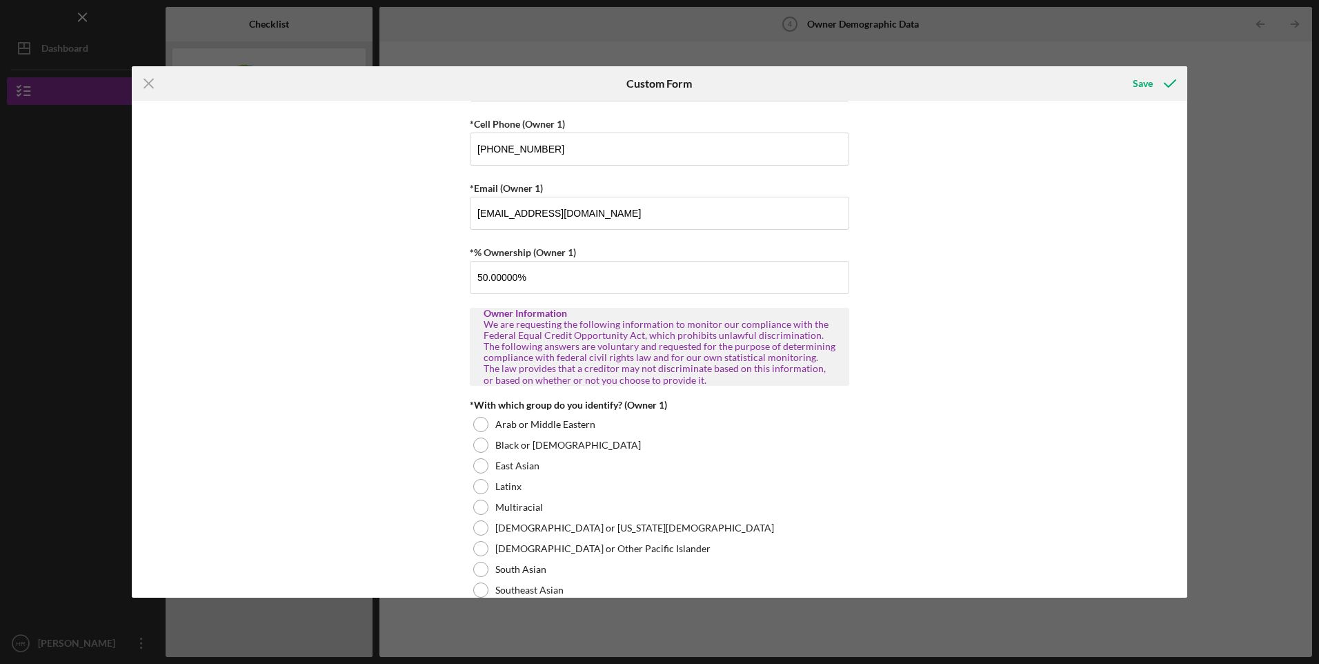
scroll to position [545, 0]
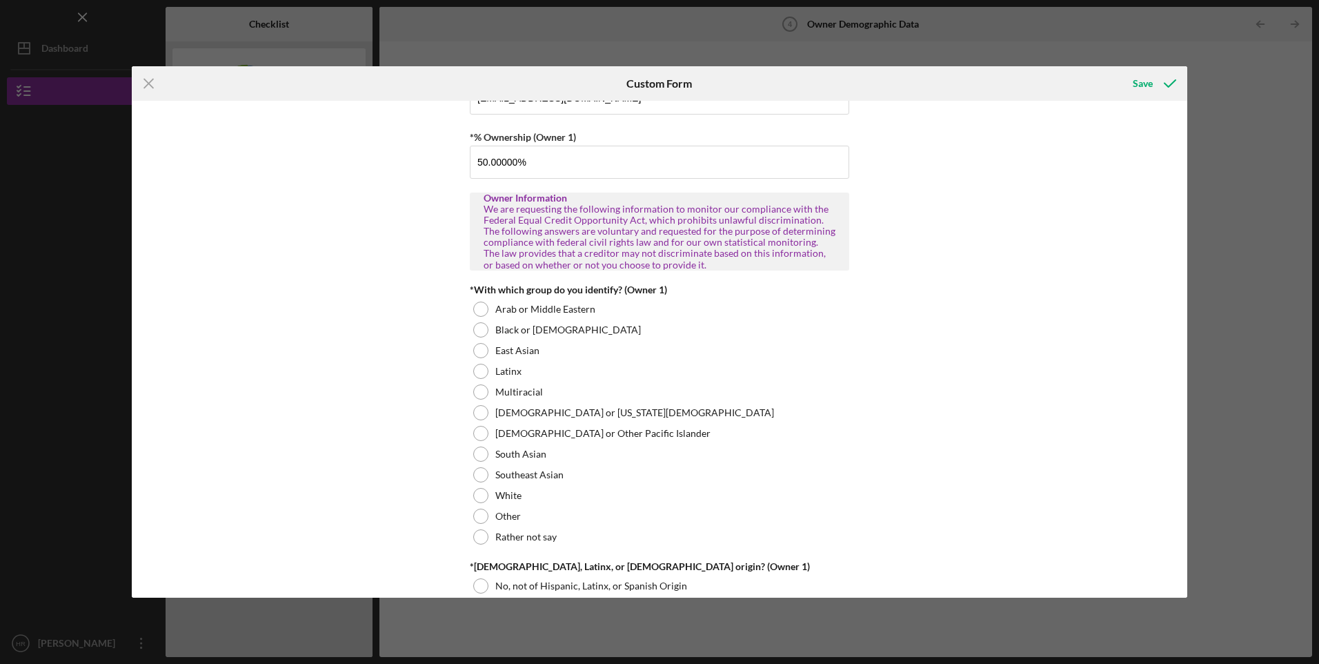
click at [481, 372] on div at bounding box center [480, 371] width 15 height 15
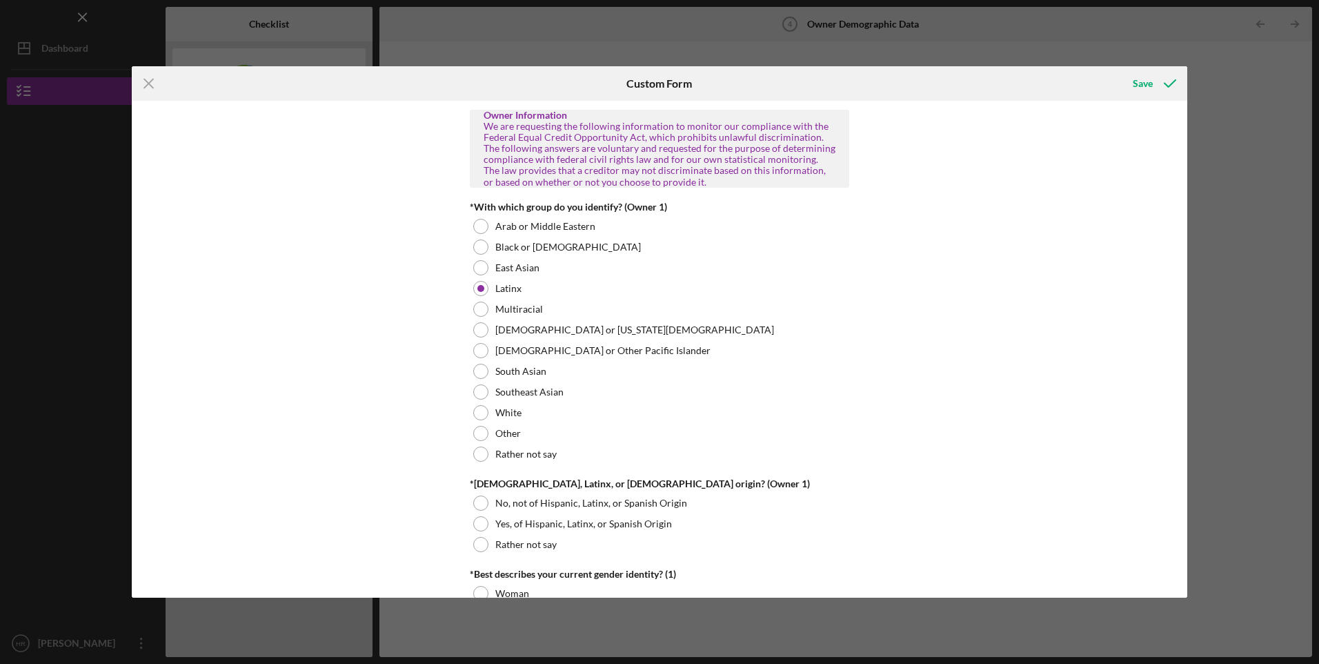
scroll to position [660, 0]
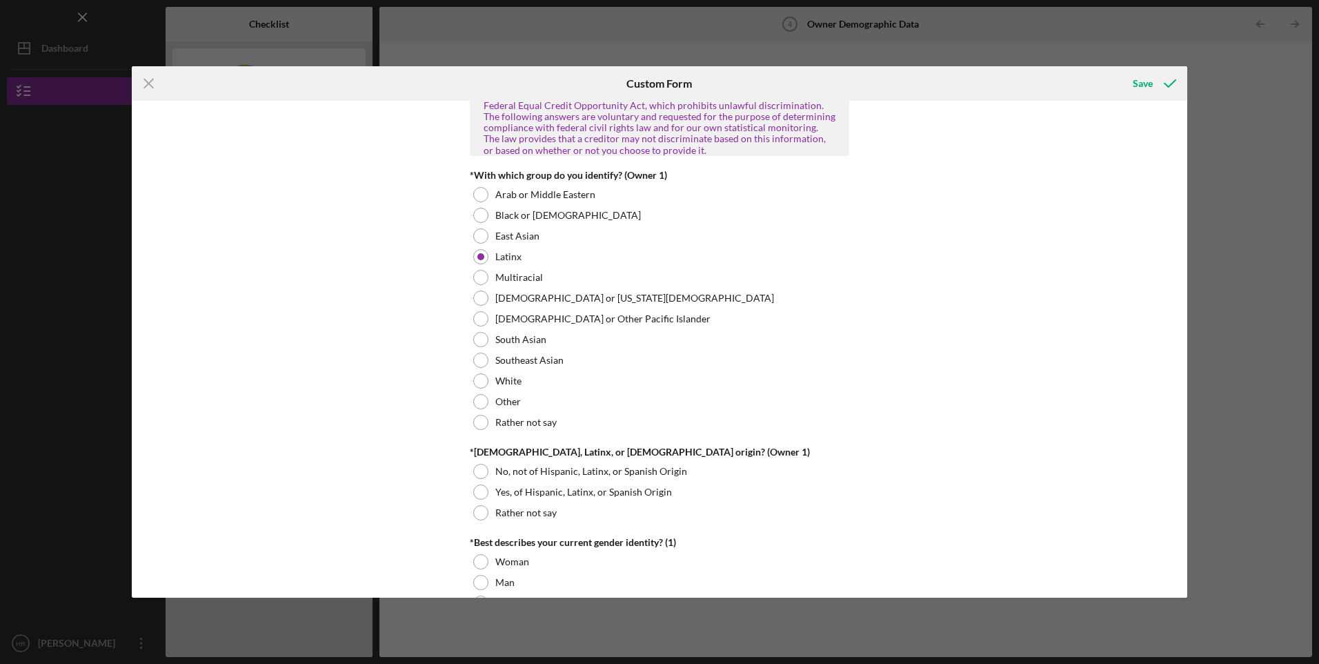
click at [473, 493] on div at bounding box center [480, 491] width 15 height 15
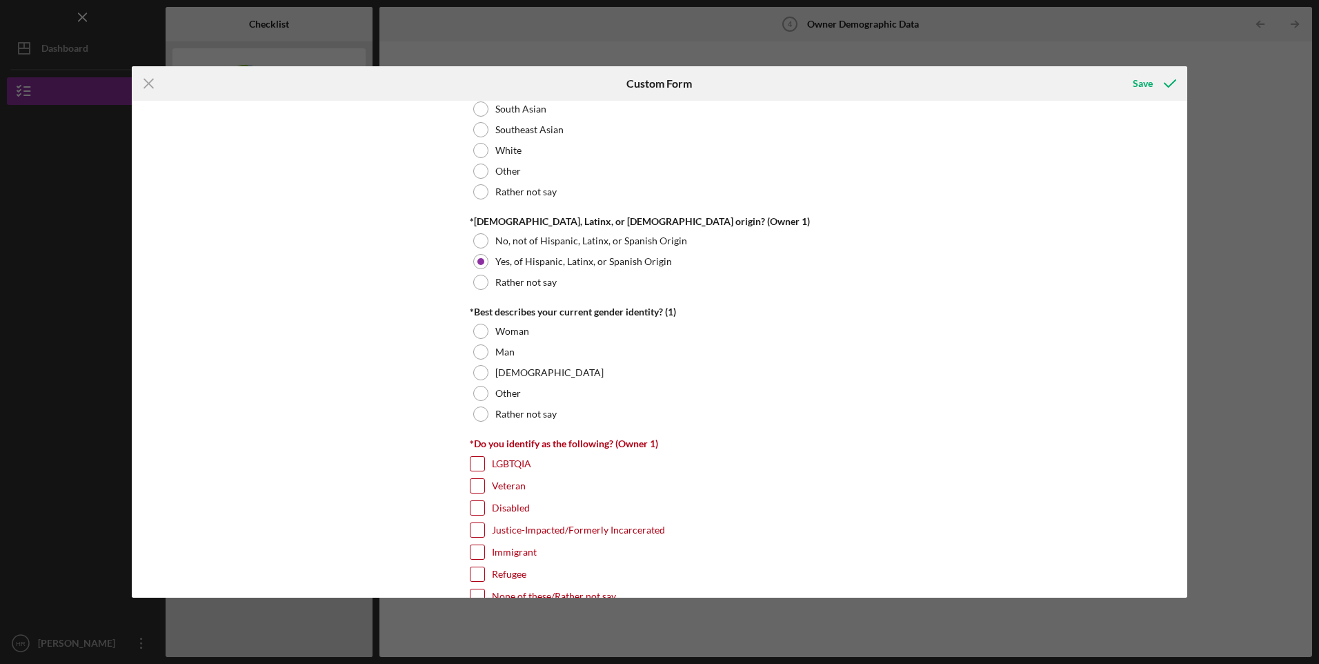
click at [475, 355] on div at bounding box center [480, 351] width 15 height 15
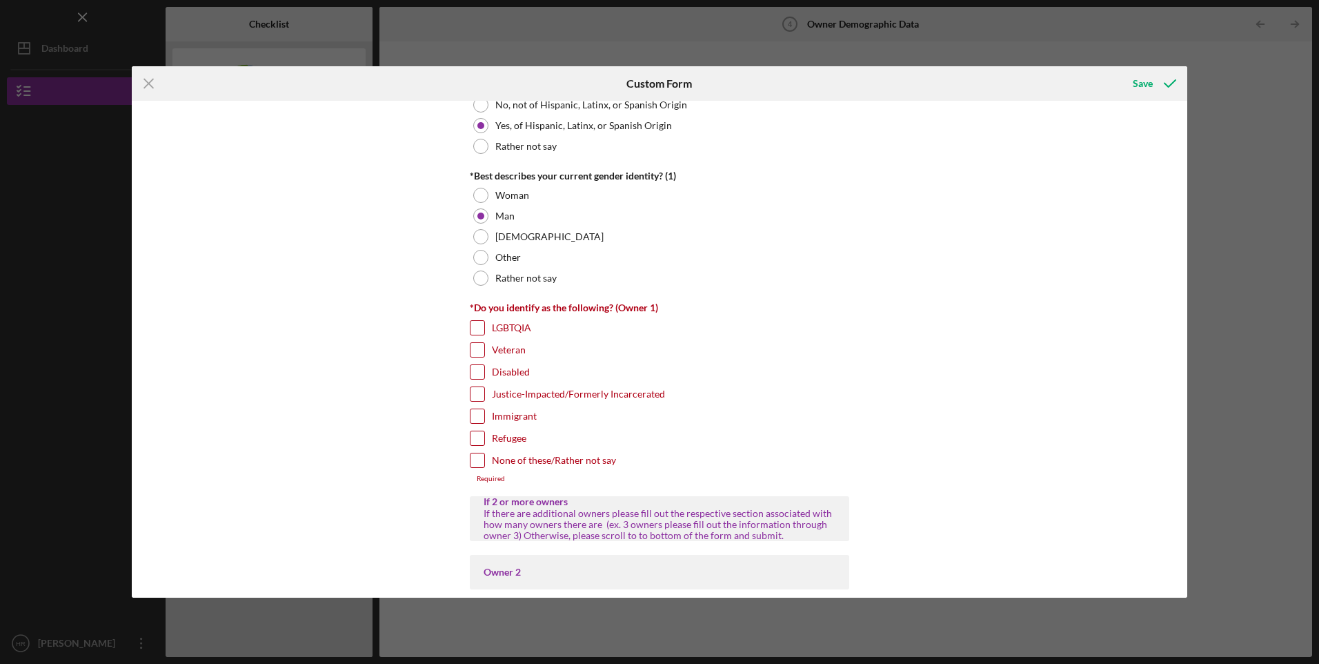
scroll to position [1120, 0]
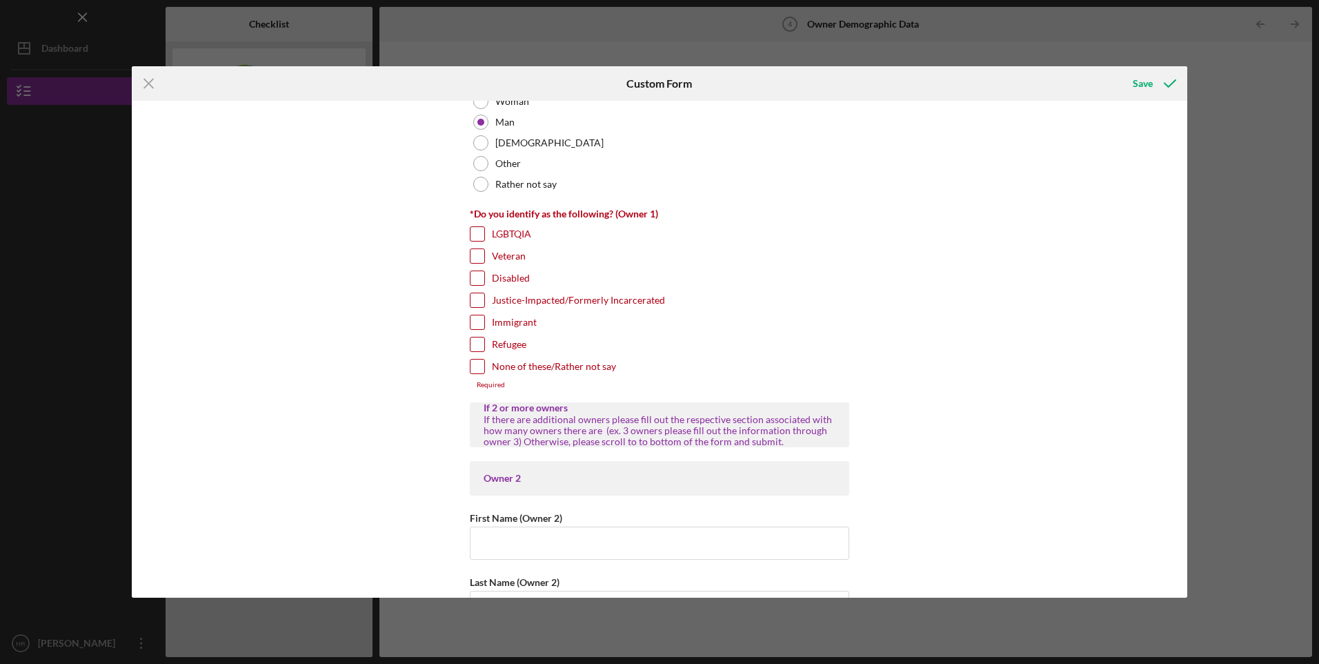
click at [473, 370] on input "None of these/Rather not say" at bounding box center [478, 366] width 14 height 14
checkbox input "true"
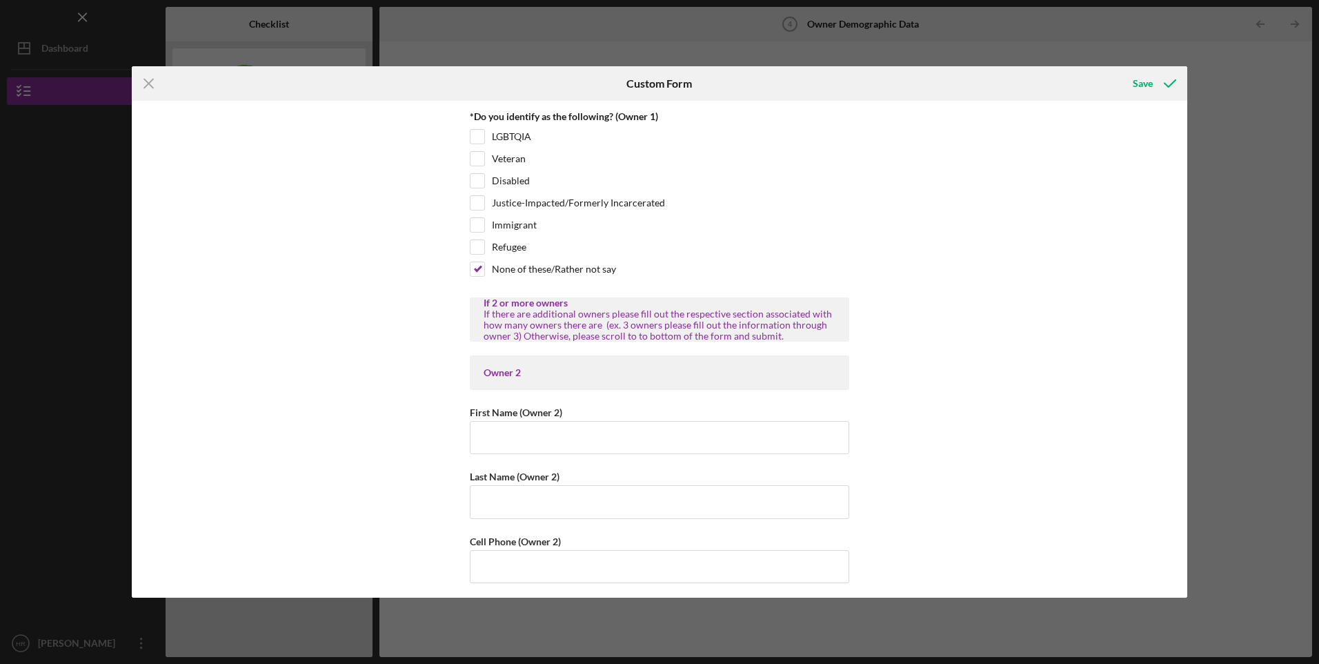
scroll to position [1349, 0]
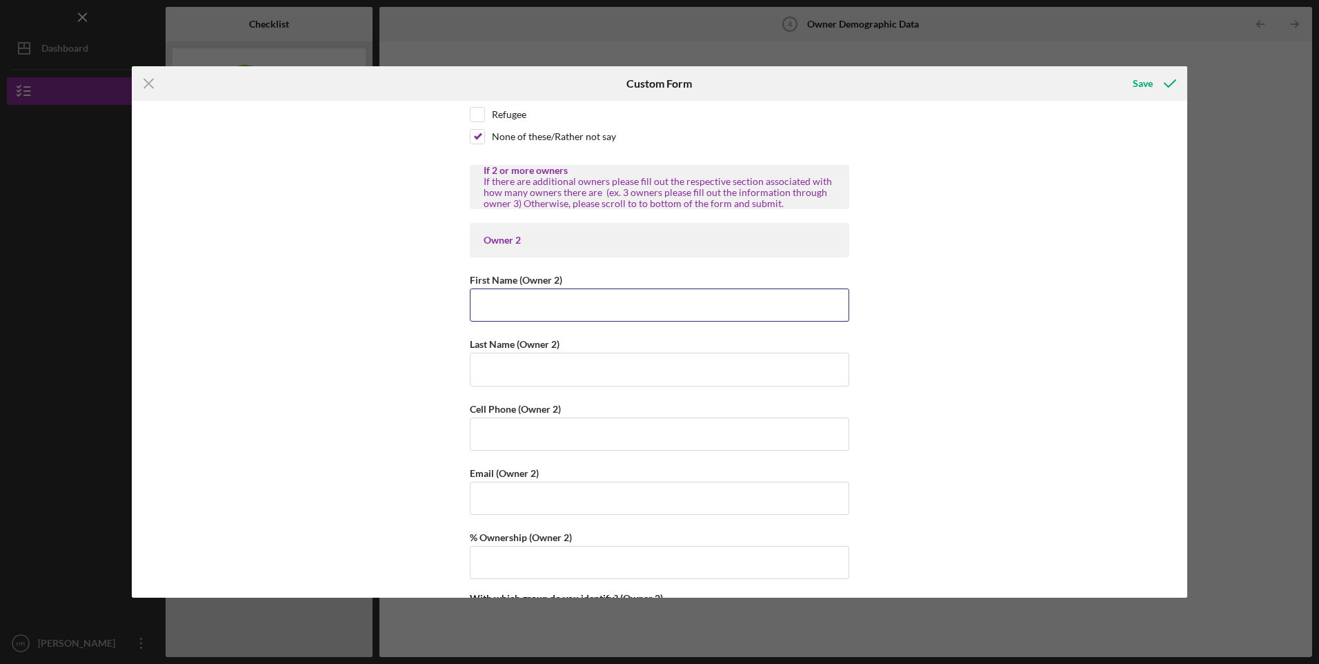
drag, startPoint x: 582, startPoint y: 308, endPoint x: 596, endPoint y: 299, distance: 17.0
click at [582, 308] on input "First Name (Owner 2)" at bounding box center [659, 304] width 379 height 33
type input "v"
type input "[PERSON_NAME]"
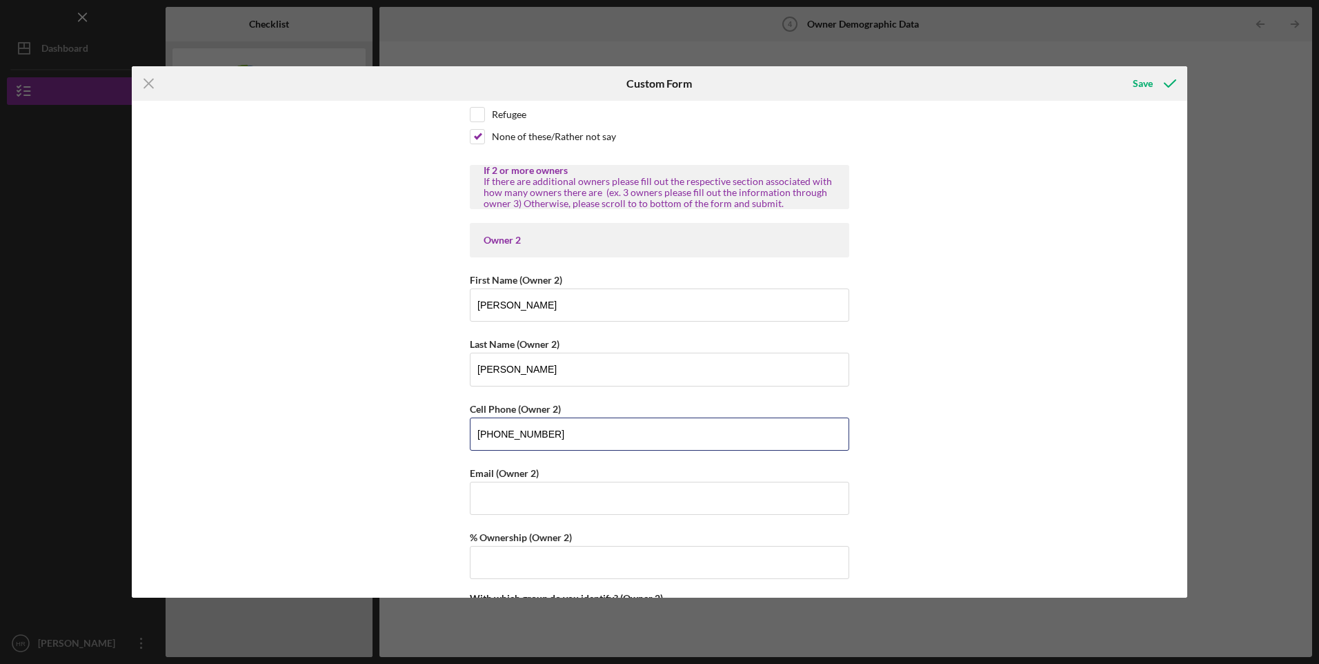
type input "[PHONE_NUMBER]"
type input "[EMAIL_ADDRESS][DOMAIN_NAME]"
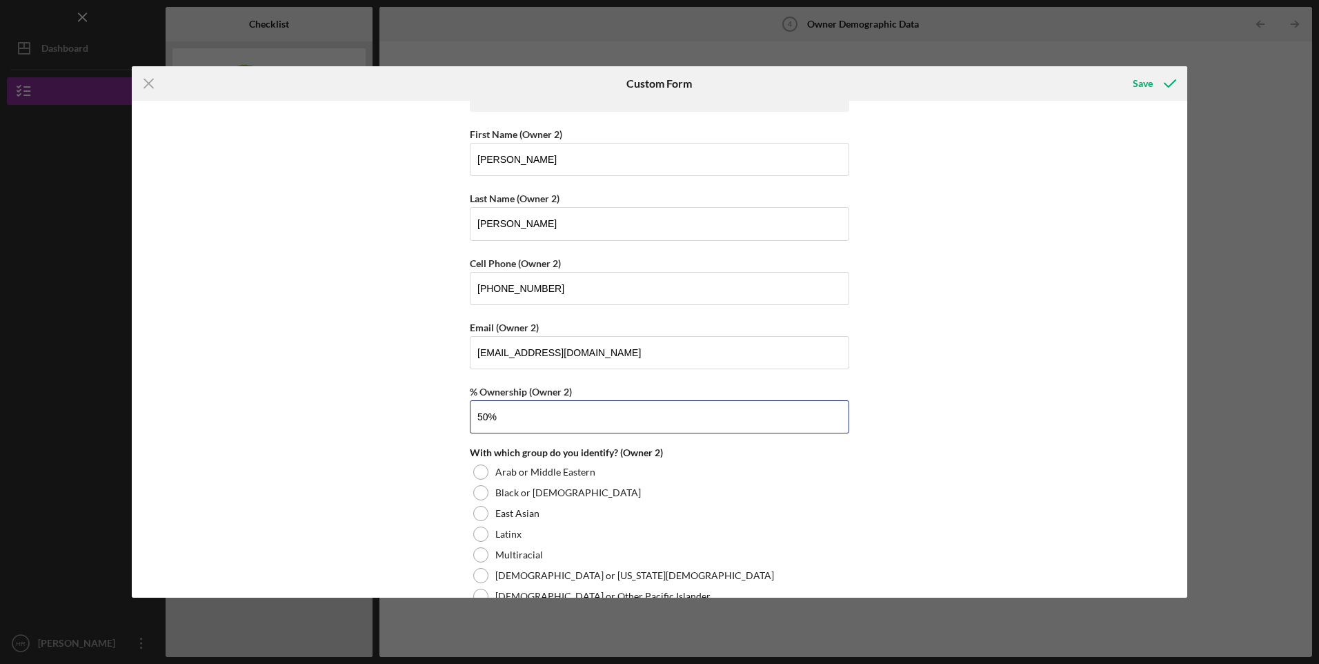
scroll to position [1694, 0]
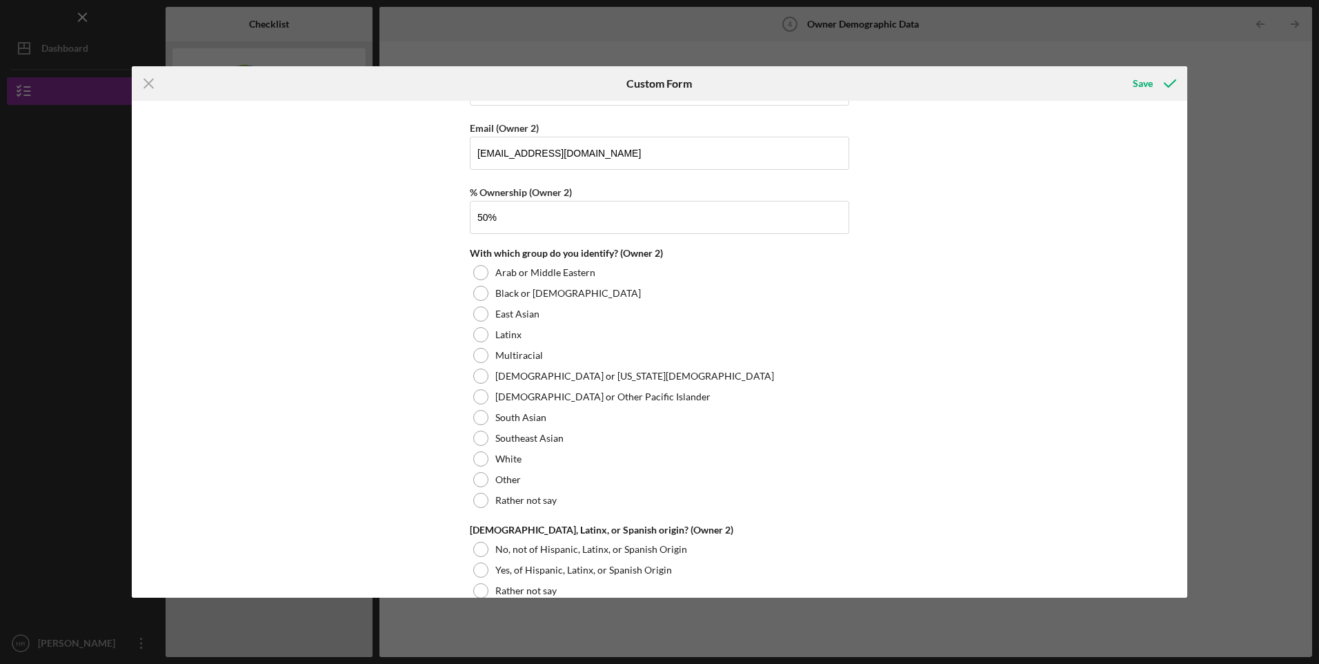
type input "50.00000%"
click at [476, 337] on div at bounding box center [480, 334] width 15 height 15
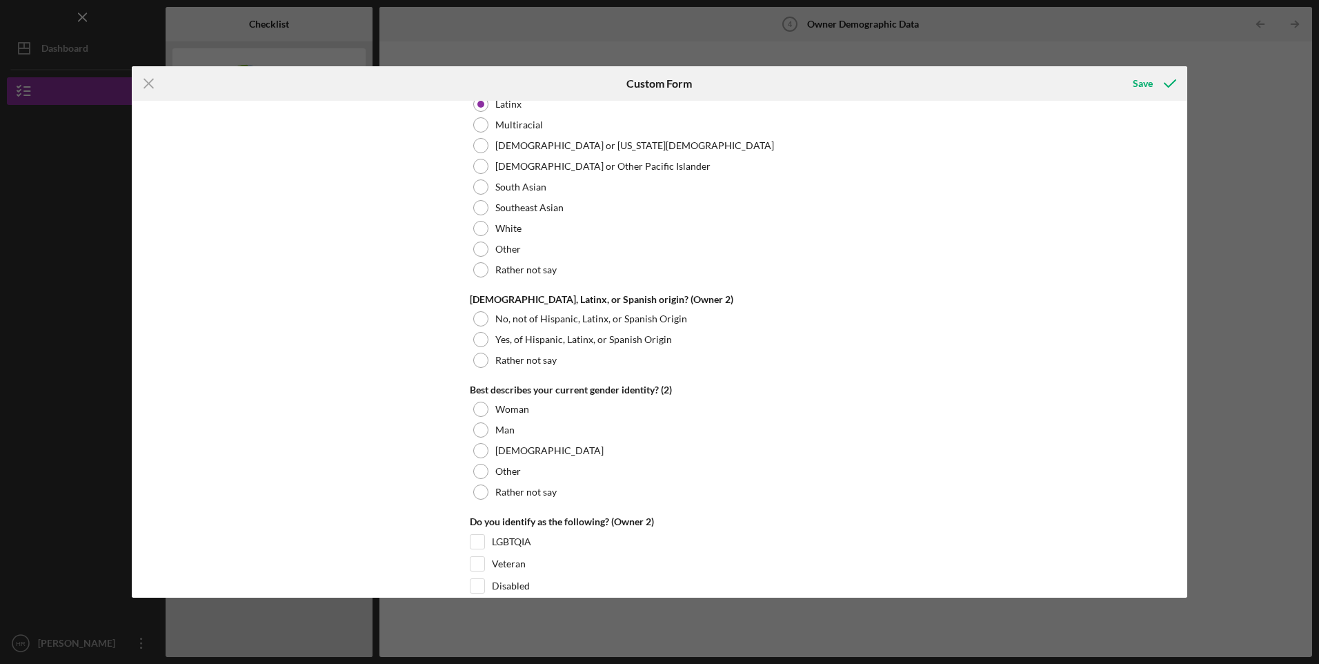
click at [481, 340] on div at bounding box center [480, 339] width 15 height 15
click at [476, 409] on div at bounding box center [480, 409] width 15 height 15
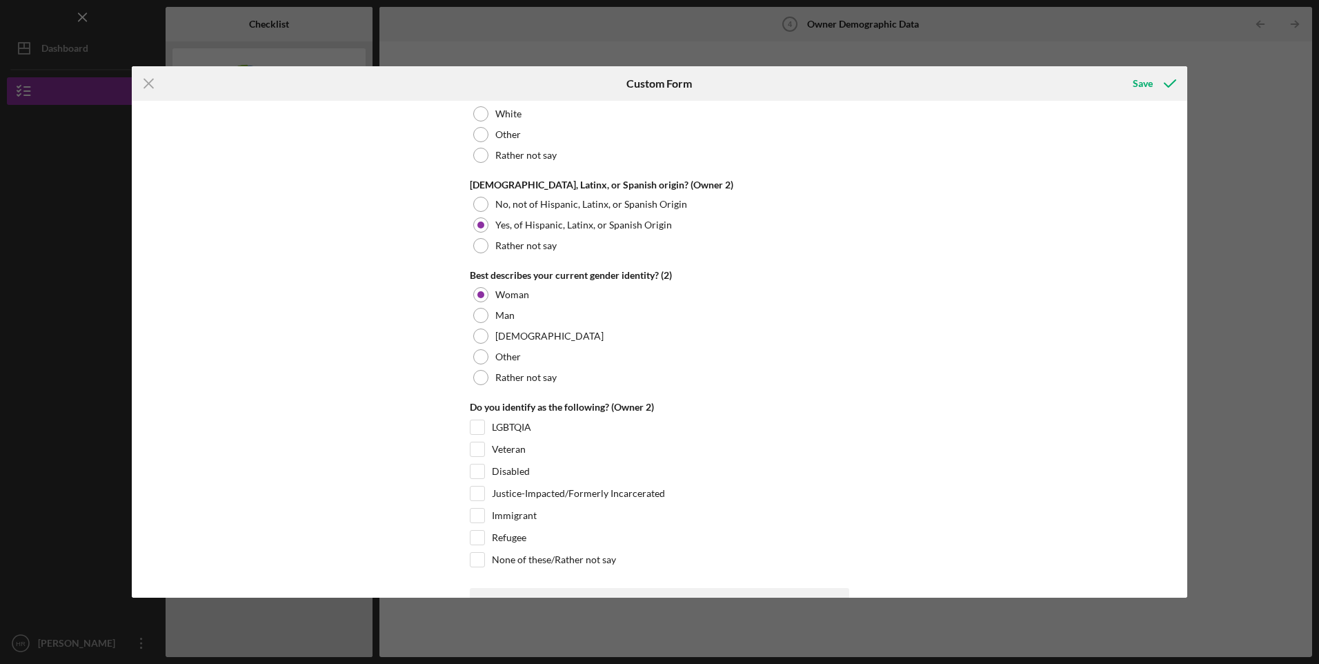
click at [474, 554] on input "None of these/Rather not say" at bounding box center [478, 560] width 14 height 14
checkbox input "true"
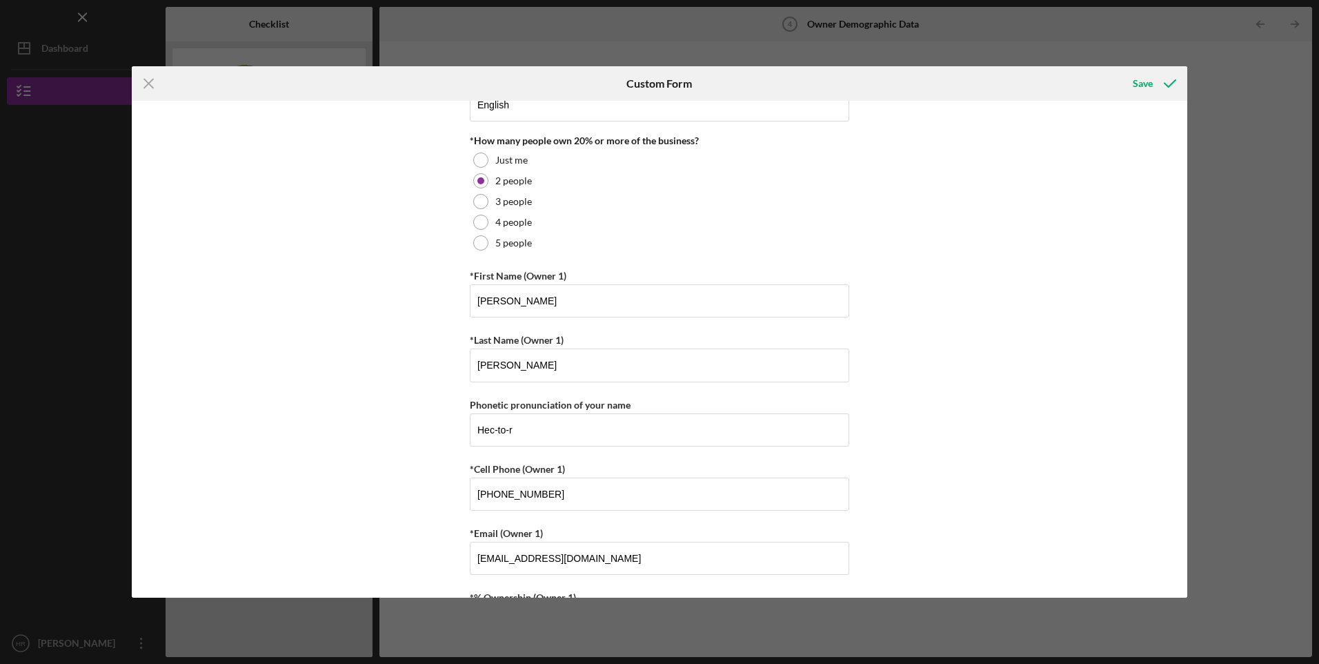
scroll to position [0, 0]
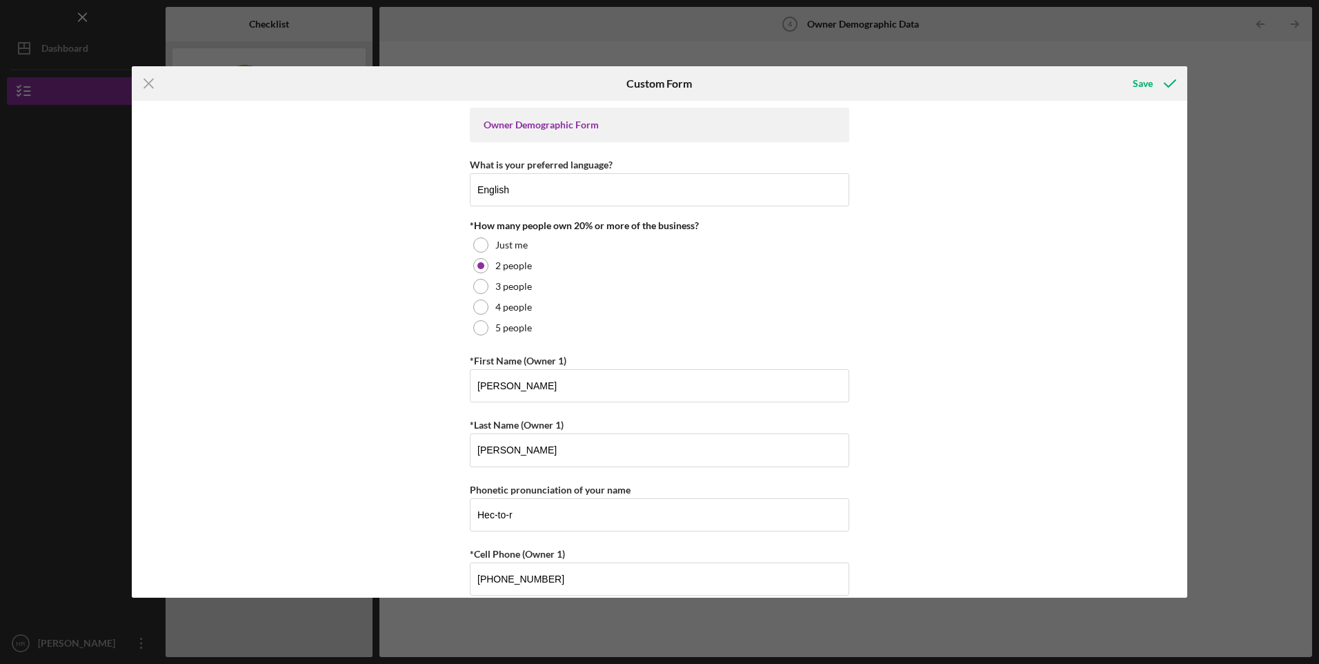
click at [1140, 81] on div "Save" at bounding box center [1143, 84] width 20 height 28
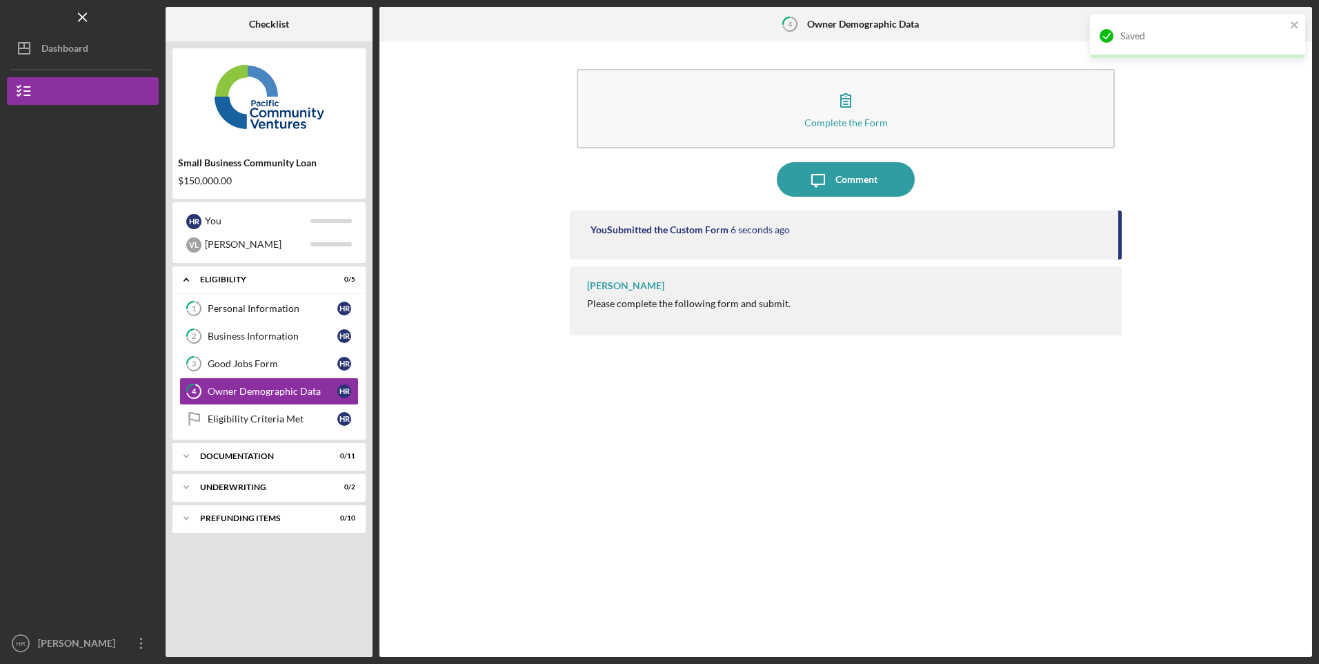
click at [259, 422] on div "Eligibility Criteria Met" at bounding box center [273, 418] width 130 height 11
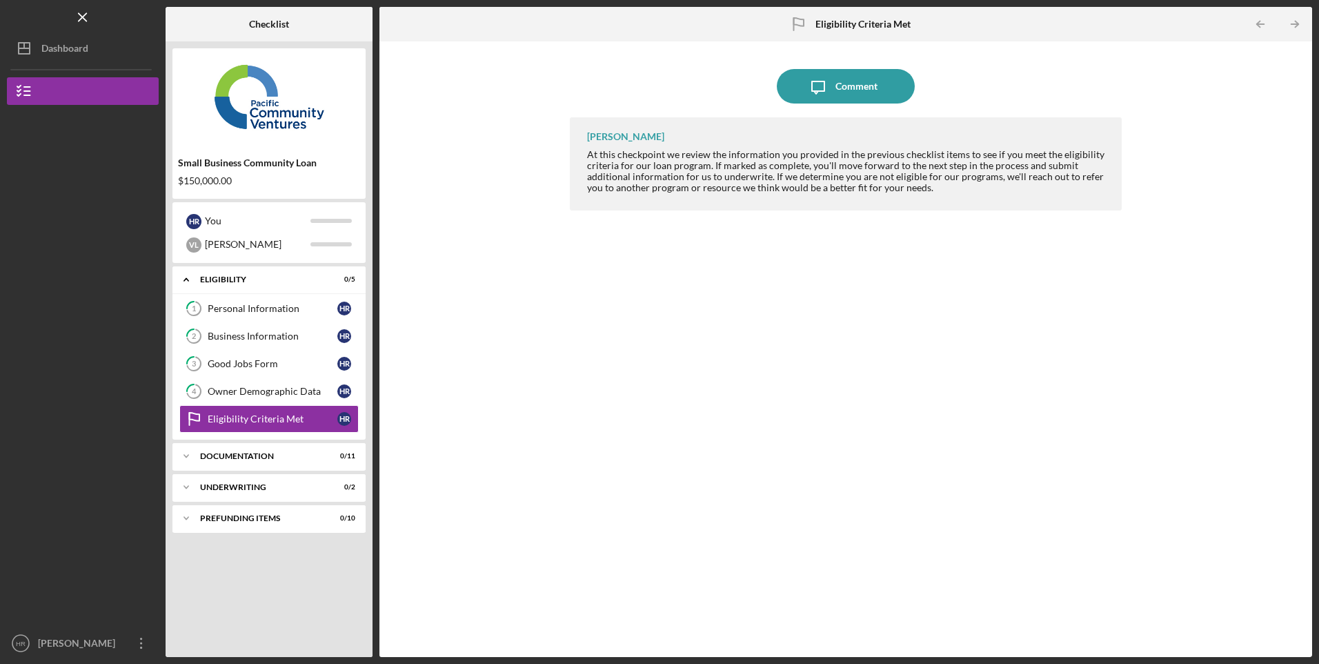
click at [79, 648] on div "[PERSON_NAME]" at bounding box center [79, 644] width 90 height 31
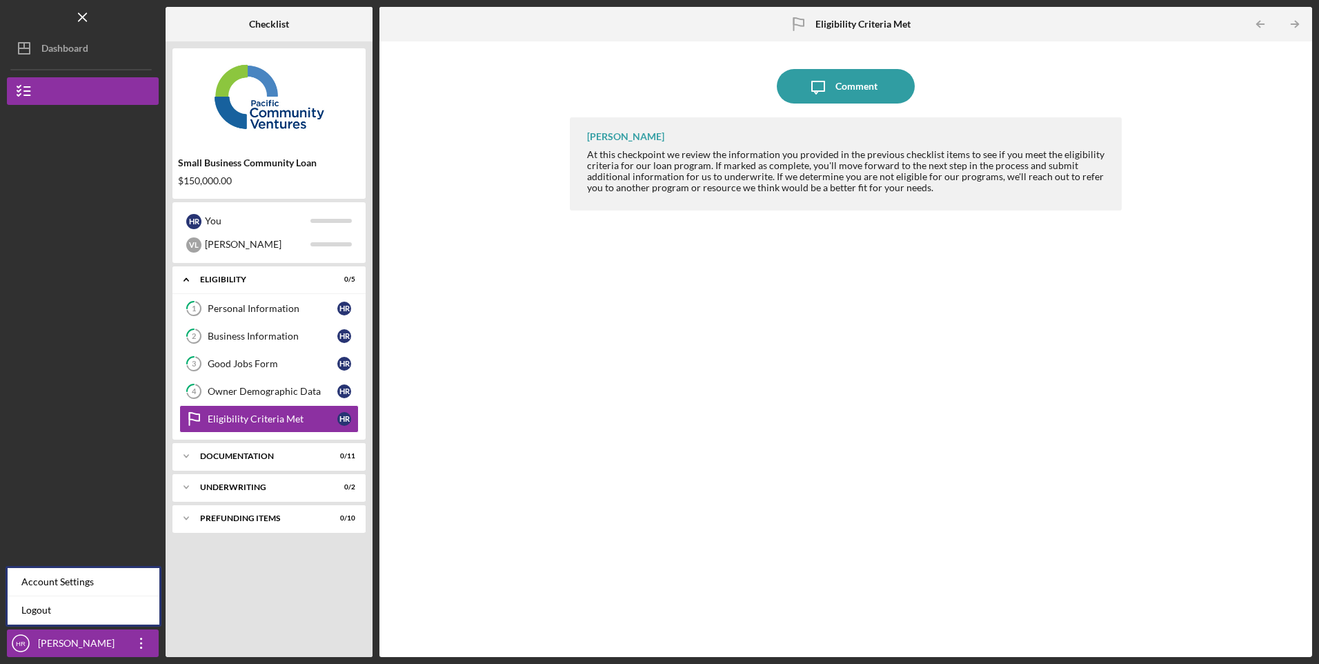
click at [44, 606] on link "Logout" at bounding box center [84, 610] width 152 height 28
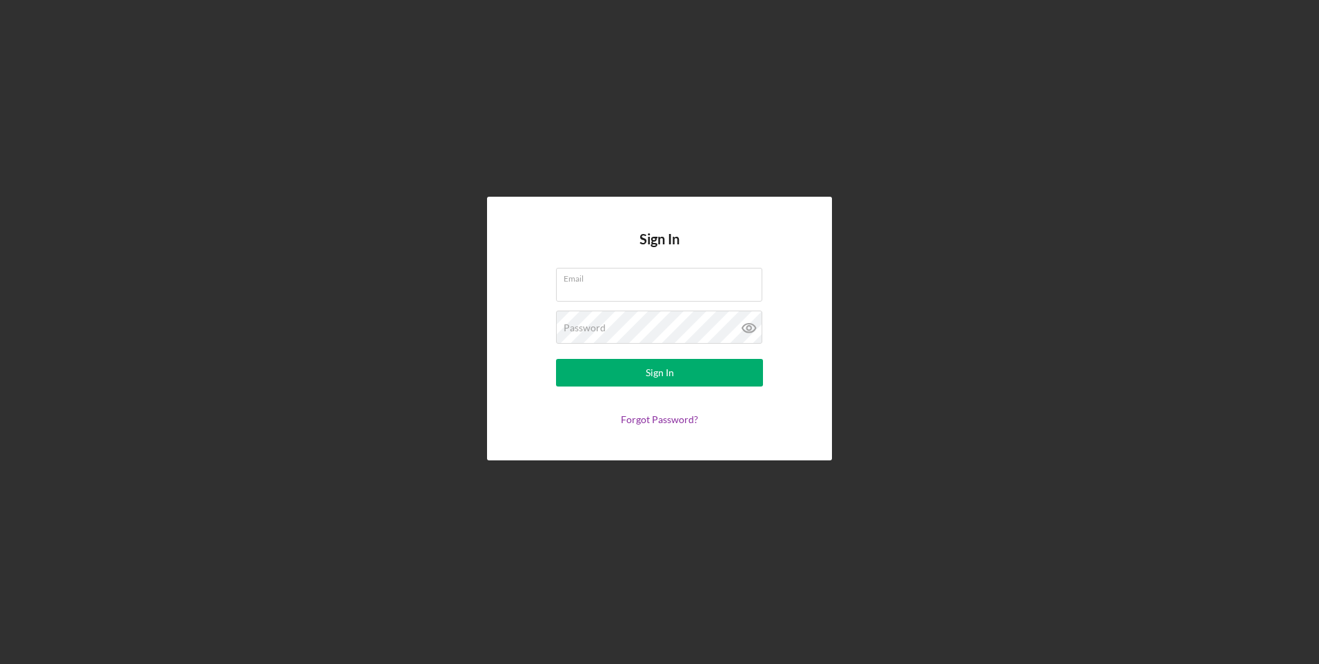
type input "[EMAIL_ADDRESS][DOMAIN_NAME]"
